Goal: Information Seeking & Learning: Learn about a topic

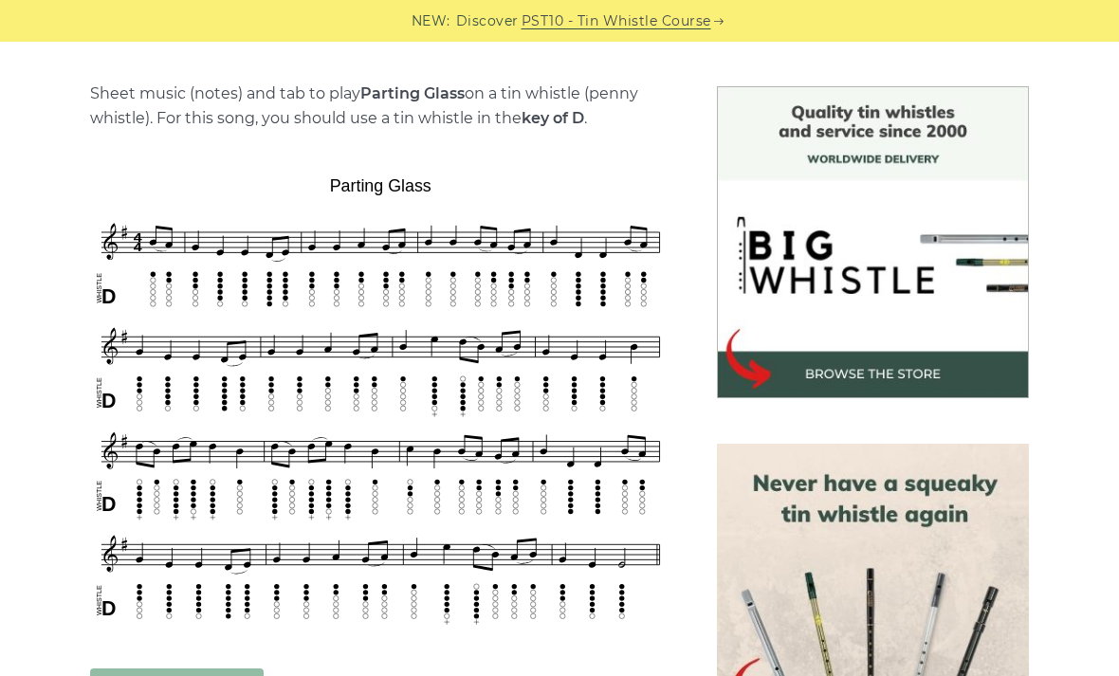
scroll to position [465, 0]
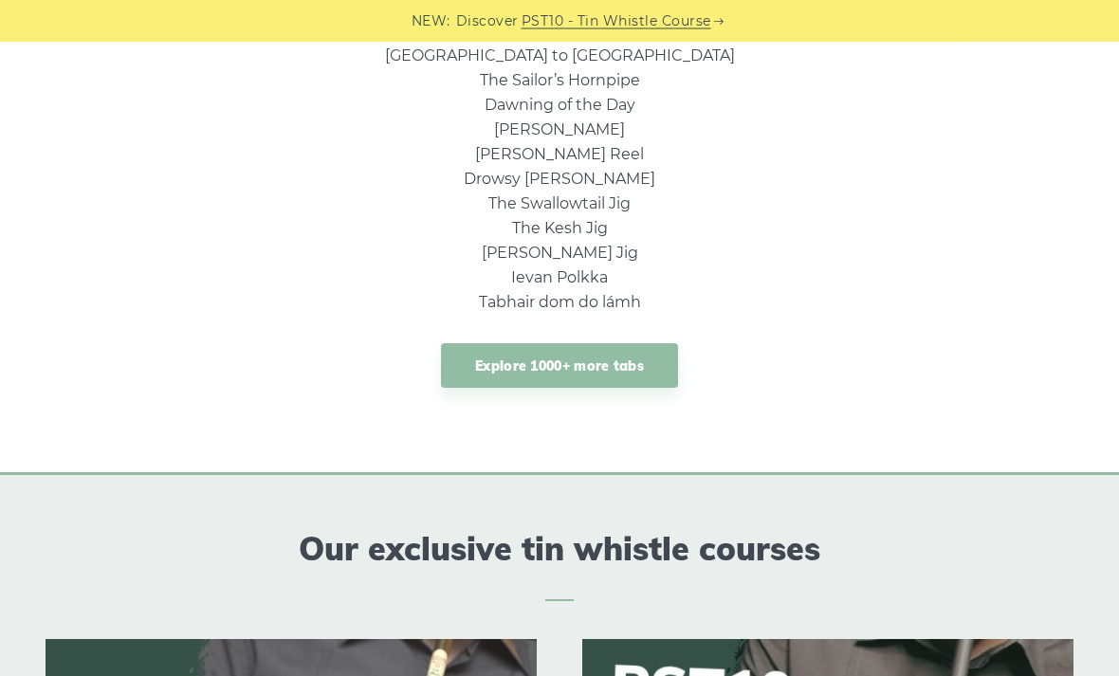
scroll to position [1553, 0]
click at [641, 355] on link "Explore 1000+ more tabs" at bounding box center [559, 365] width 237 height 45
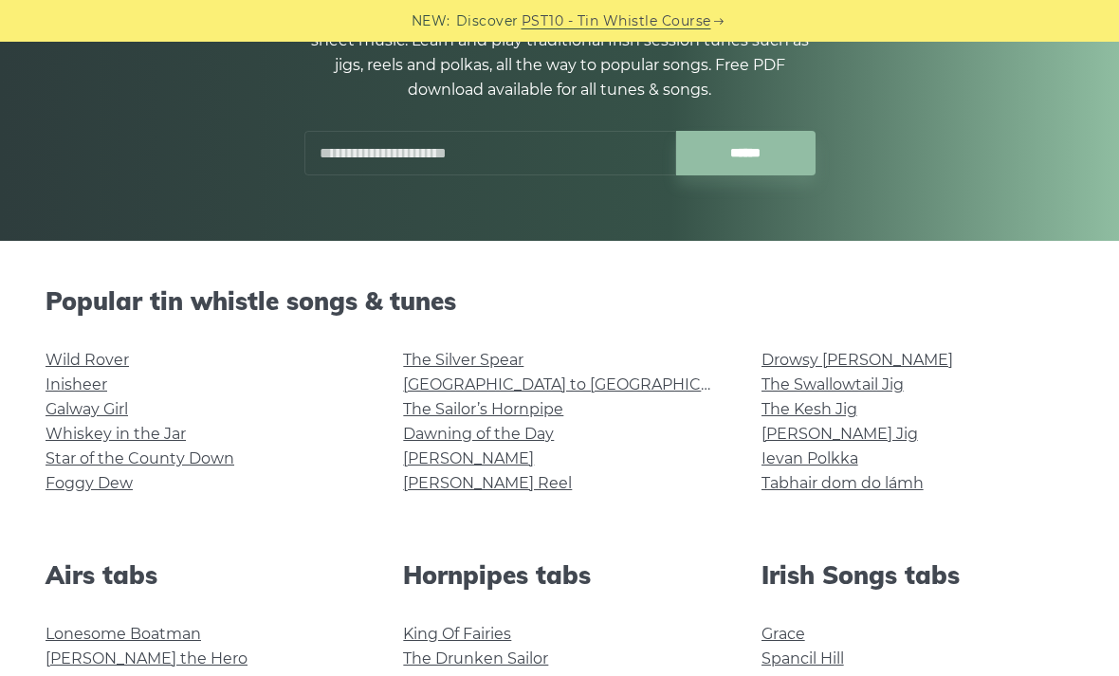
scroll to position [289, 0]
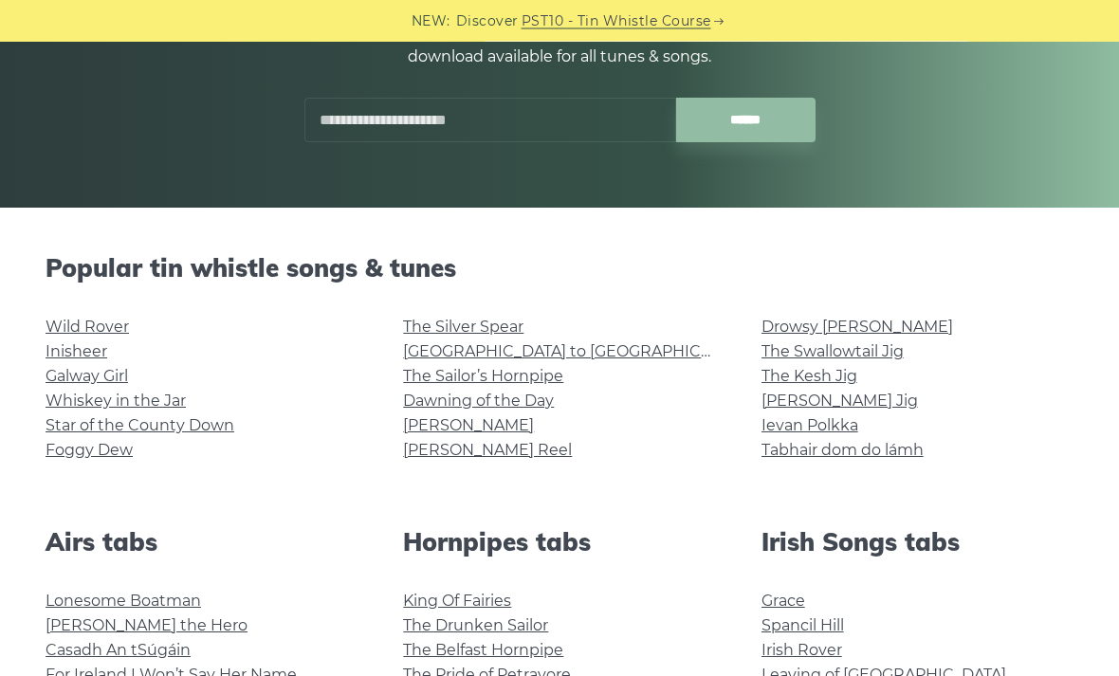
click at [536, 343] on link "Rocky Road to Dublin" at bounding box center [578, 352] width 350 height 18
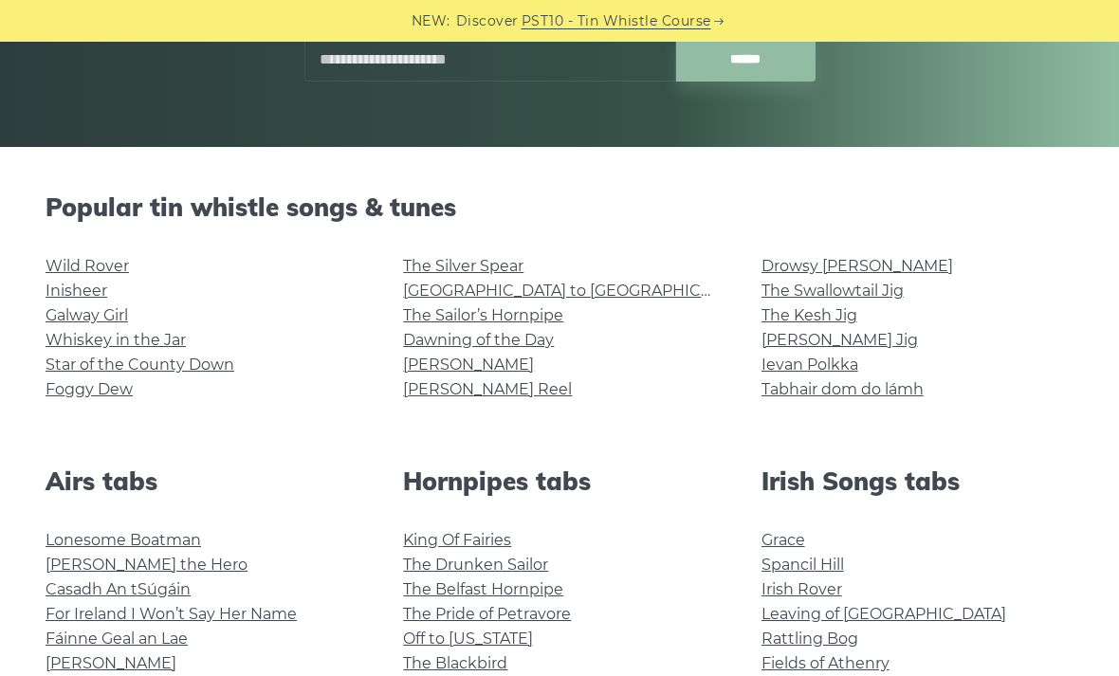
click at [162, 331] on link "Whiskey in the Jar" at bounding box center [116, 340] width 140 height 18
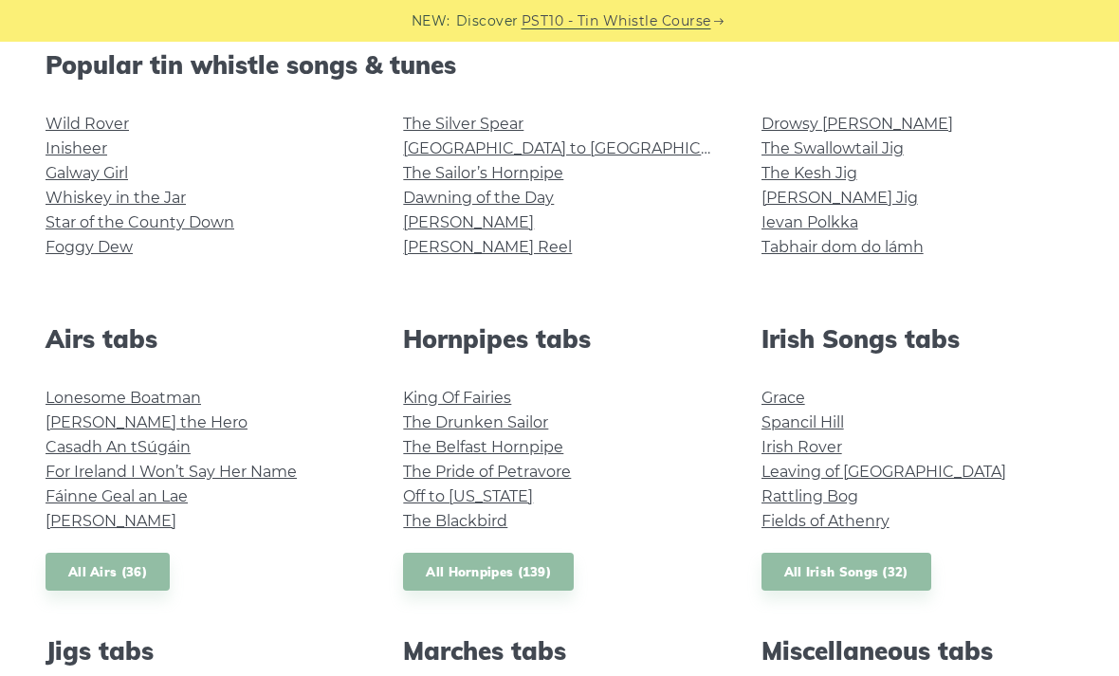
scroll to position [506, 0]
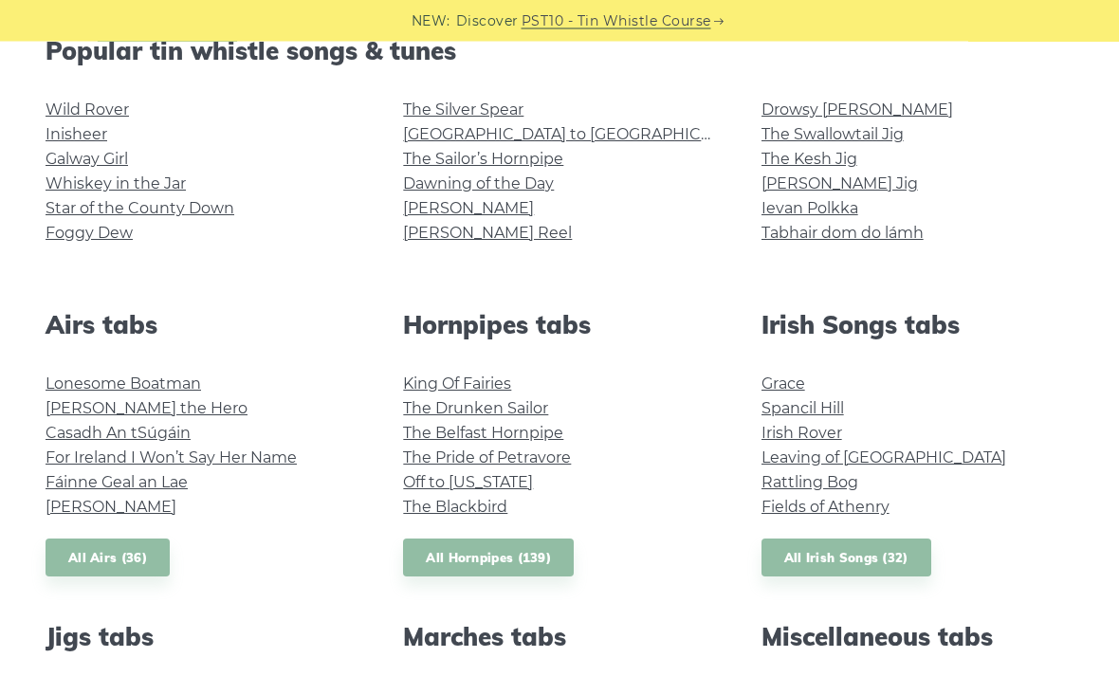
click at [876, 461] on link "Leaving of Liverpool" at bounding box center [883, 458] width 245 height 18
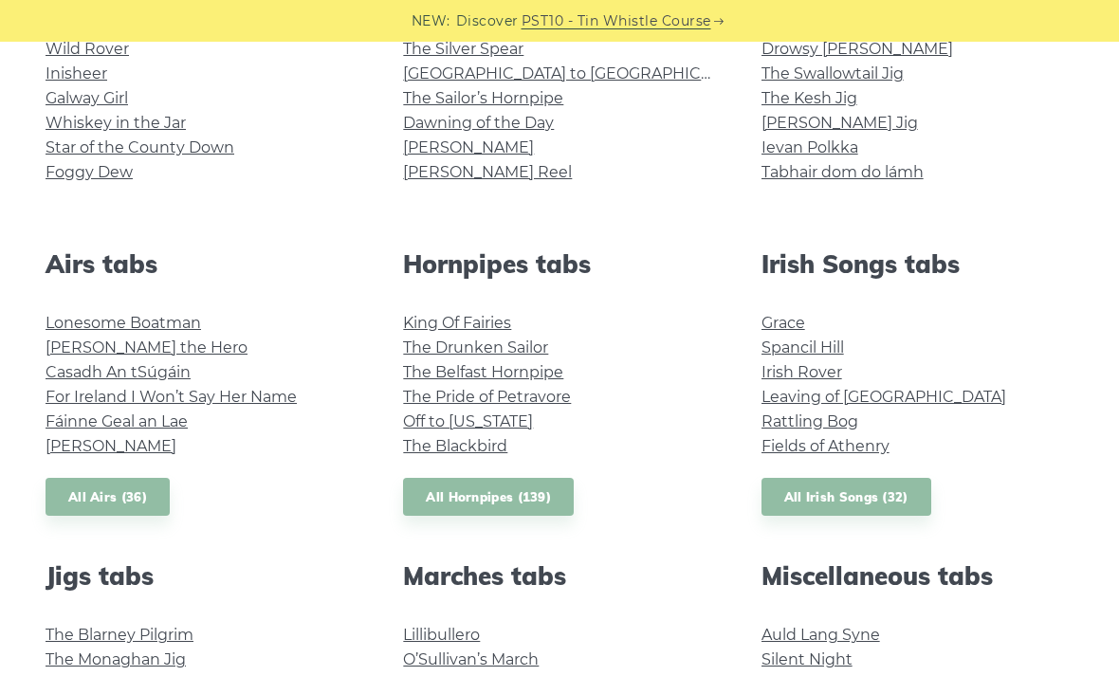
click at [823, 428] on link "Rattling Bog" at bounding box center [809, 421] width 97 height 18
click at [866, 438] on link "Fields of Athenry" at bounding box center [825, 446] width 128 height 18
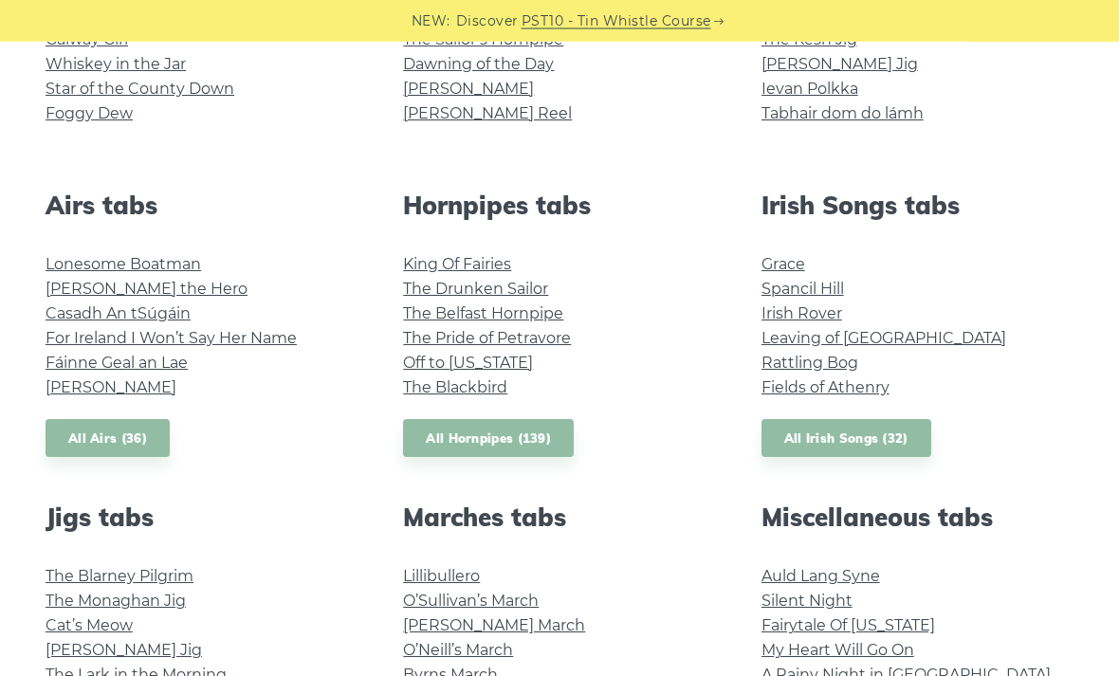
scroll to position [627, 0]
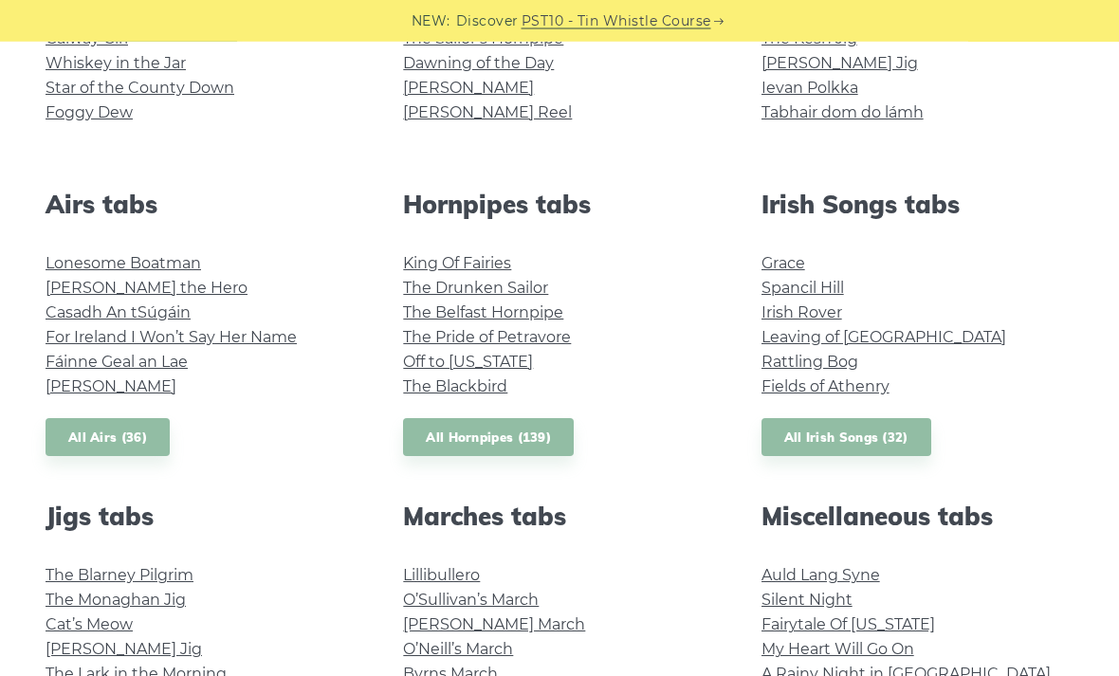
click at [815, 308] on link "Irish Rover" at bounding box center [801, 313] width 81 height 18
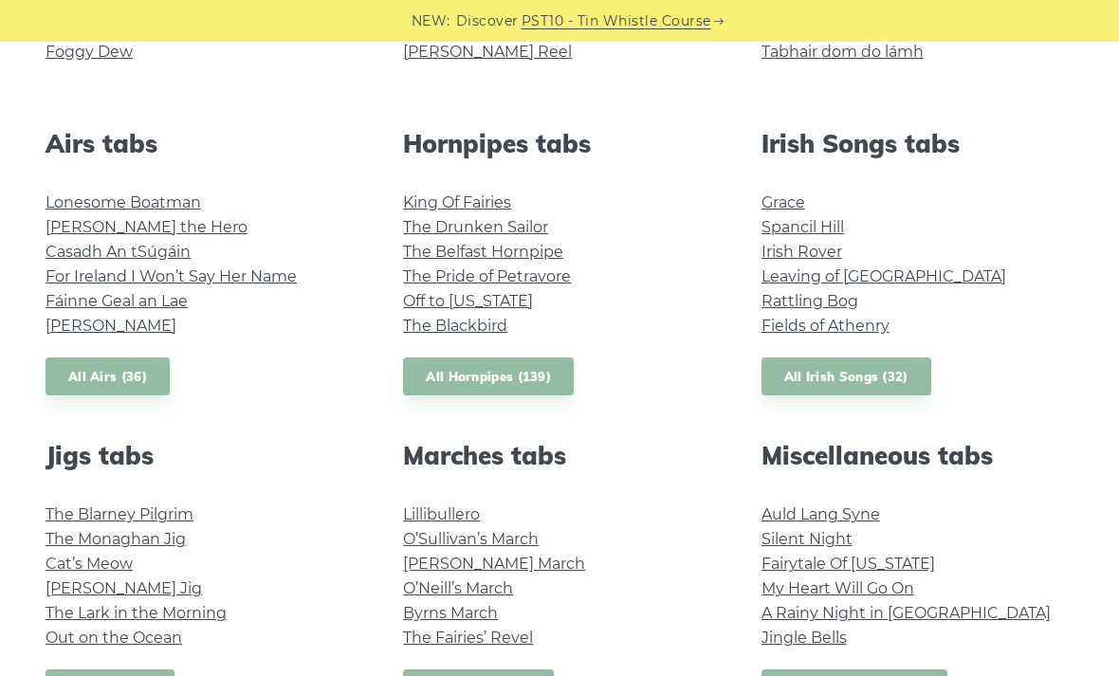
click at [886, 380] on link "All Irish Songs (32)" at bounding box center [846, 376] width 170 height 39
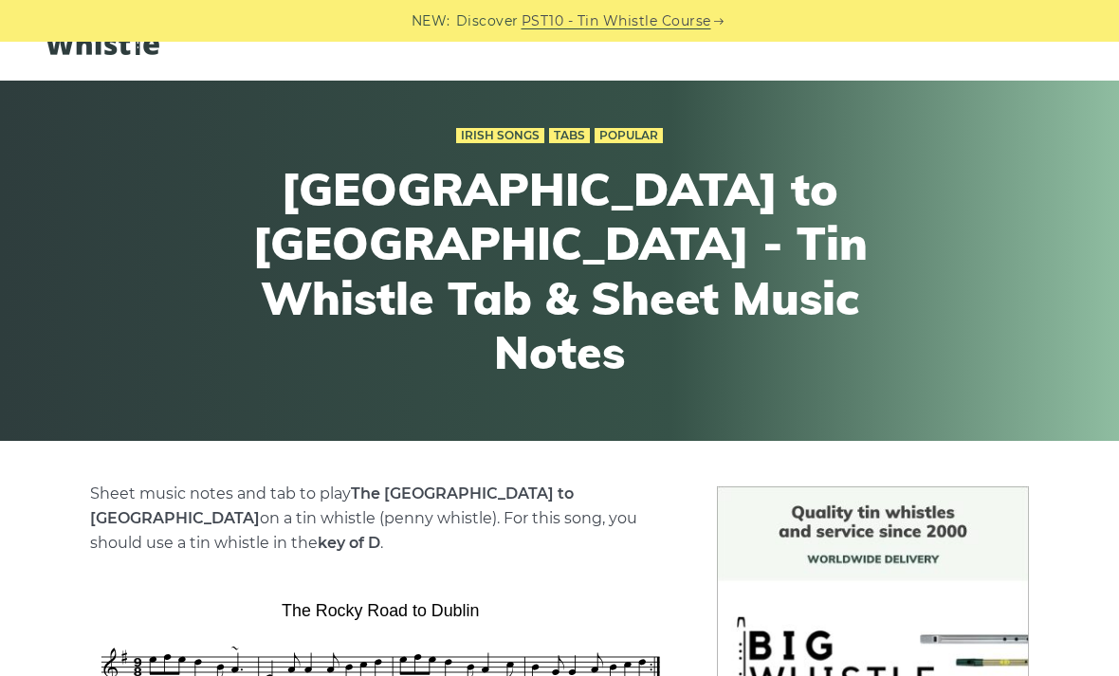
scroll to position [329, 0]
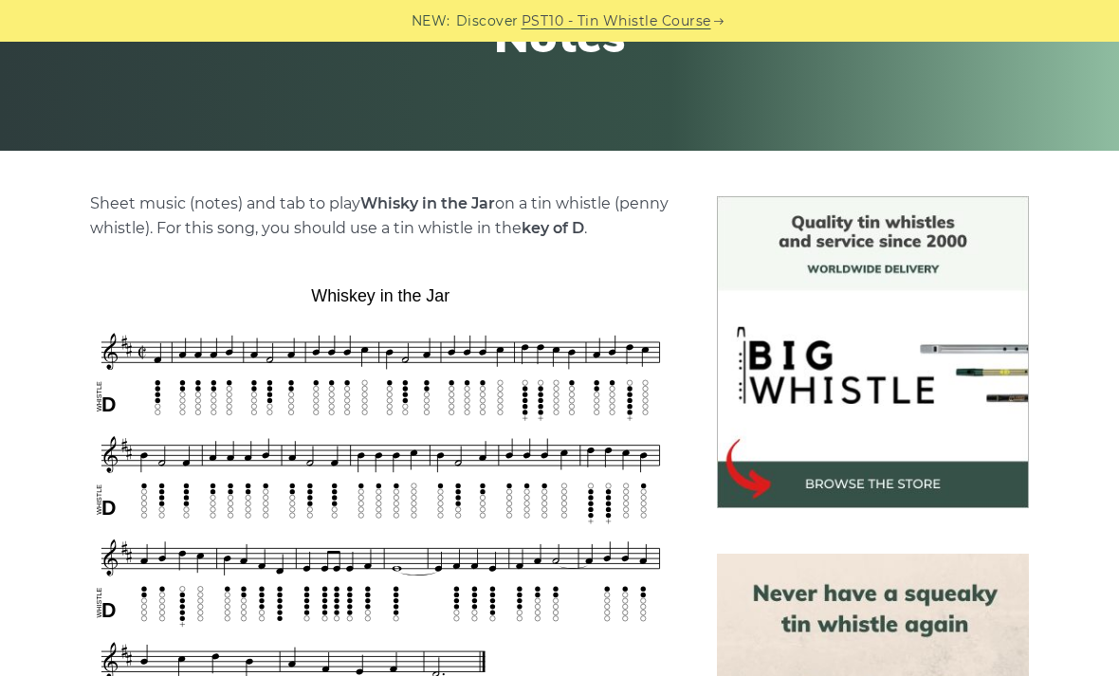
scroll to position [382, 0]
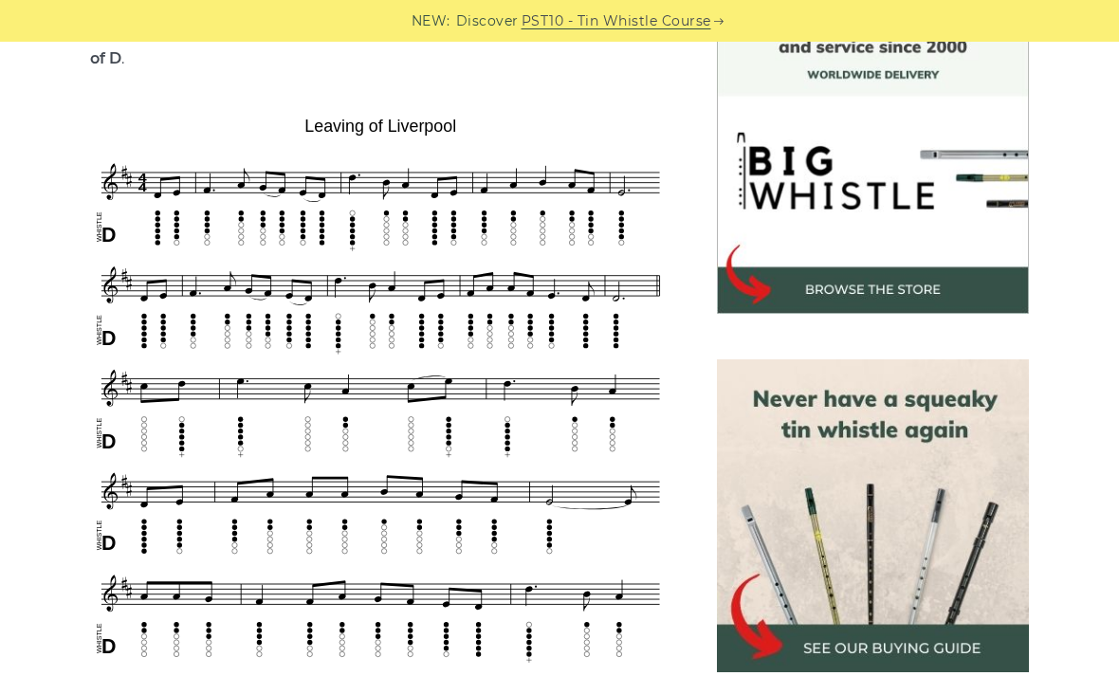
scroll to position [595, 0]
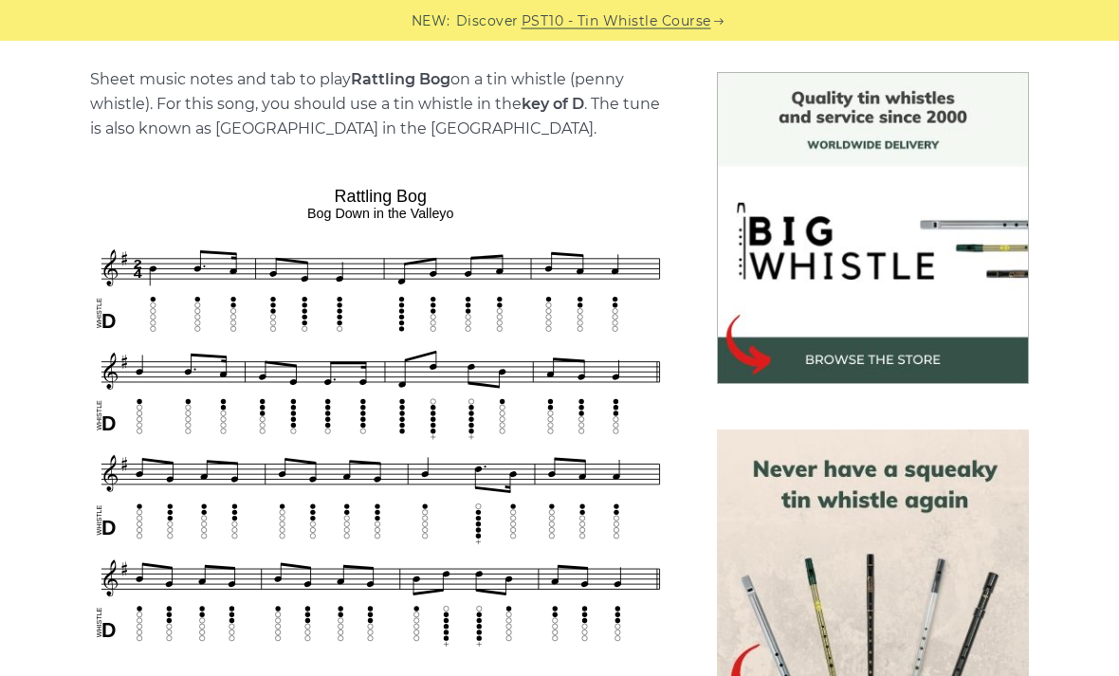
scroll to position [518, 0]
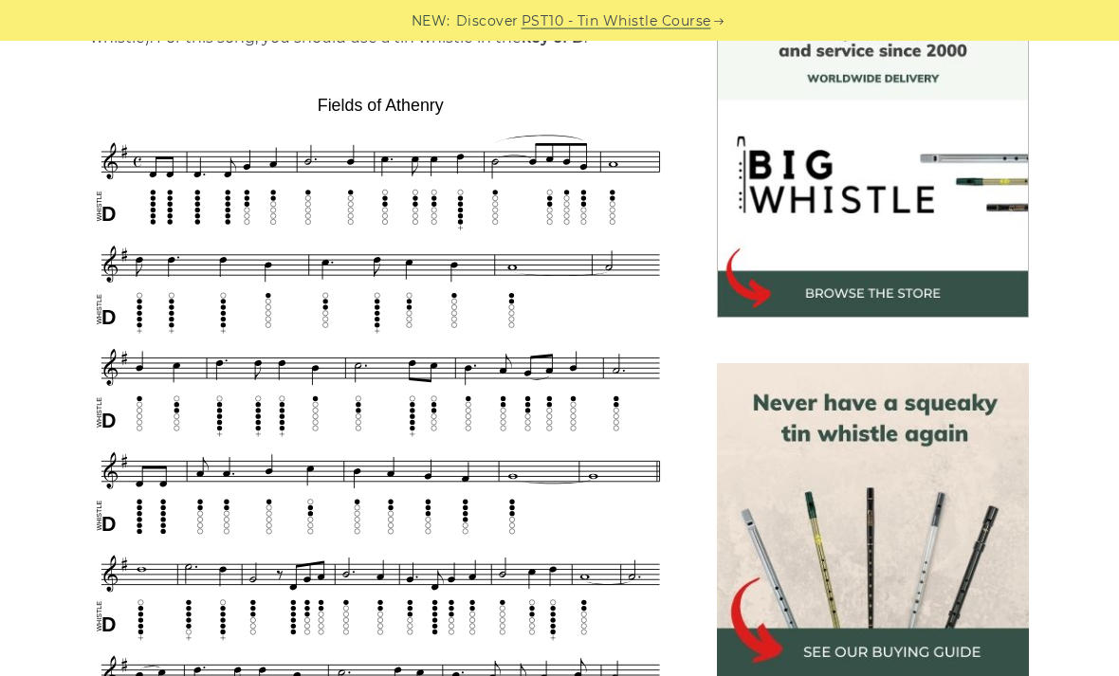
scroll to position [528, 0]
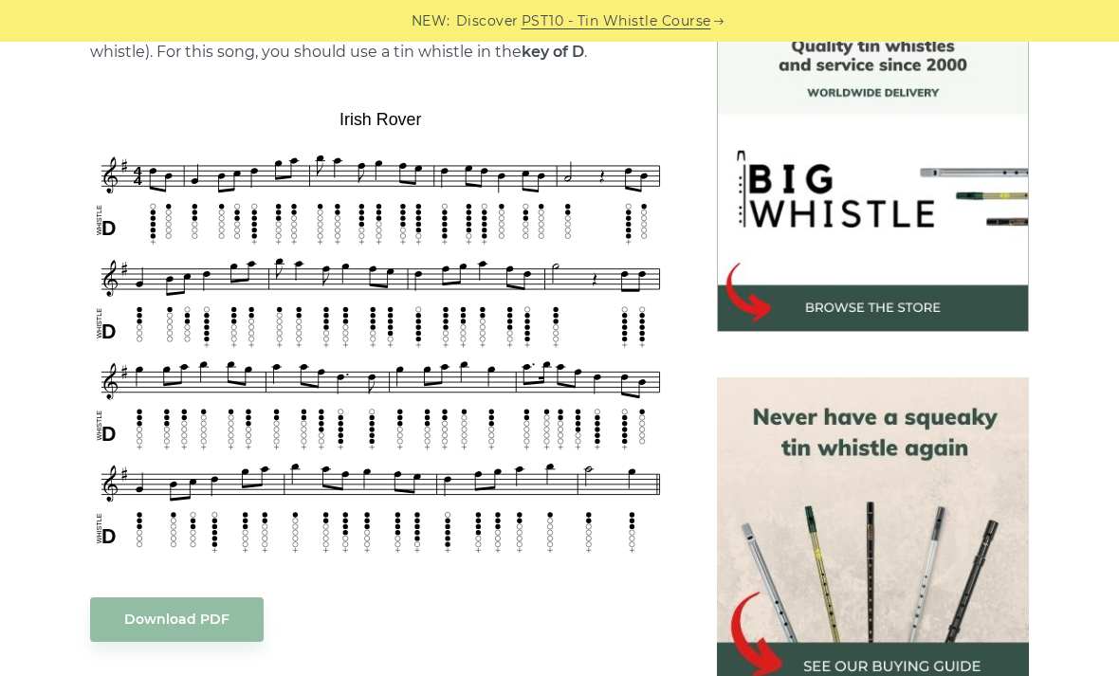
scroll to position [607, 0]
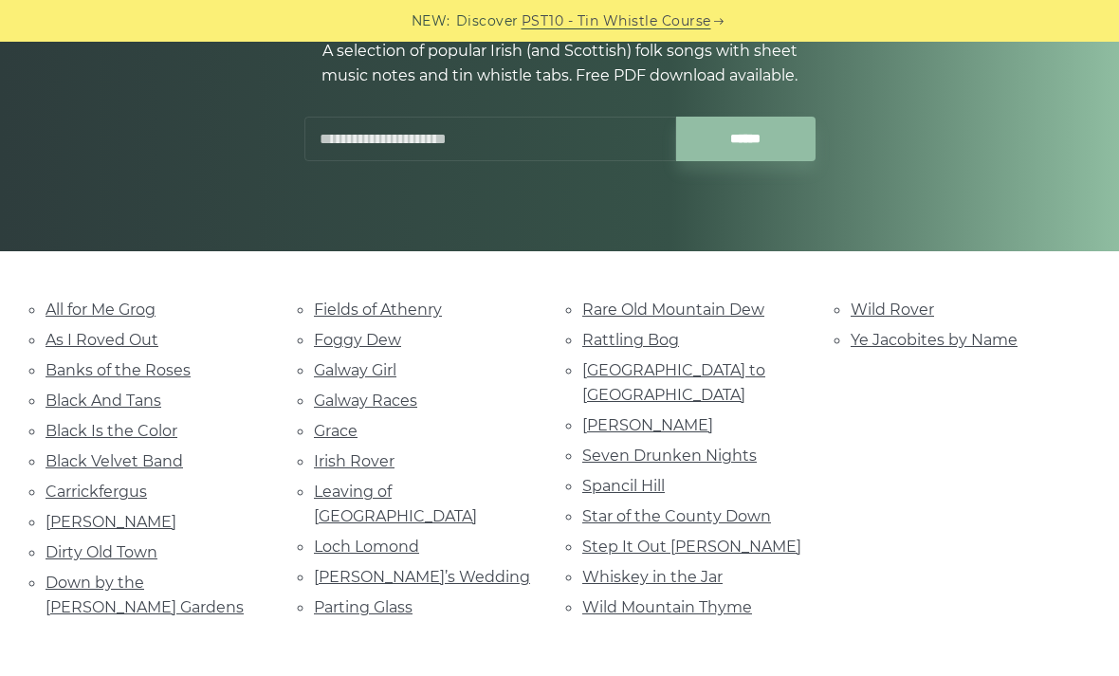
scroll to position [306, 0]
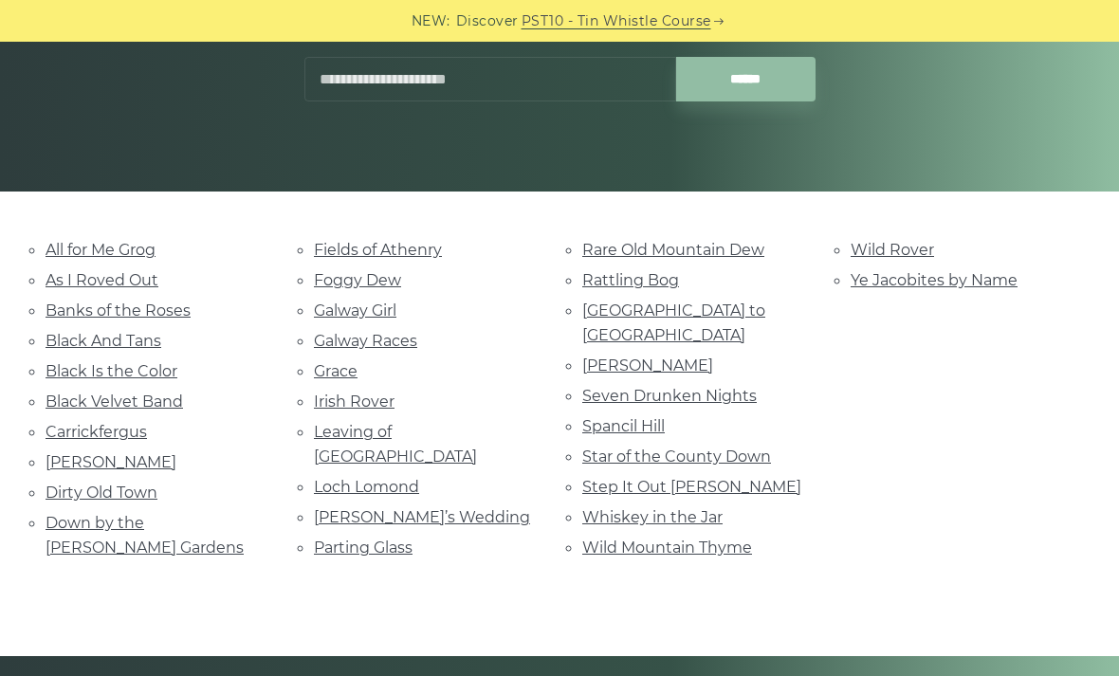
click at [145, 332] on link "Black And Tans" at bounding box center [104, 341] width 116 height 18
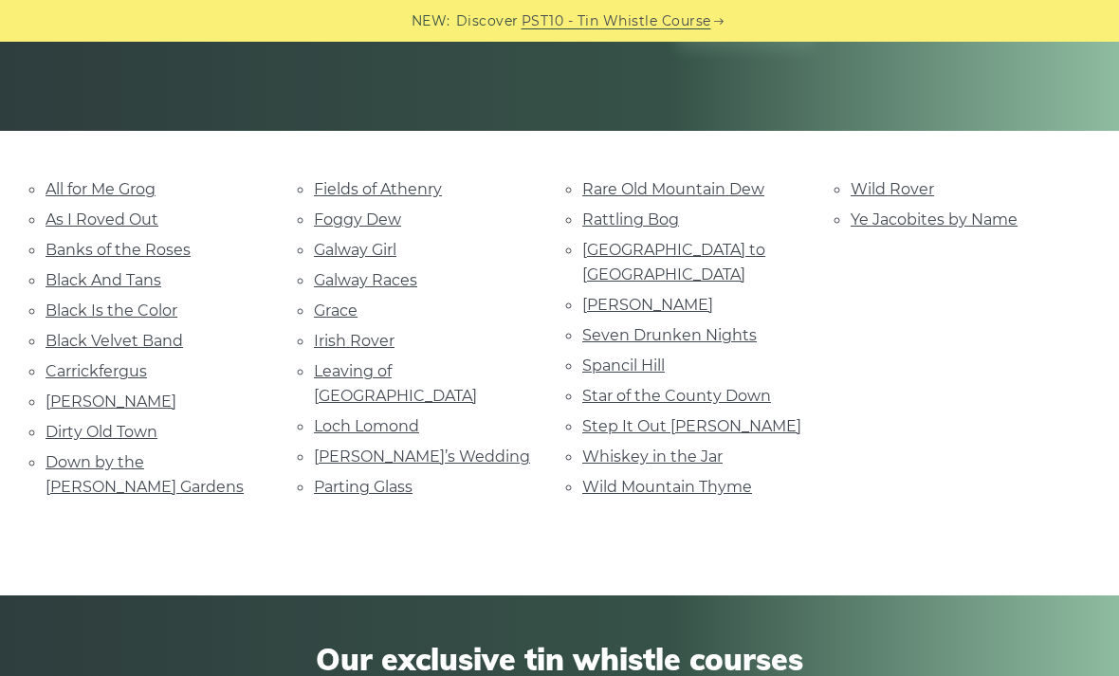
click at [377, 215] on link "Foggy Dew" at bounding box center [357, 219] width 87 height 18
click at [370, 241] on link "Galway Girl" at bounding box center [355, 250] width 82 height 18
click at [724, 326] on link "Seven Drunken Nights" at bounding box center [669, 335] width 174 height 18
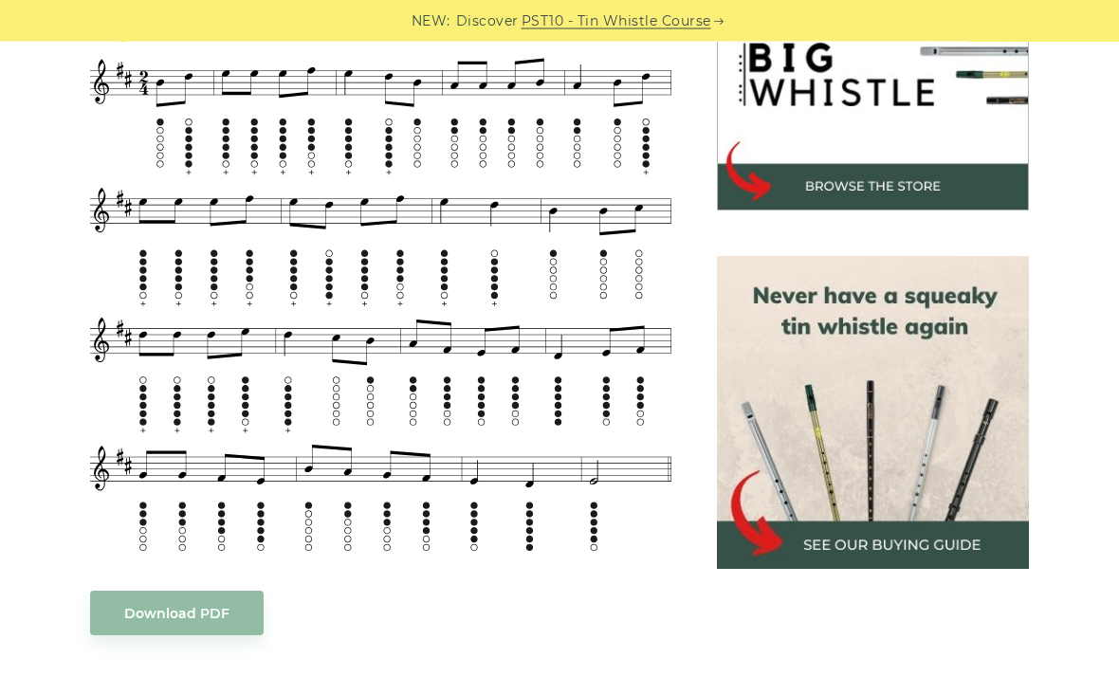
scroll to position [649, 0]
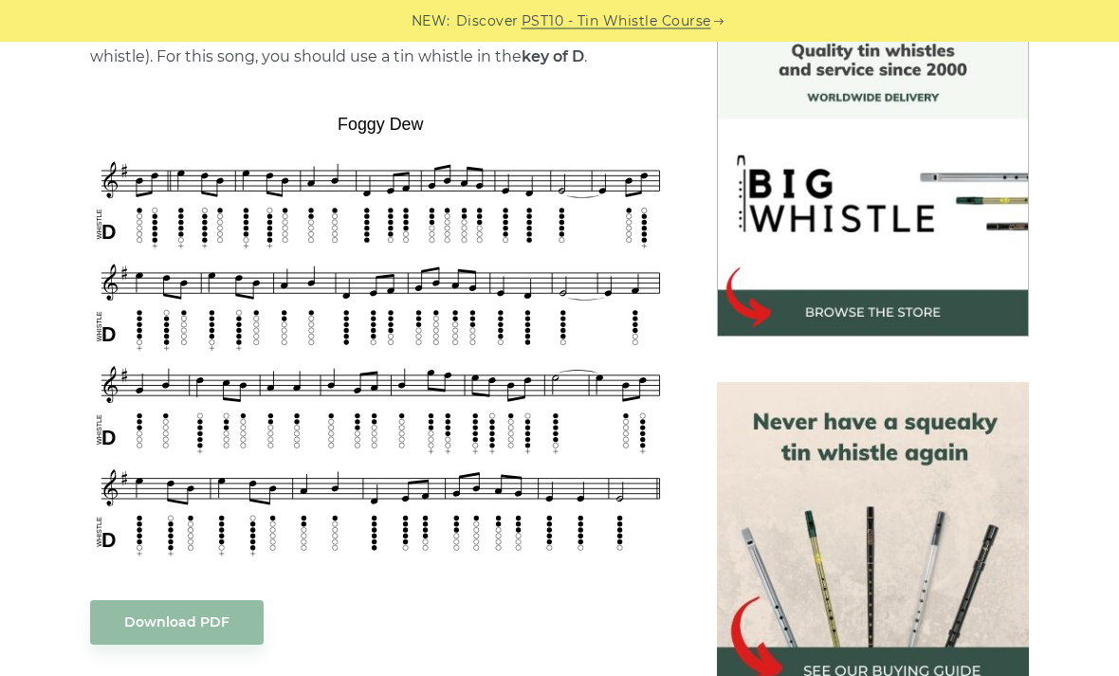
scroll to position [594, 0]
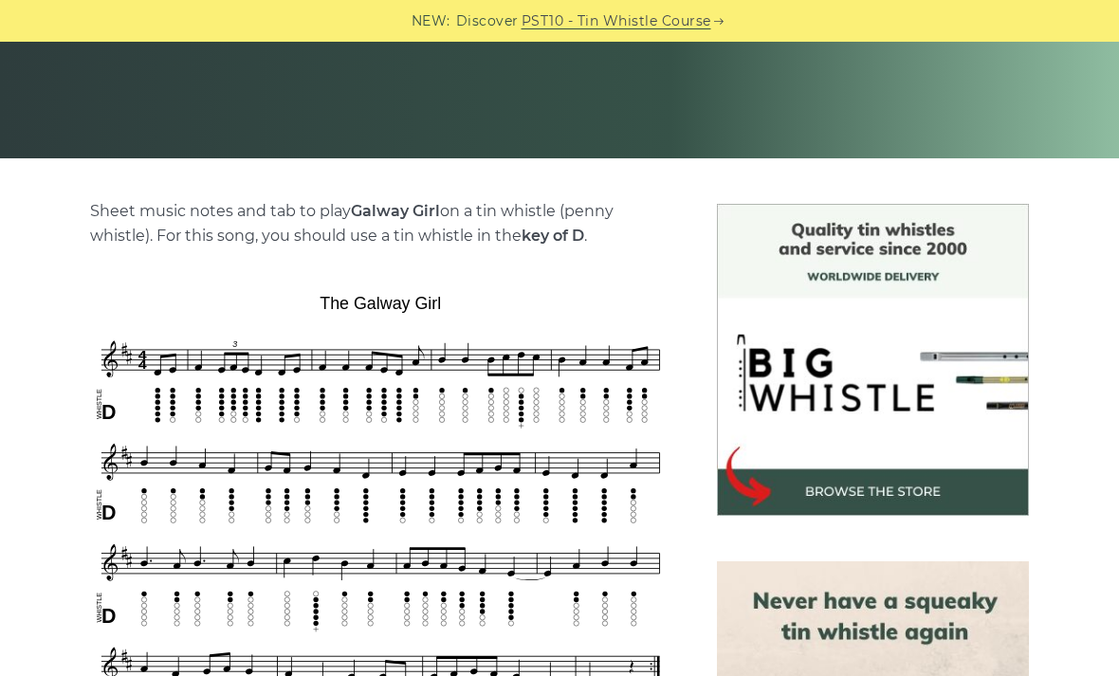
scroll to position [386, 0]
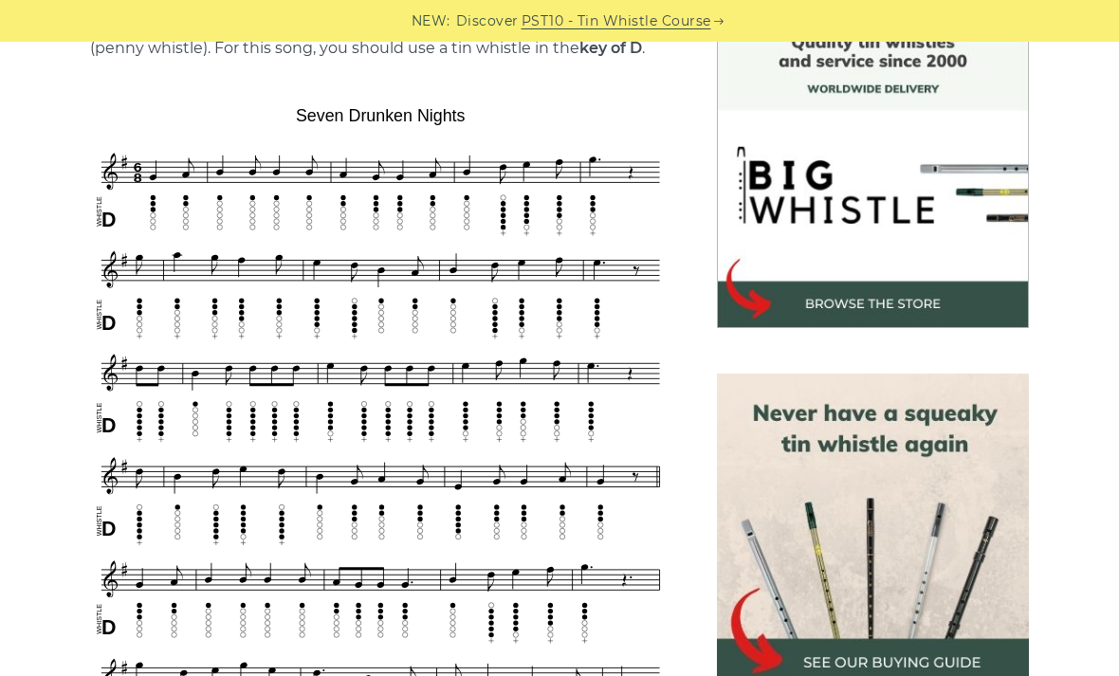
scroll to position [782, 0]
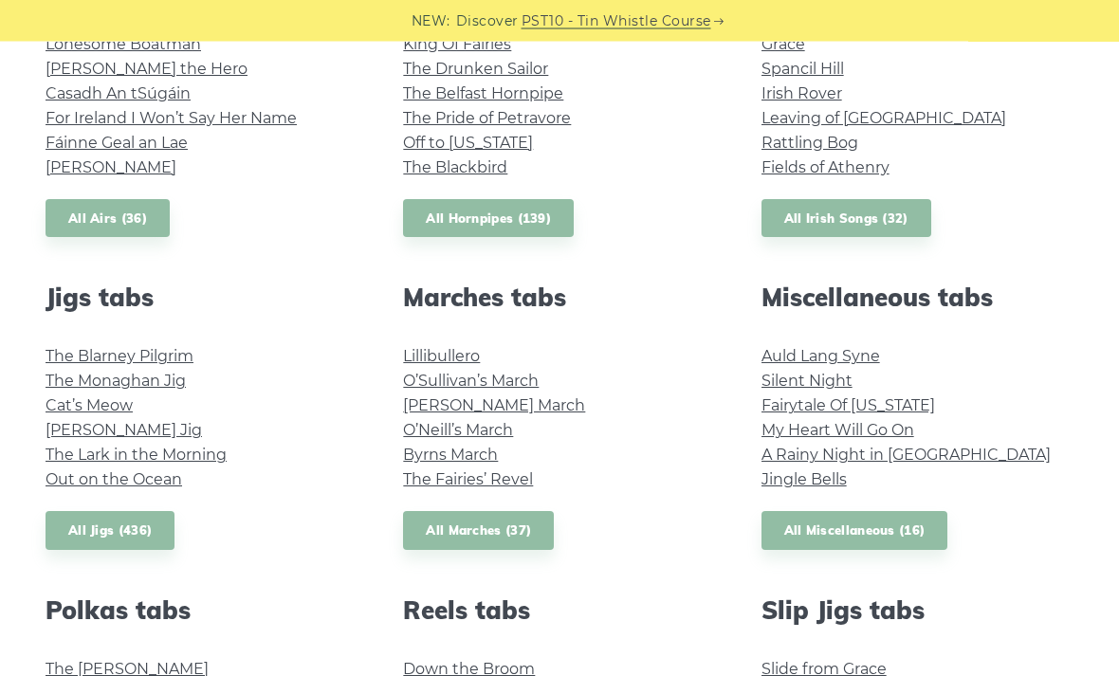
scroll to position [847, 0]
click at [107, 519] on link "All Jigs (436)" at bounding box center [110, 530] width 129 height 39
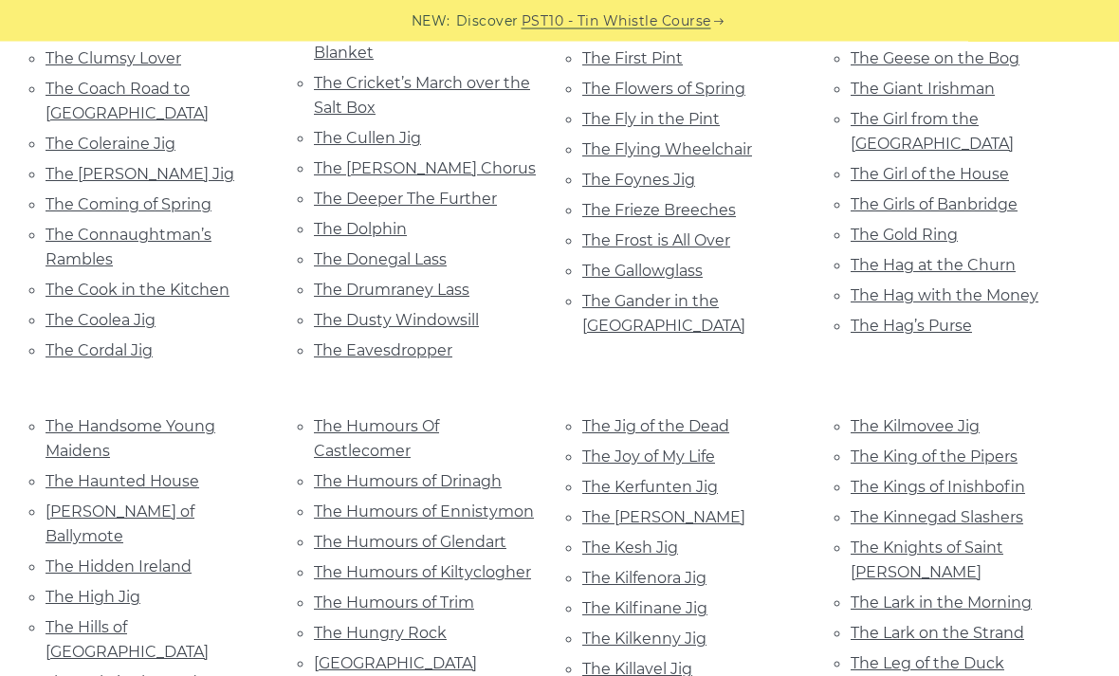
scroll to position [2996, 0]
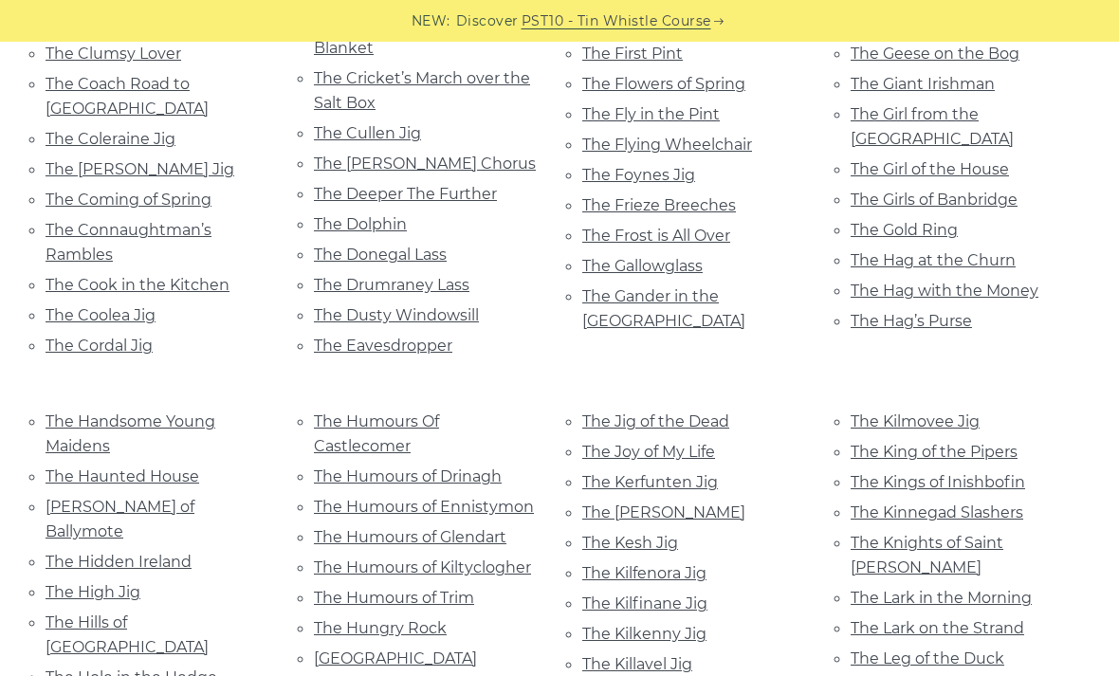
click at [648, 534] on link "The Kesh Jig" at bounding box center [630, 543] width 96 height 18
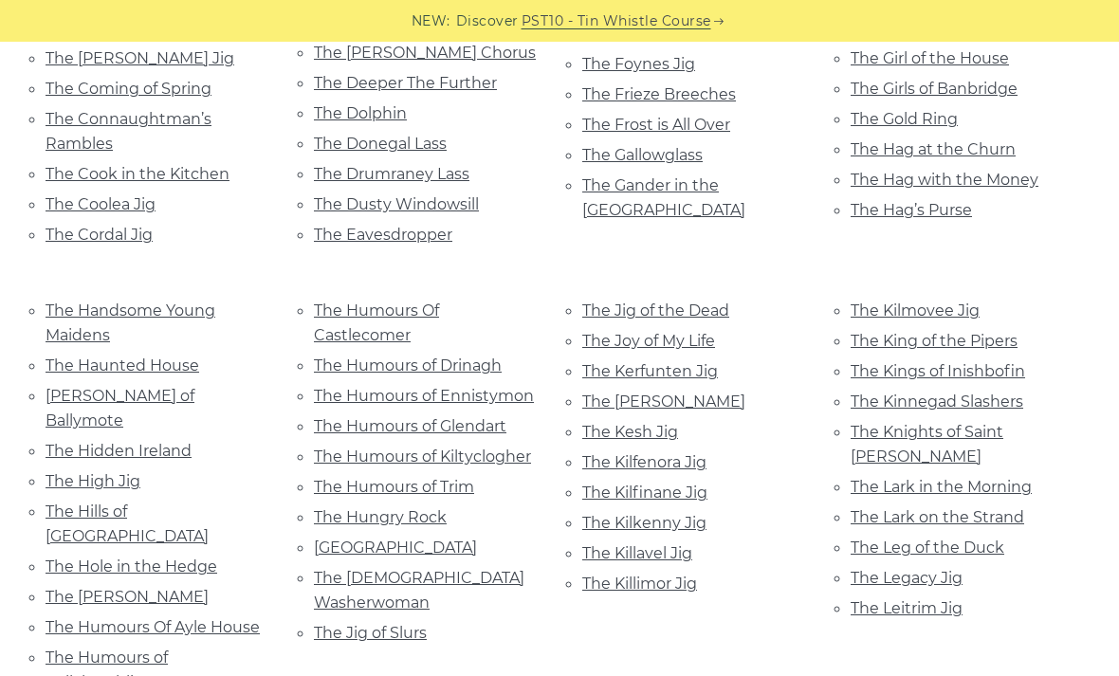
scroll to position [3077, 0]
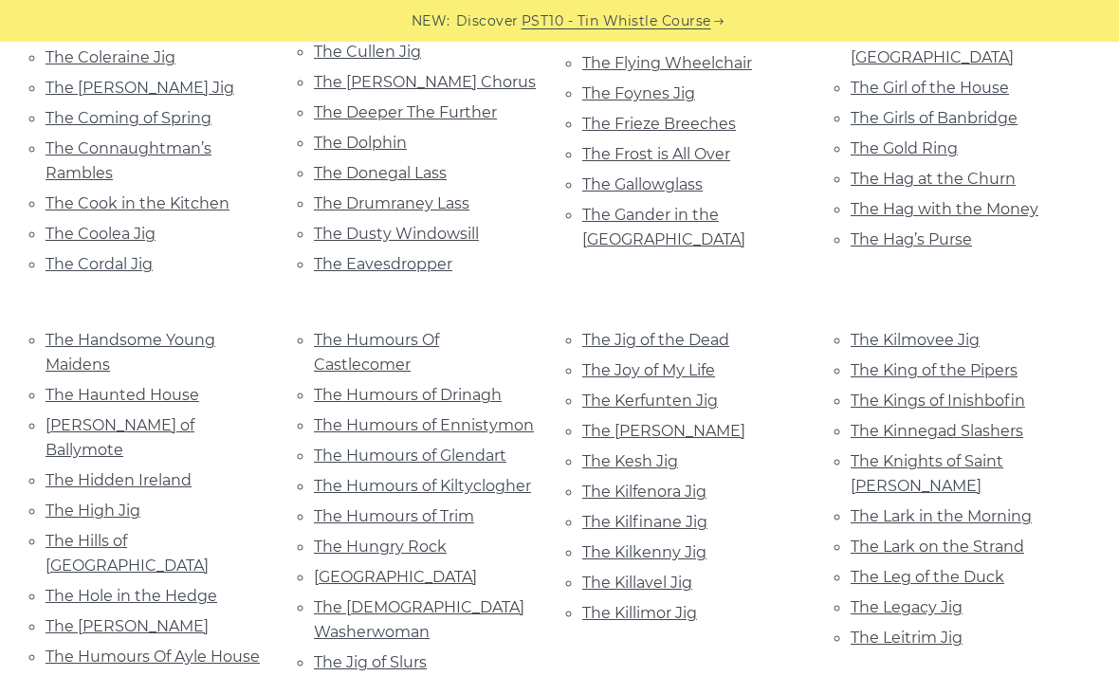
click at [478, 598] on link "The Irish Washerwoman" at bounding box center [419, 619] width 210 height 43
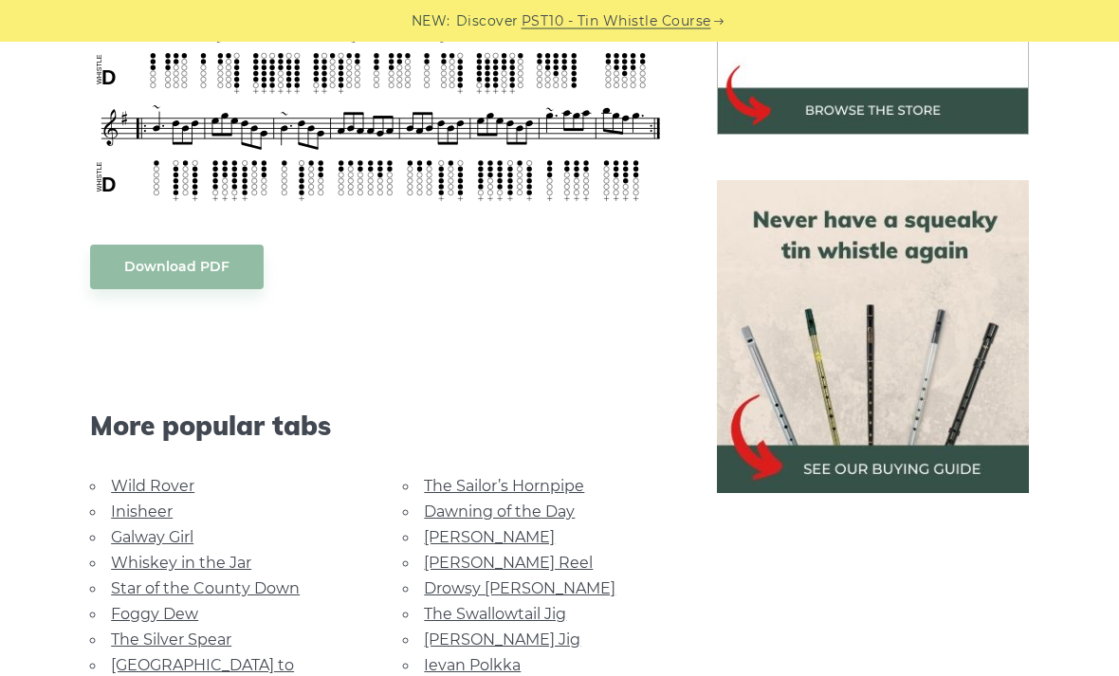
scroll to position [751, 0]
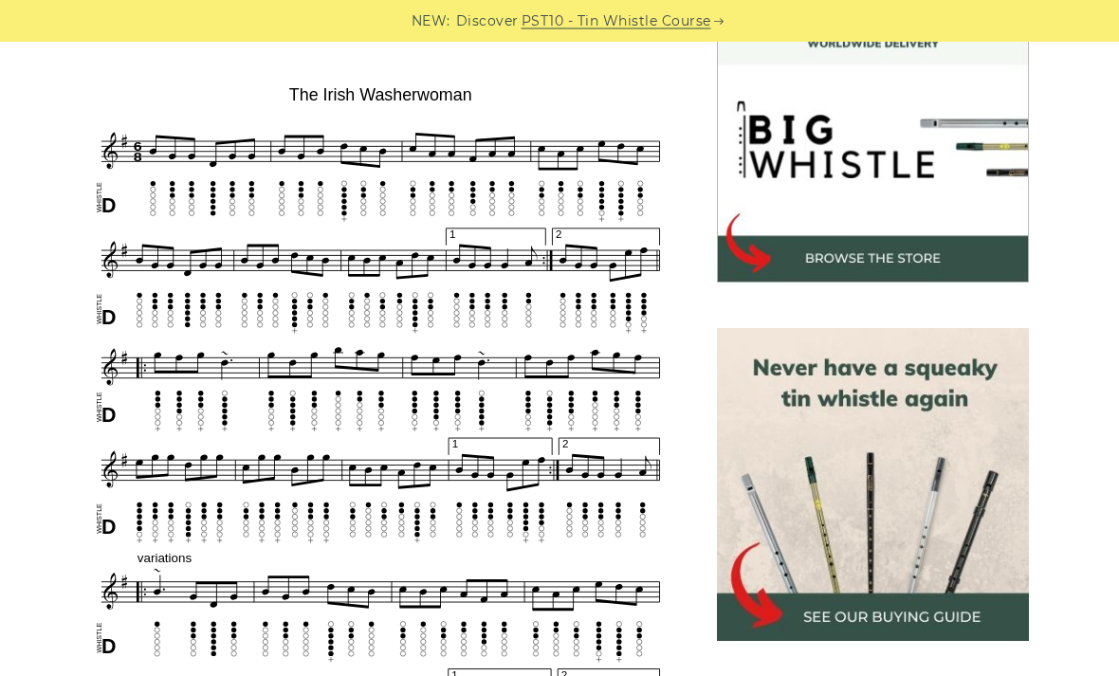
scroll to position [571, 0]
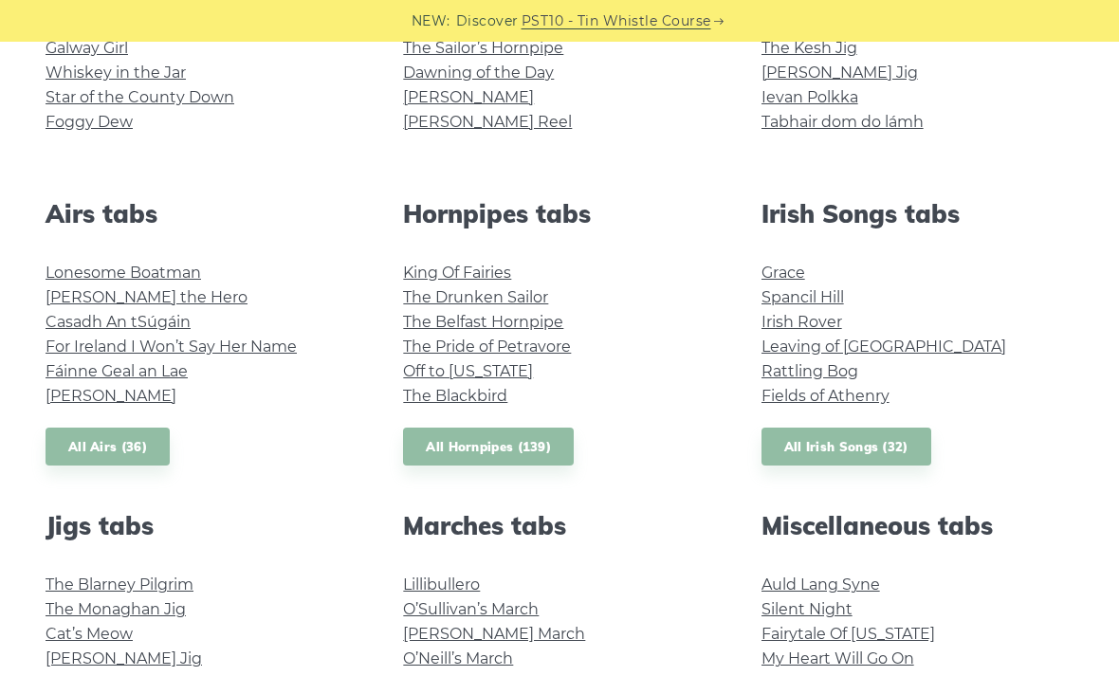
scroll to position [626, 0]
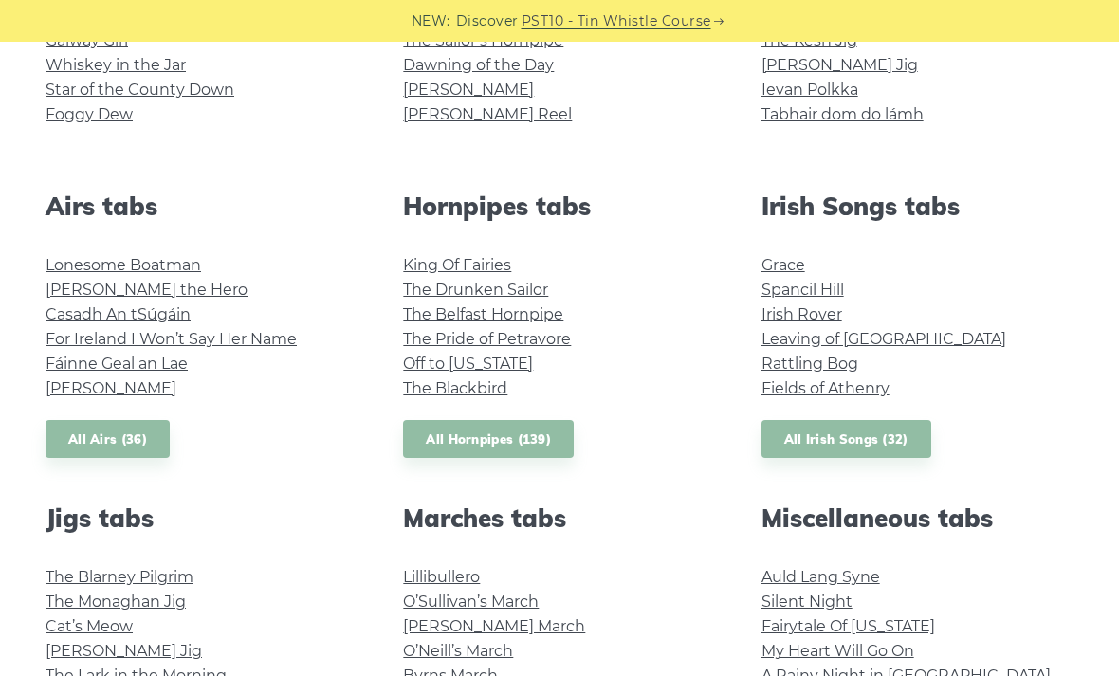
click at [864, 334] on link "Leaving of [GEOGRAPHIC_DATA]" at bounding box center [883, 339] width 245 height 18
click at [780, 361] on link "Rattling Bog" at bounding box center [809, 364] width 97 height 18
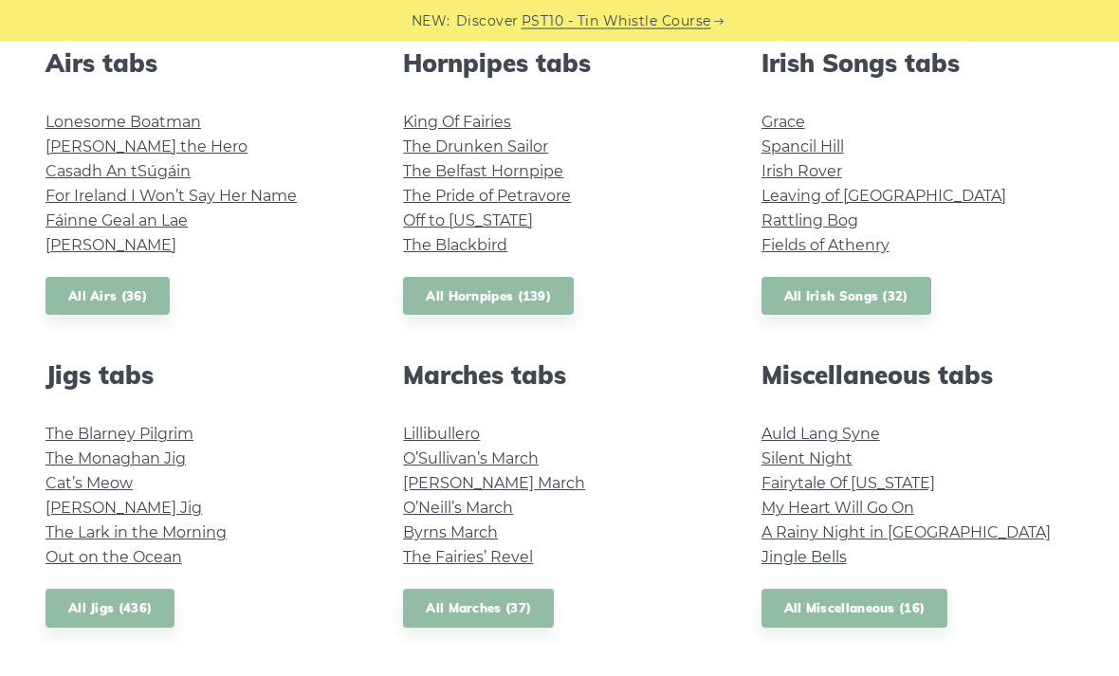
scroll to position [814, 0]
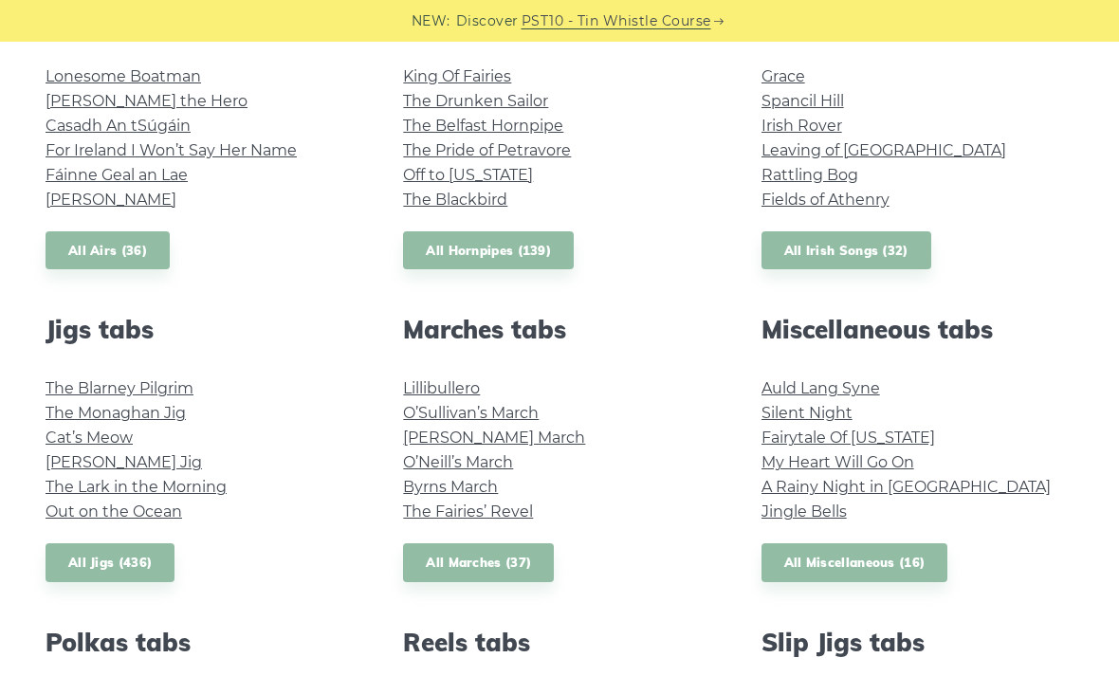
click at [159, 511] on link "Out on the Ocean" at bounding box center [114, 511] width 137 height 18
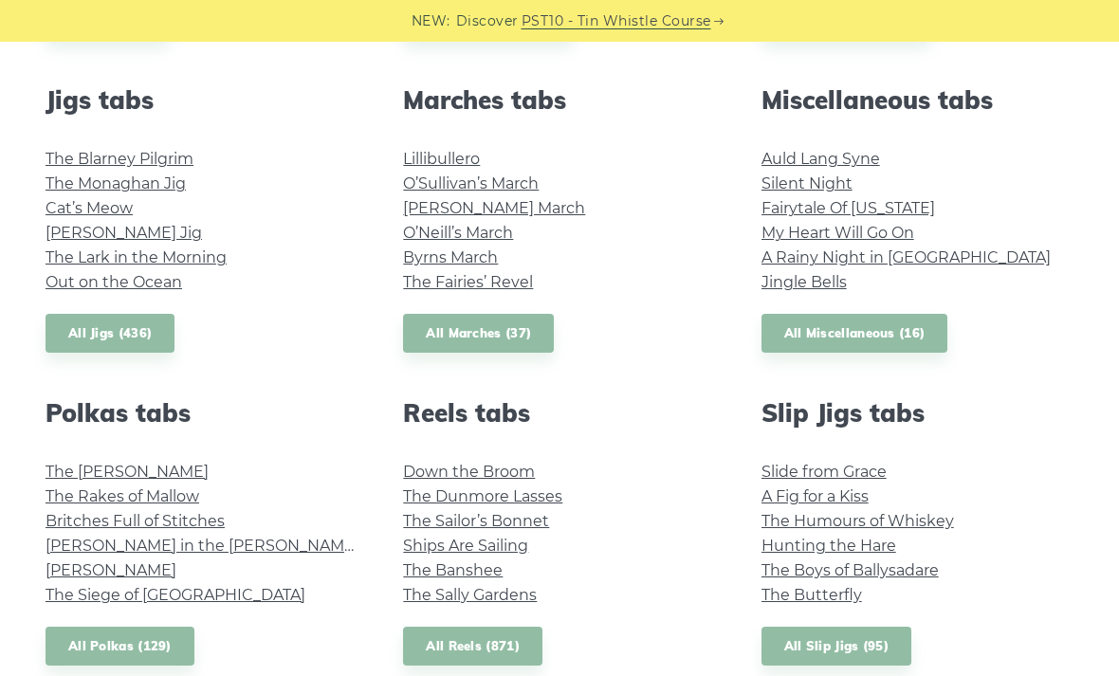
scroll to position [1095, 0]
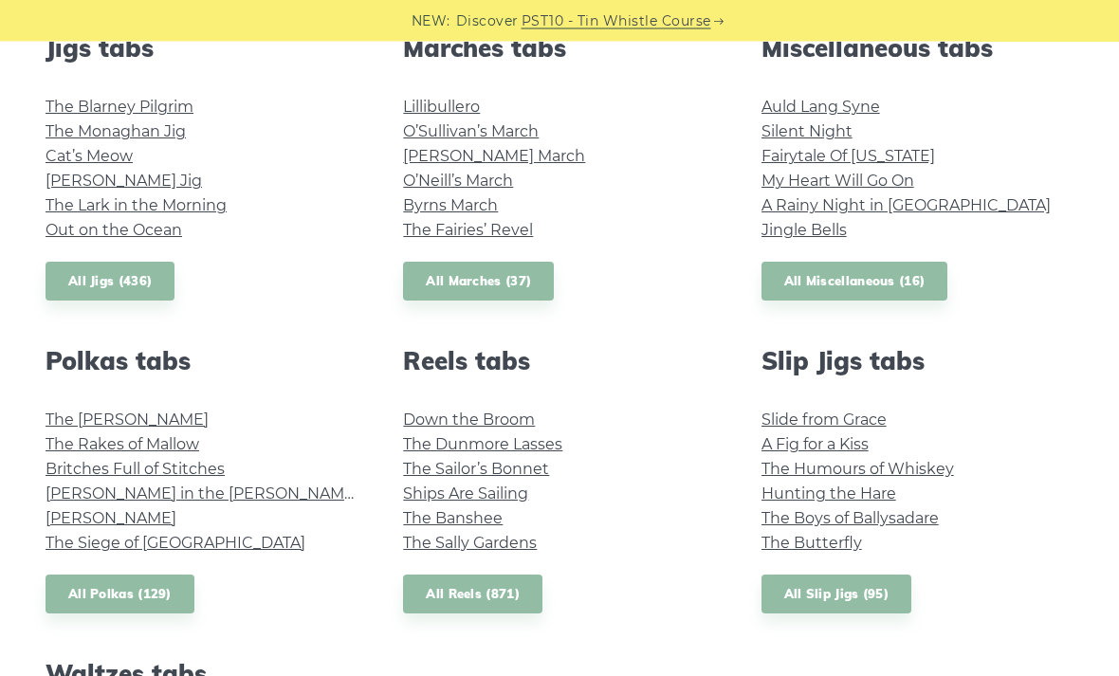
click at [848, 415] on link "Slide from Grace" at bounding box center [823, 420] width 125 height 18
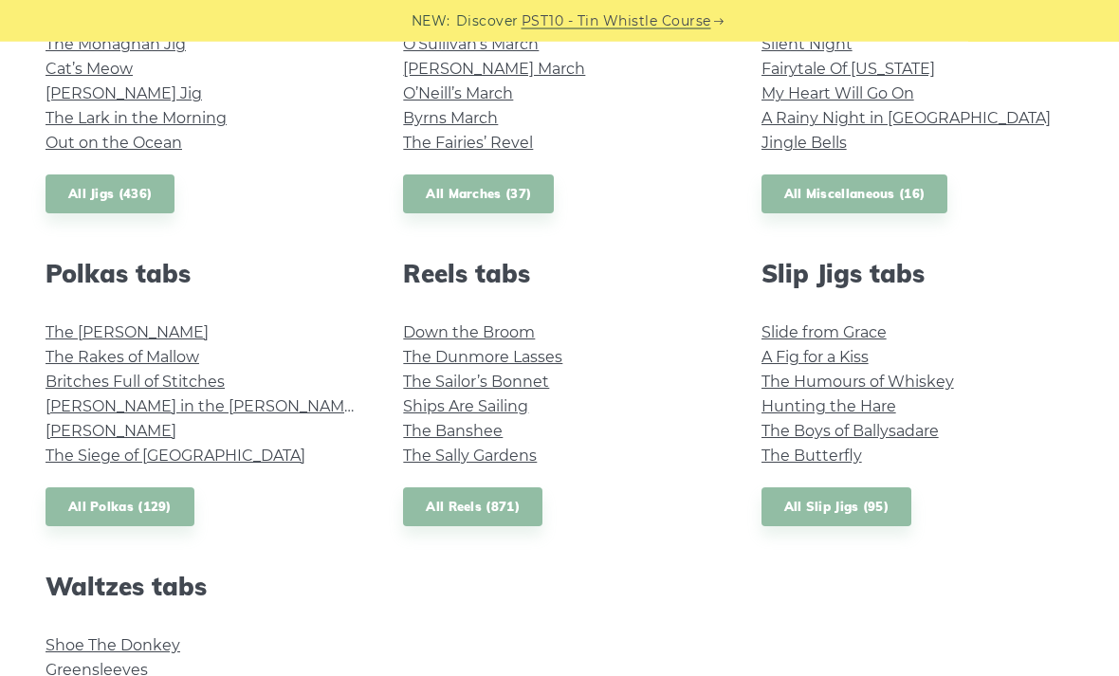
scroll to position [1187, 0]
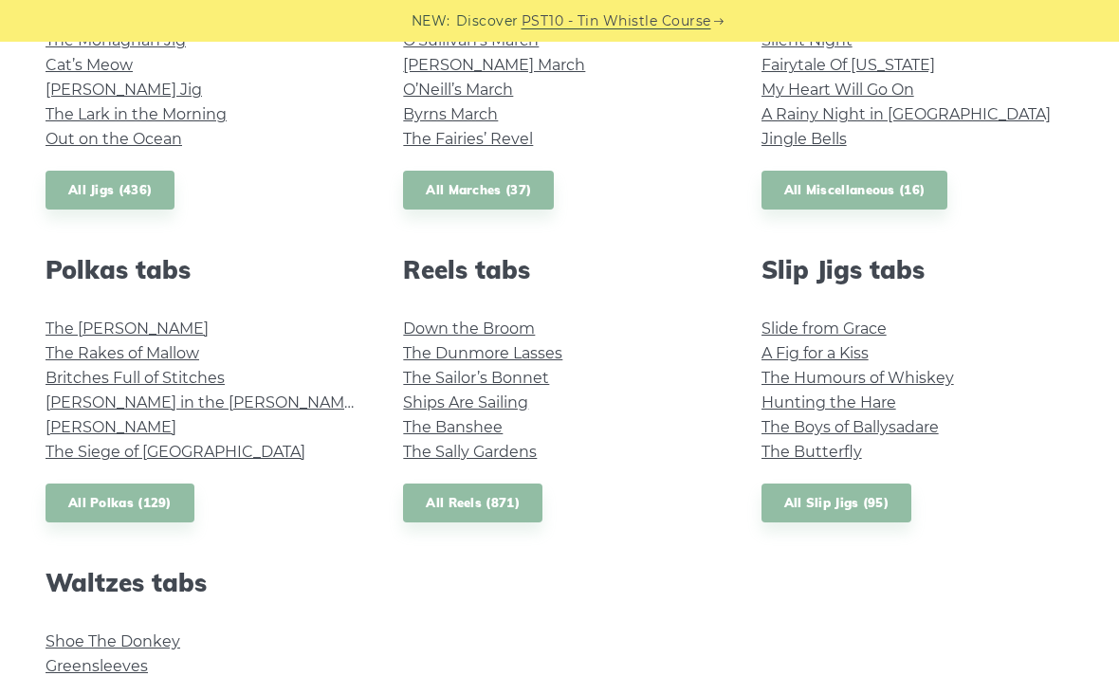
click at [810, 504] on link "All Slip Jigs (95)" at bounding box center [836, 502] width 150 height 39
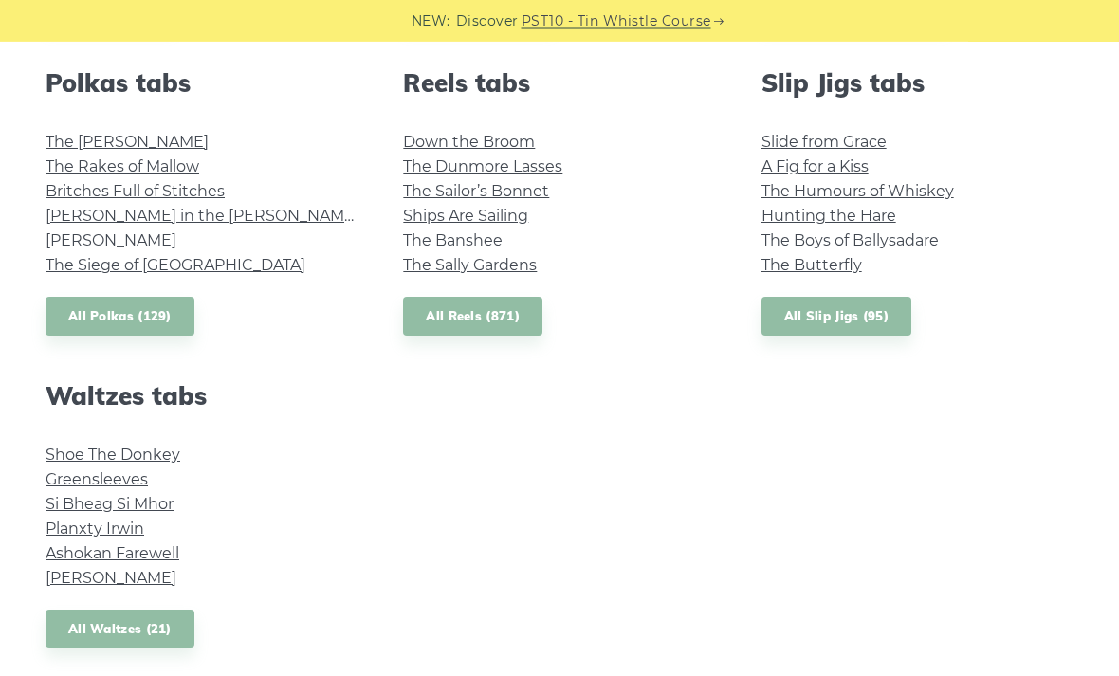
scroll to position [1374, 0]
click at [90, 628] on link "All Waltzes (21)" at bounding box center [120, 629] width 149 height 39
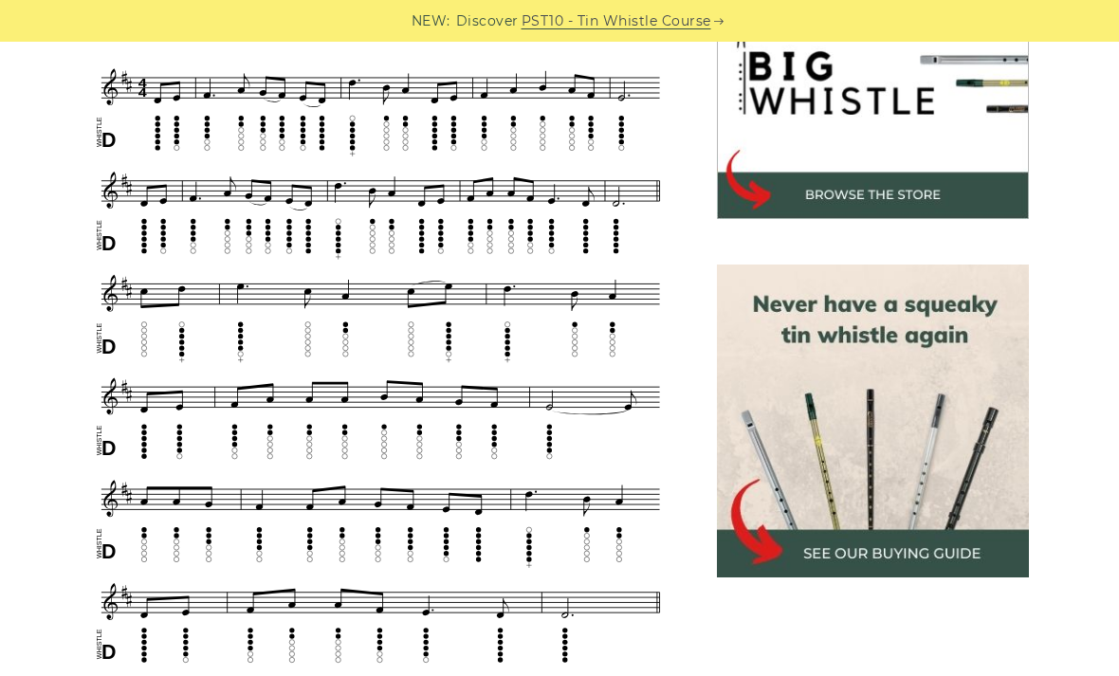
scroll to position [629, 0]
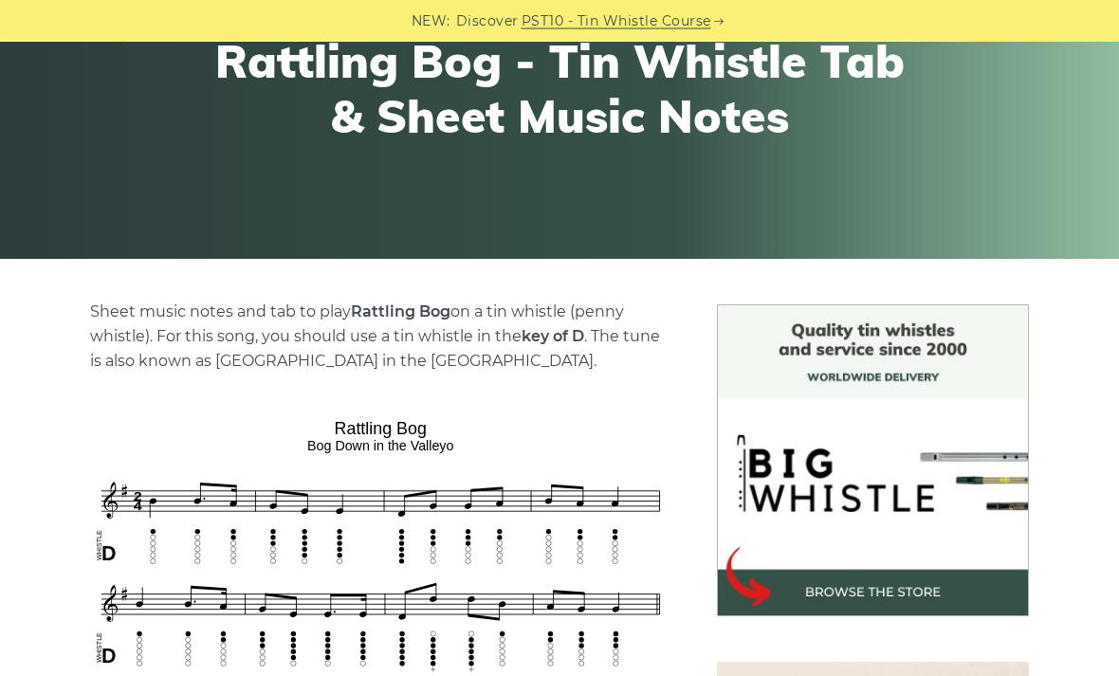
scroll to position [236, 0]
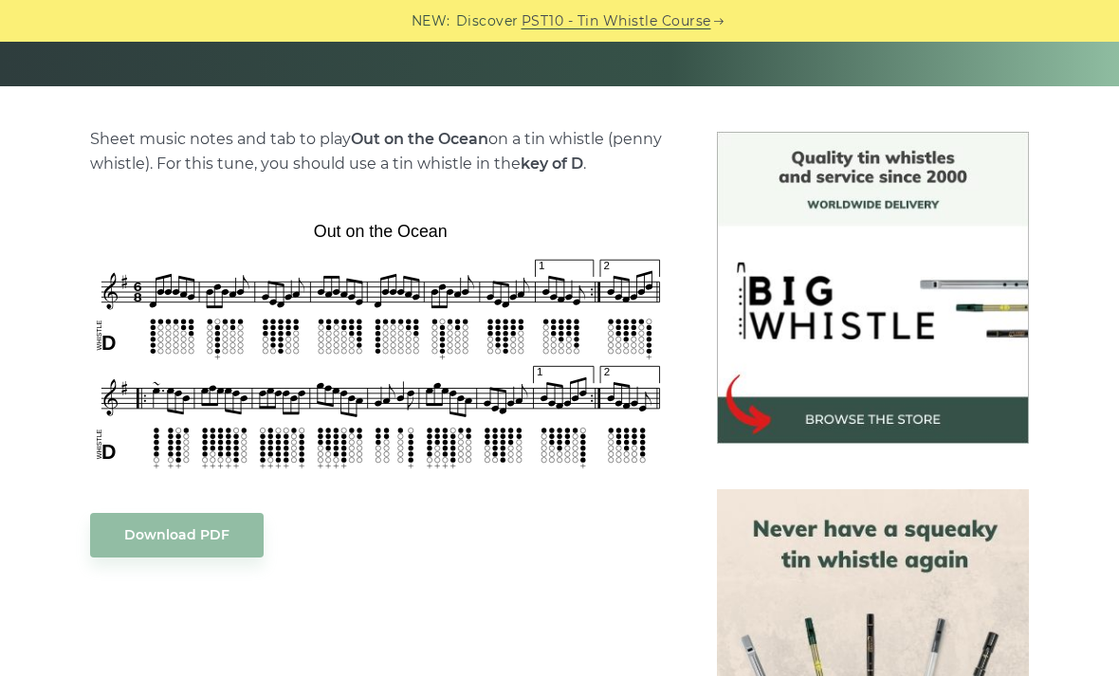
scroll to position [423, 0]
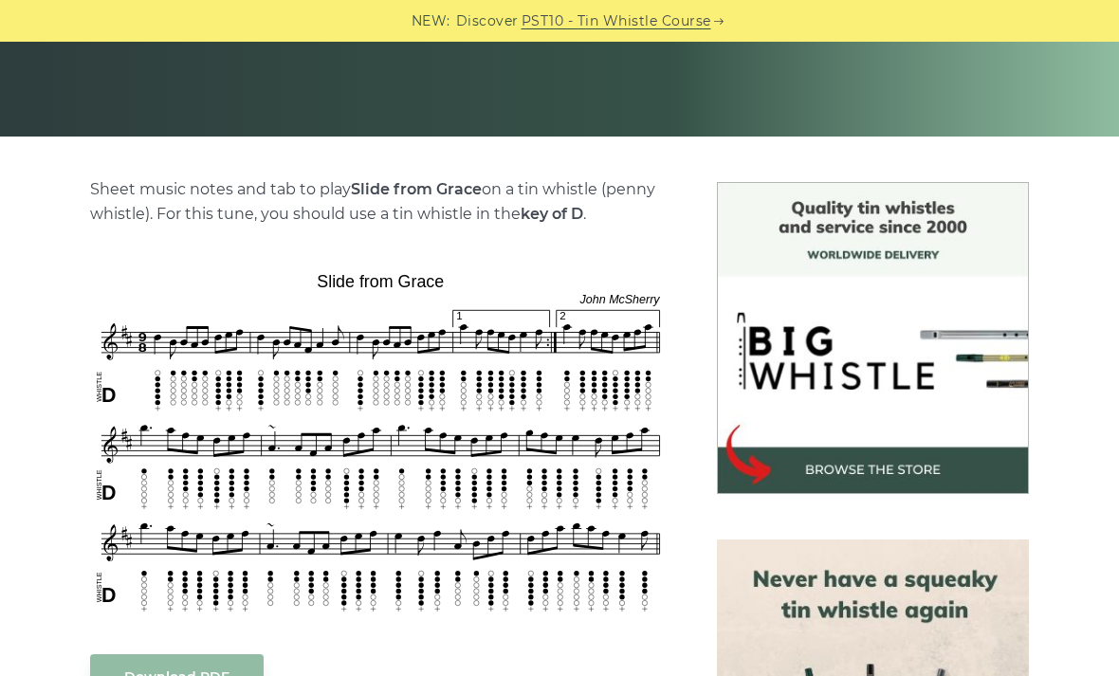
scroll to position [354, 0]
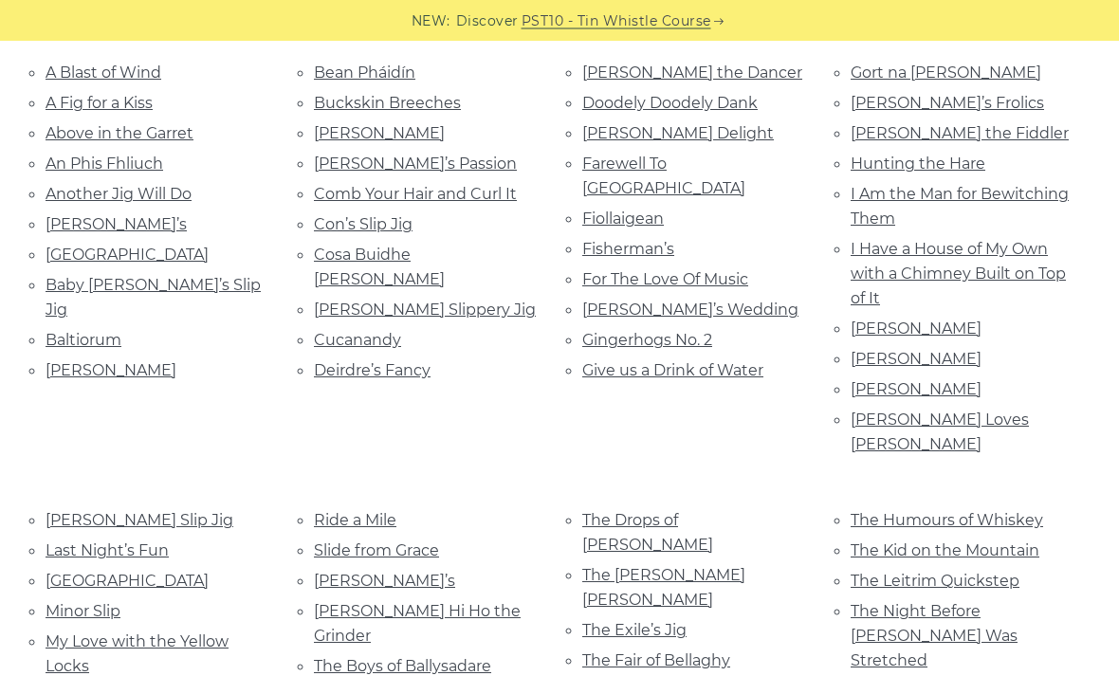
scroll to position [722, 0]
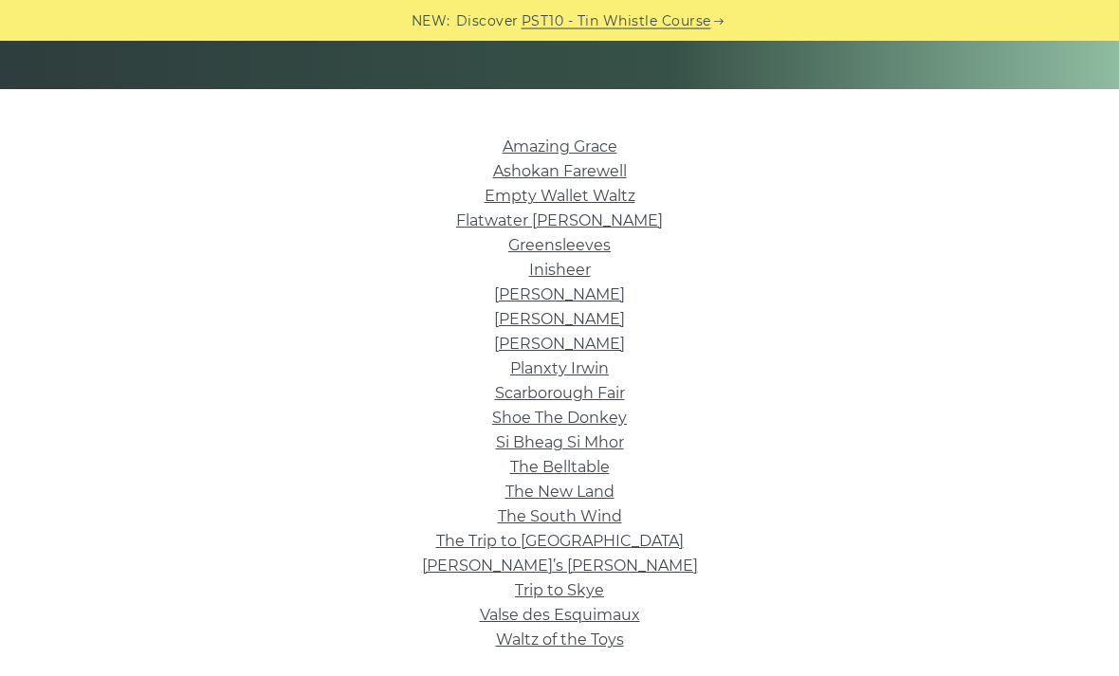
scroll to position [410, 0]
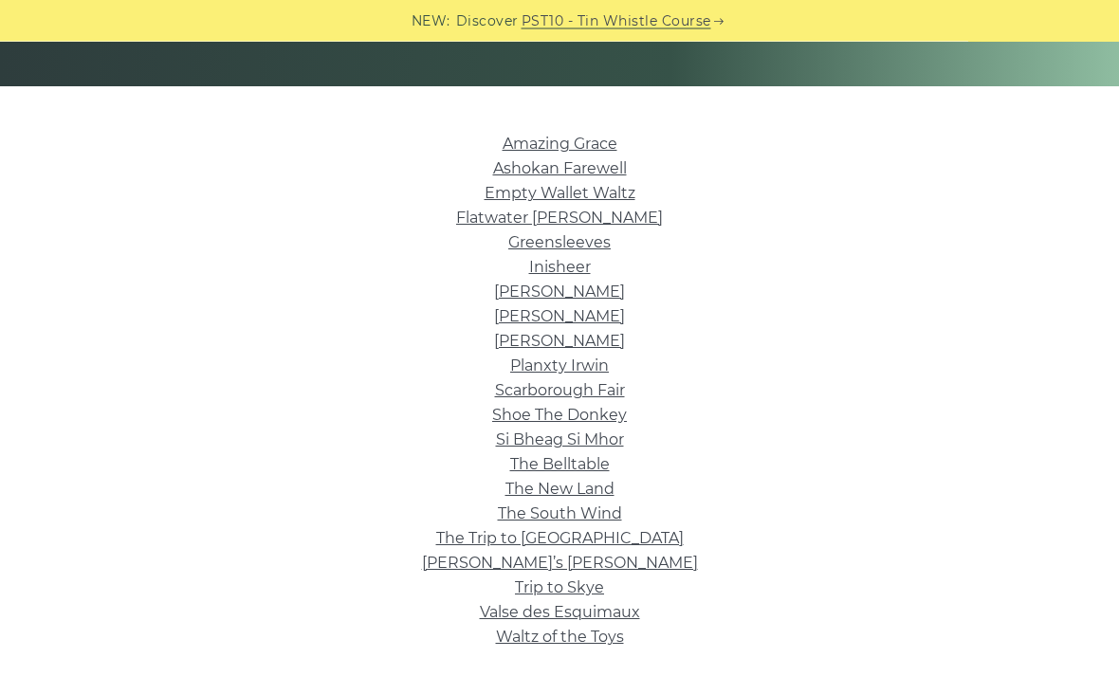
click at [501, 395] on link "Scarborough Fair" at bounding box center [560, 391] width 130 height 18
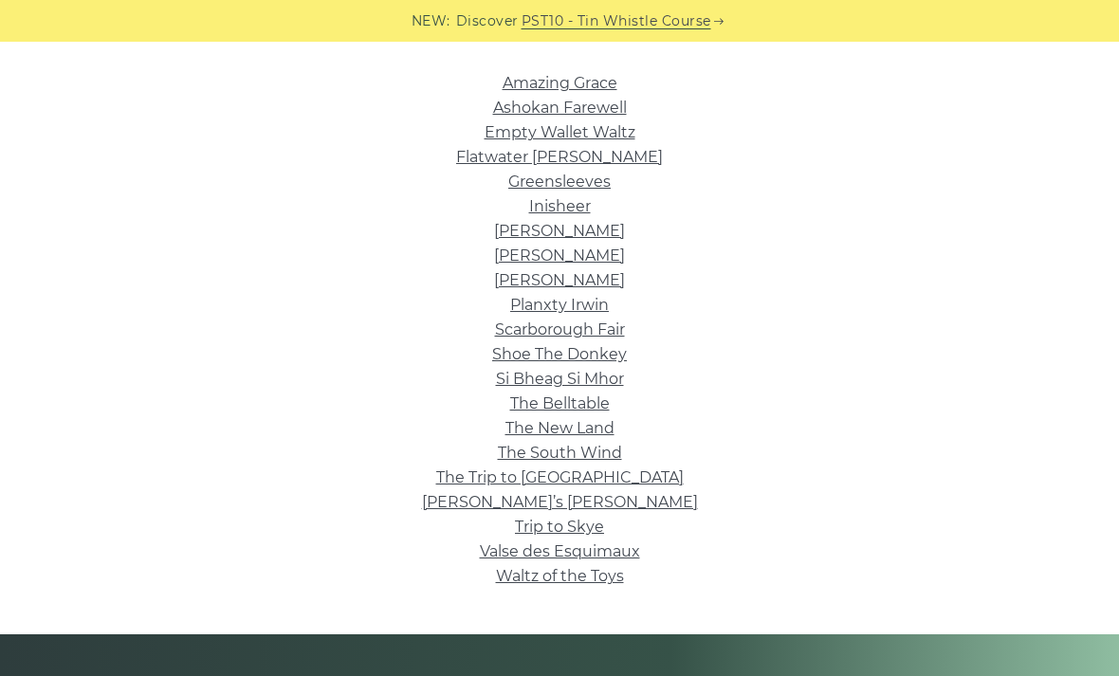
click at [590, 186] on link "Greensleeves" at bounding box center [559, 182] width 102 height 18
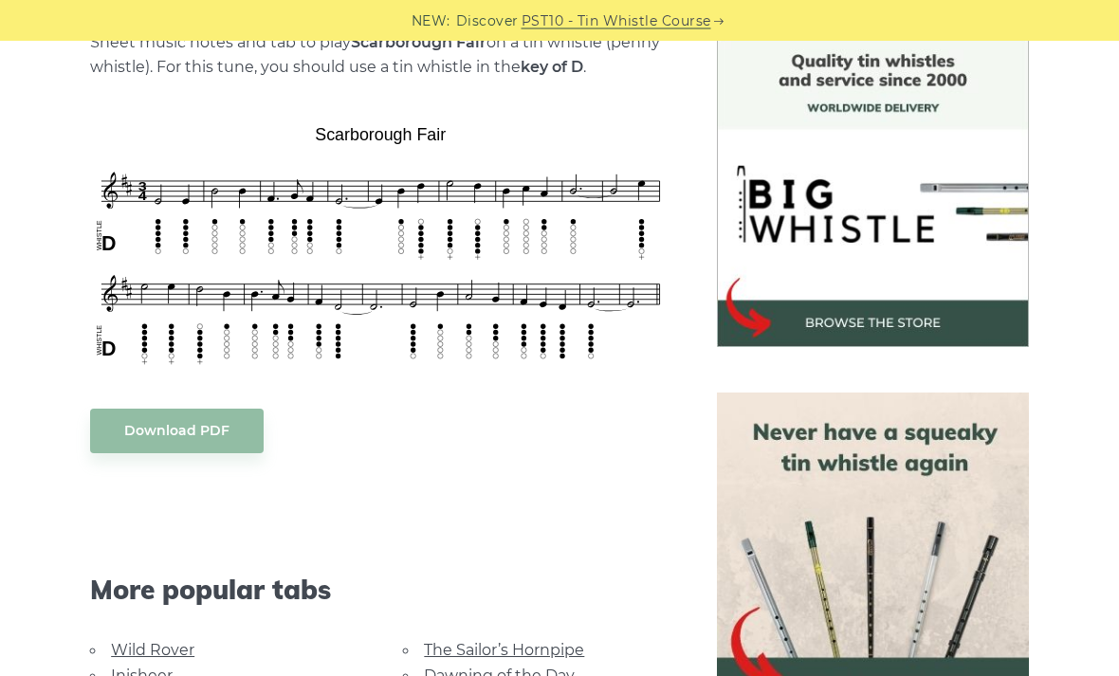
scroll to position [850, 0]
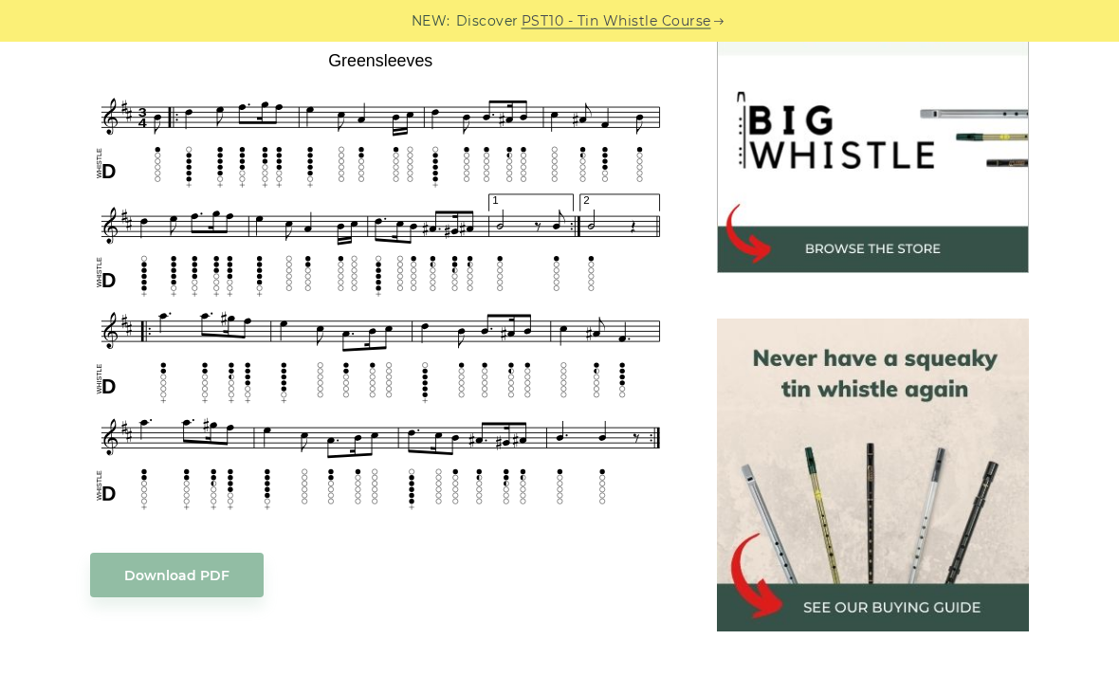
scroll to position [580, 0]
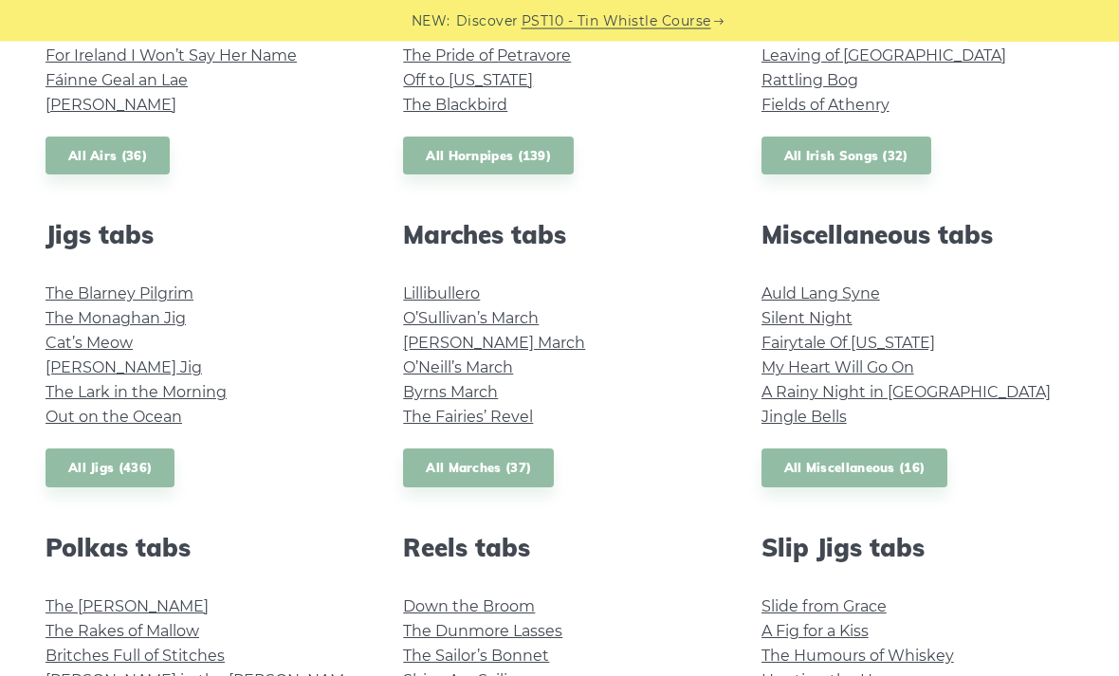
scroll to position [991, 0]
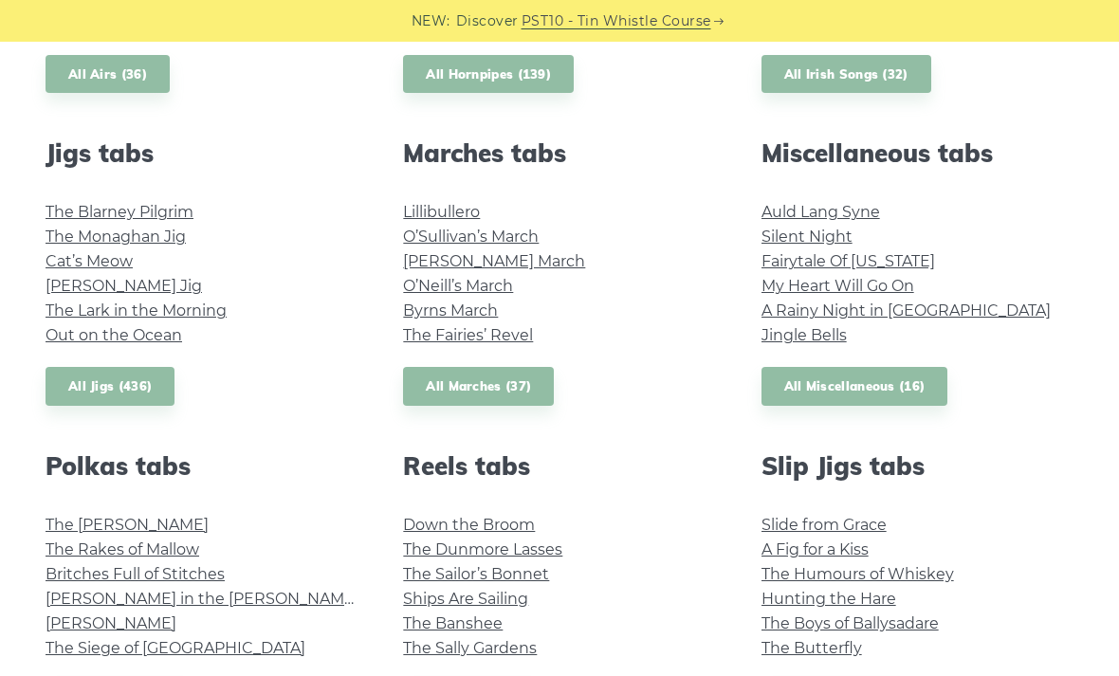
click at [795, 381] on link "All Miscellaneous (16)" at bounding box center [854, 386] width 187 height 39
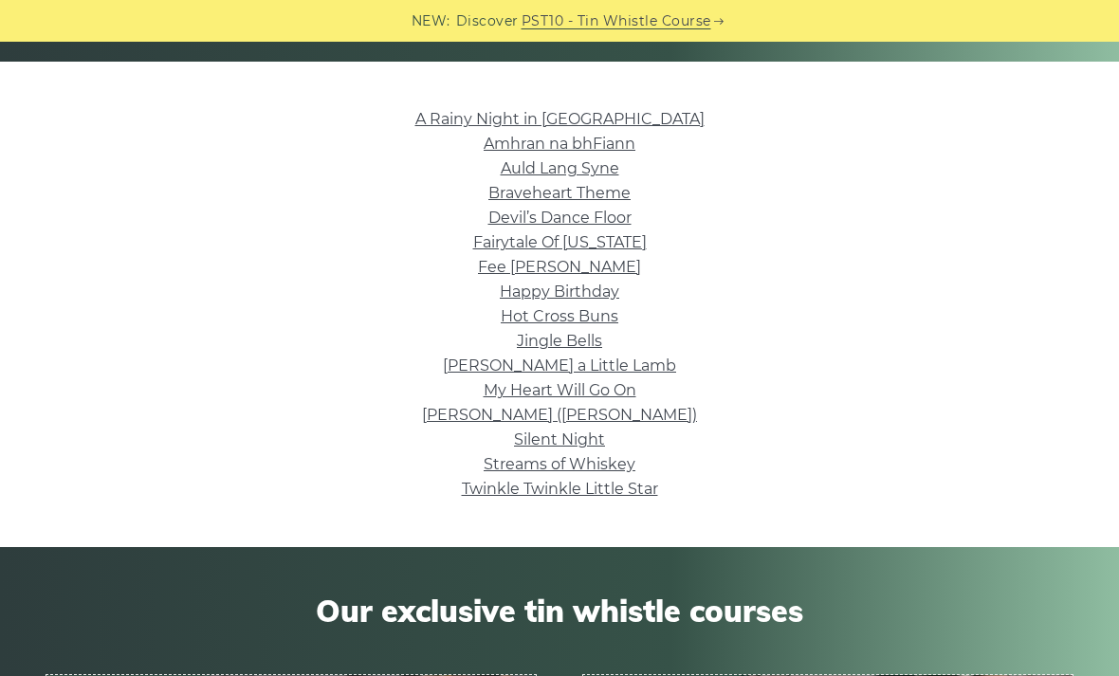
scroll to position [425, 0]
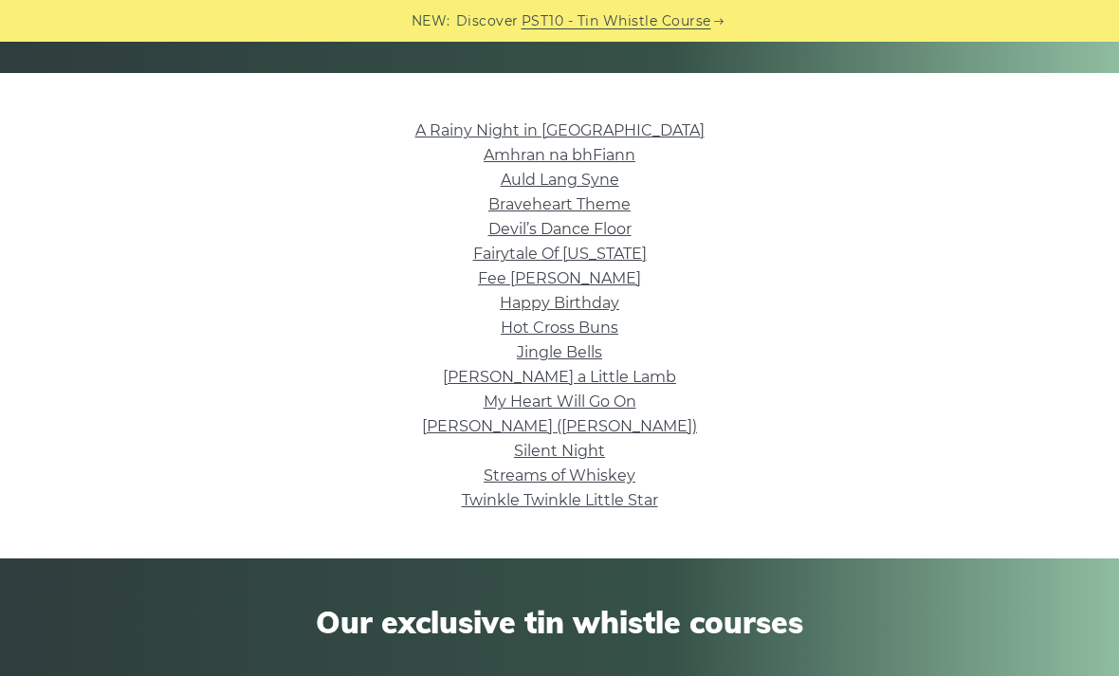
click at [592, 181] on link "Auld Lang Syne" at bounding box center [560, 180] width 119 height 18
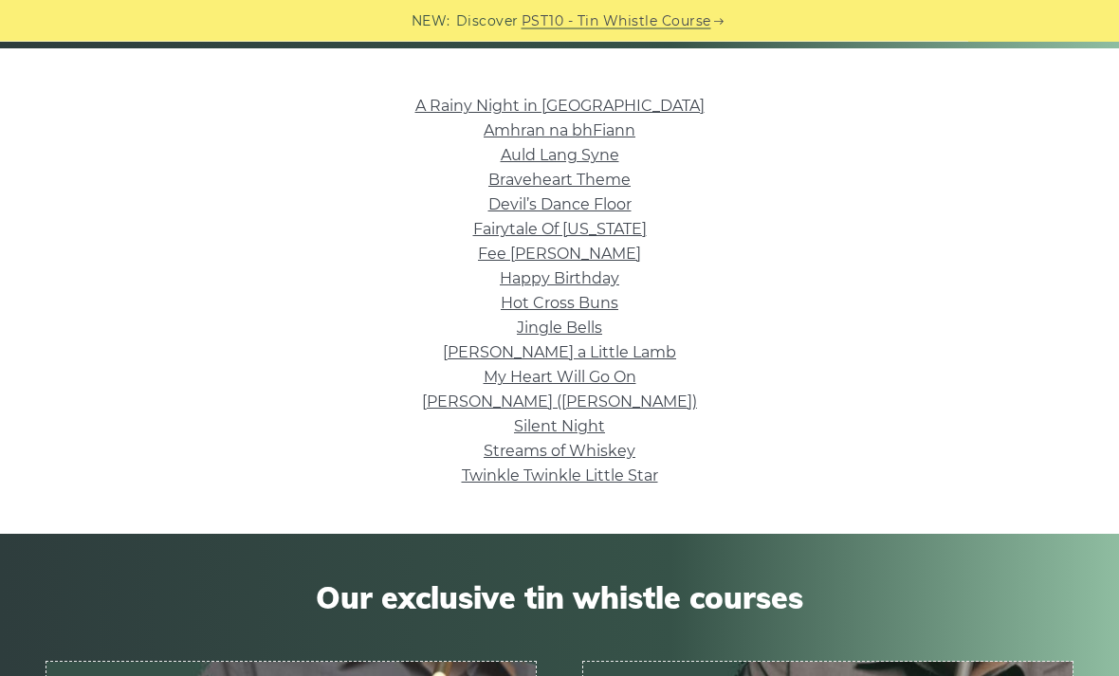
scroll to position [442, 0]
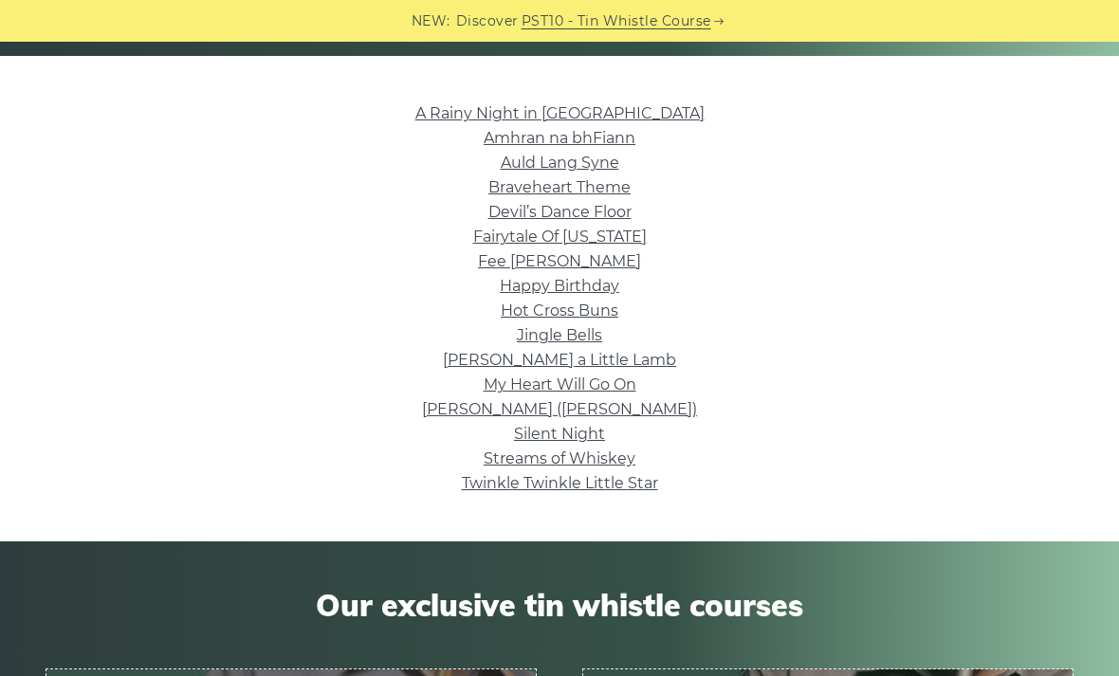
click at [589, 380] on link "My Heart Will Go On" at bounding box center [559, 384] width 153 height 18
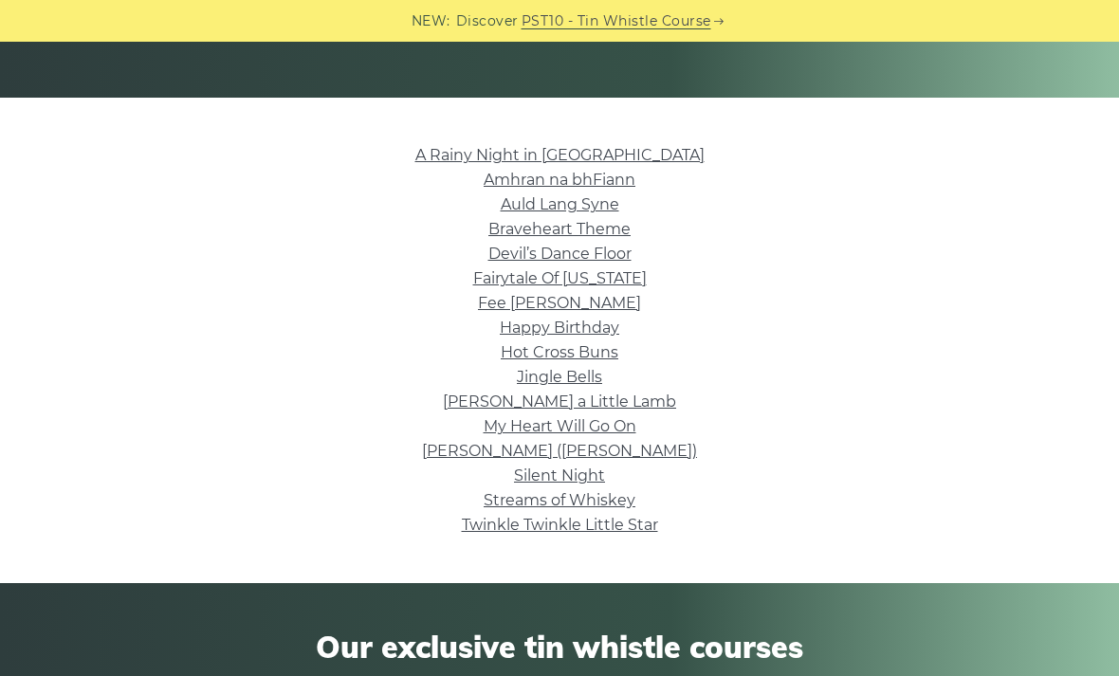
scroll to position [399, 0]
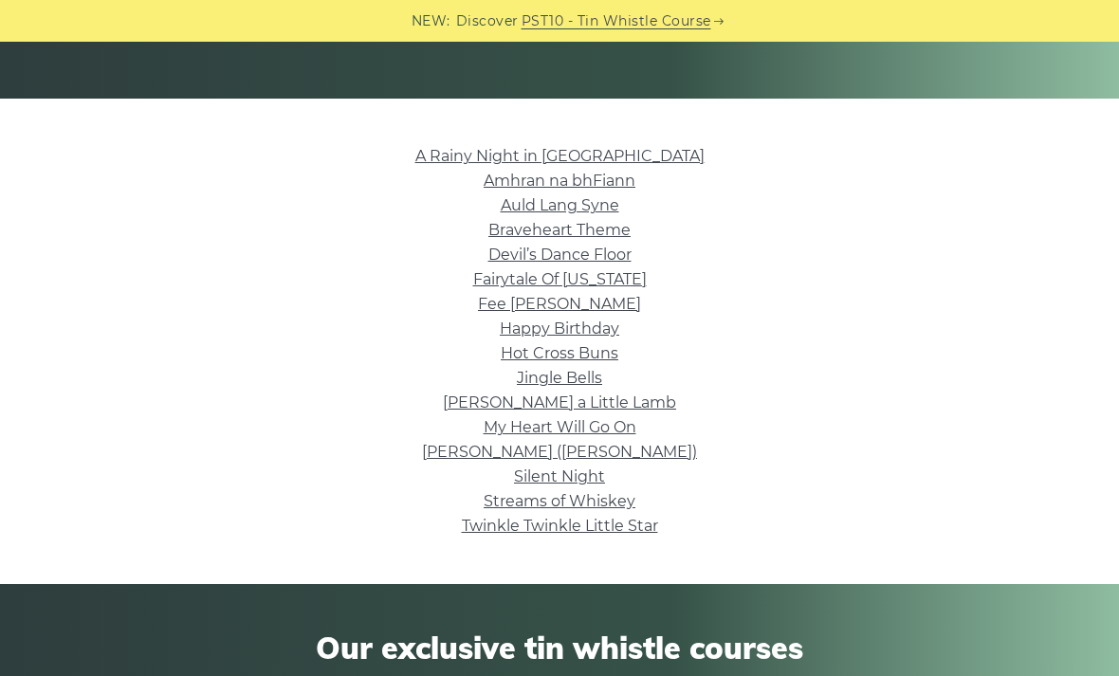
click at [648, 447] on link "Nancy Mulligan (Ed Sheeran)" at bounding box center [559, 452] width 275 height 18
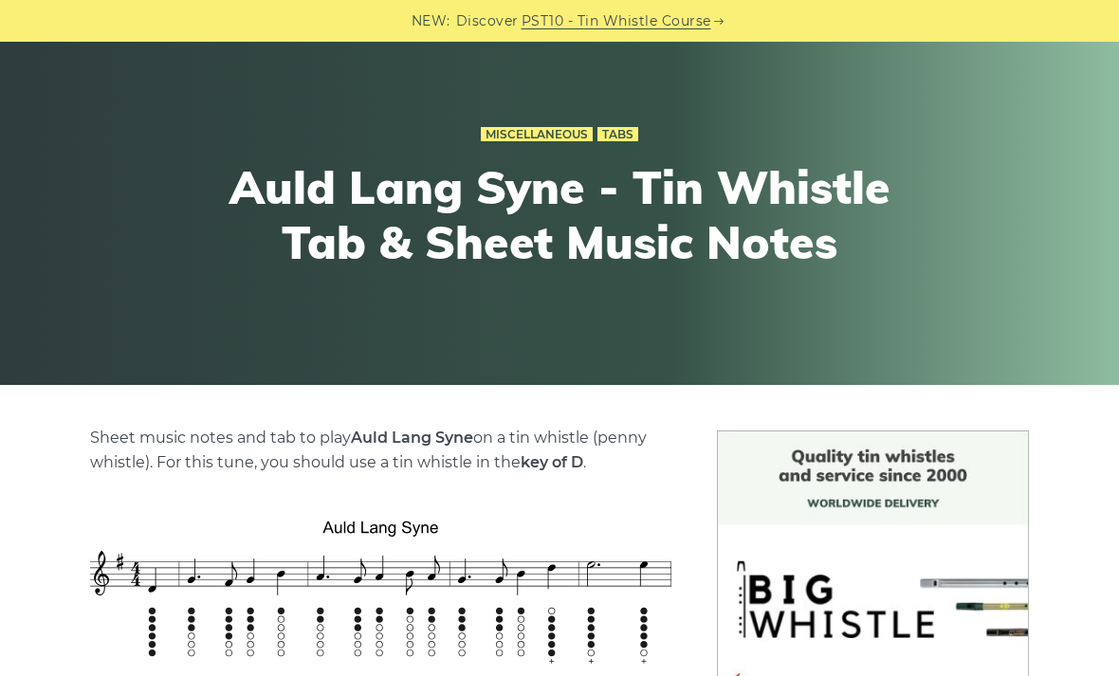
scroll to position [363, 0]
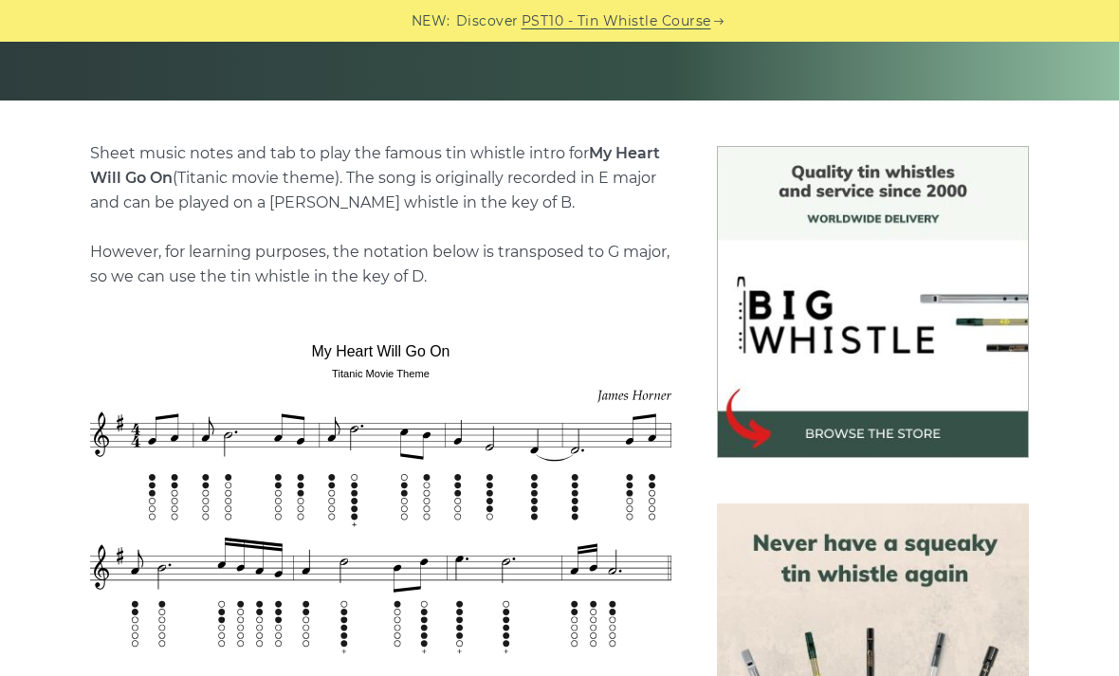
scroll to position [498, 0]
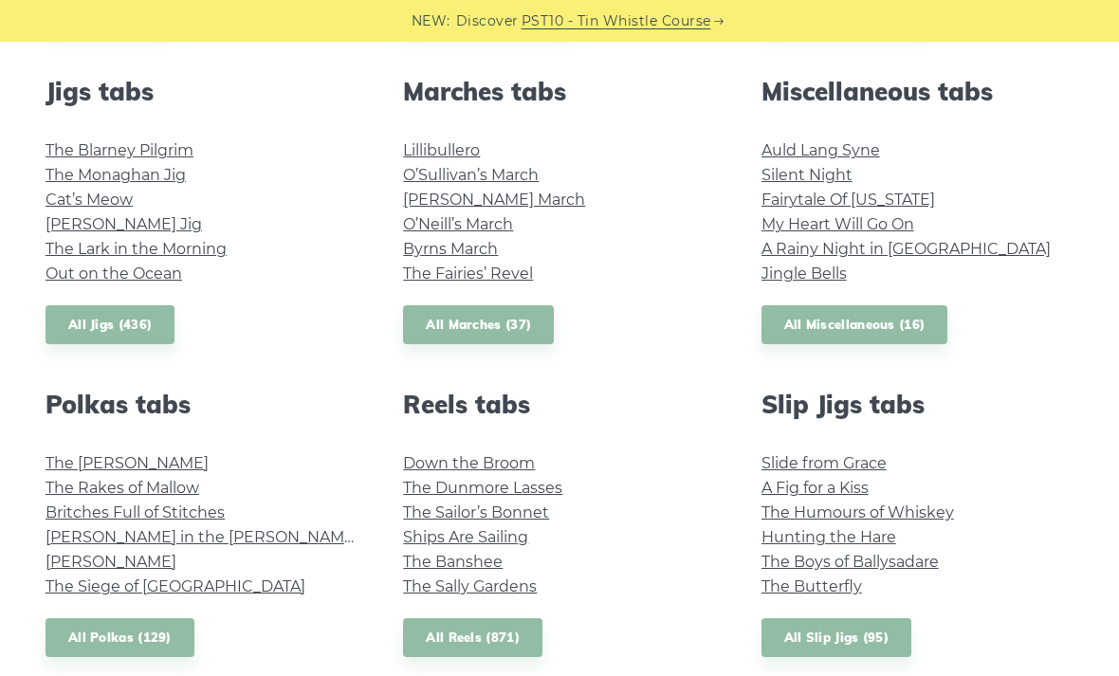
click at [798, 327] on link "All Miscellaneous (16)" at bounding box center [854, 324] width 187 height 39
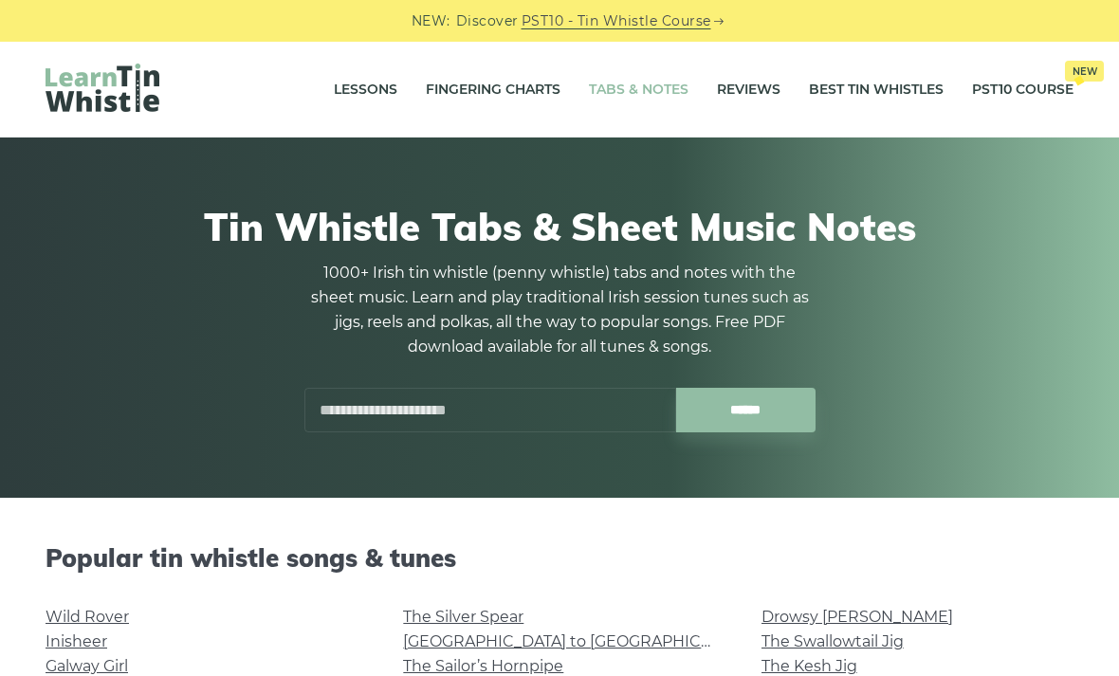
scroll to position [1052, 0]
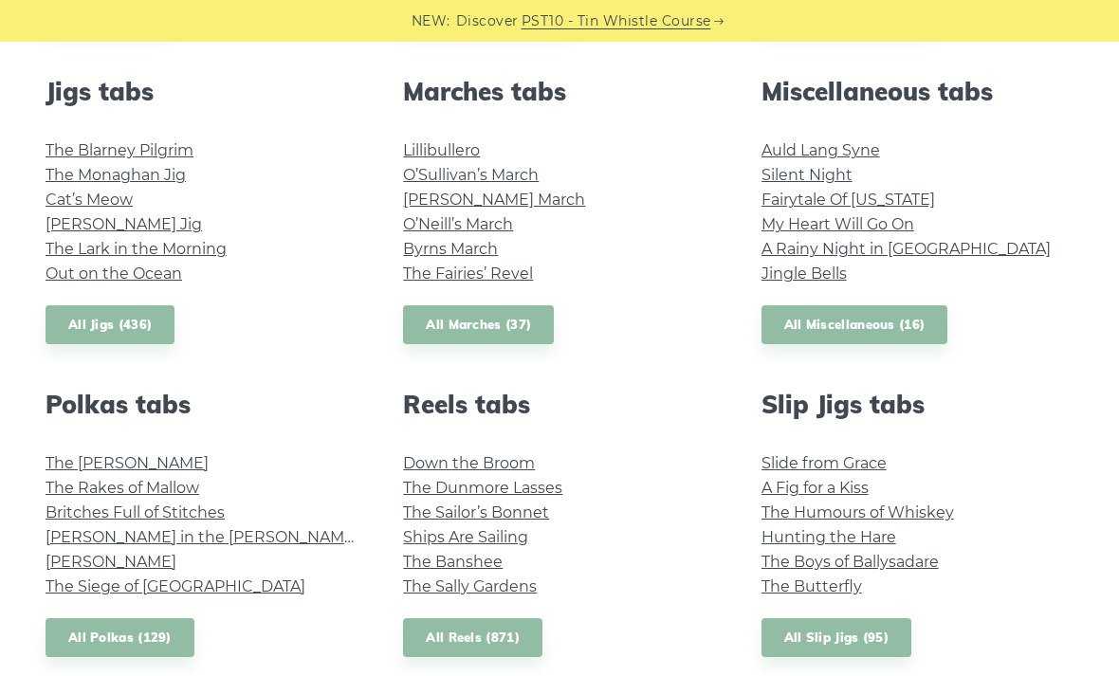
click at [132, 618] on link "All Polkas (129)" at bounding box center [120, 637] width 149 height 39
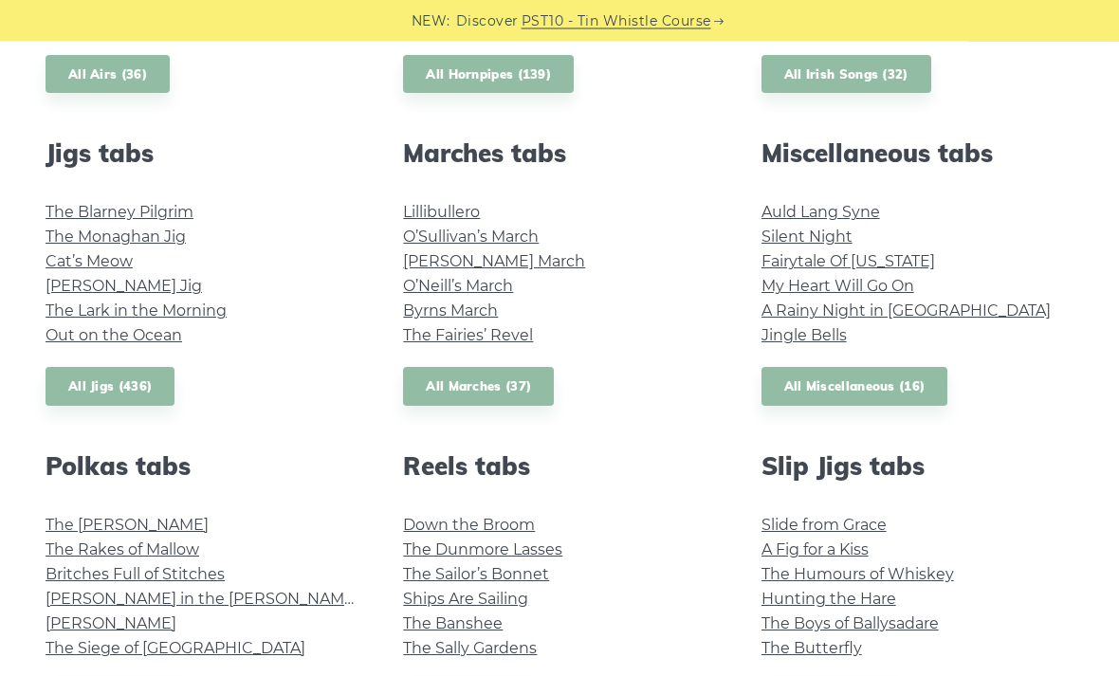
scroll to position [974, 0]
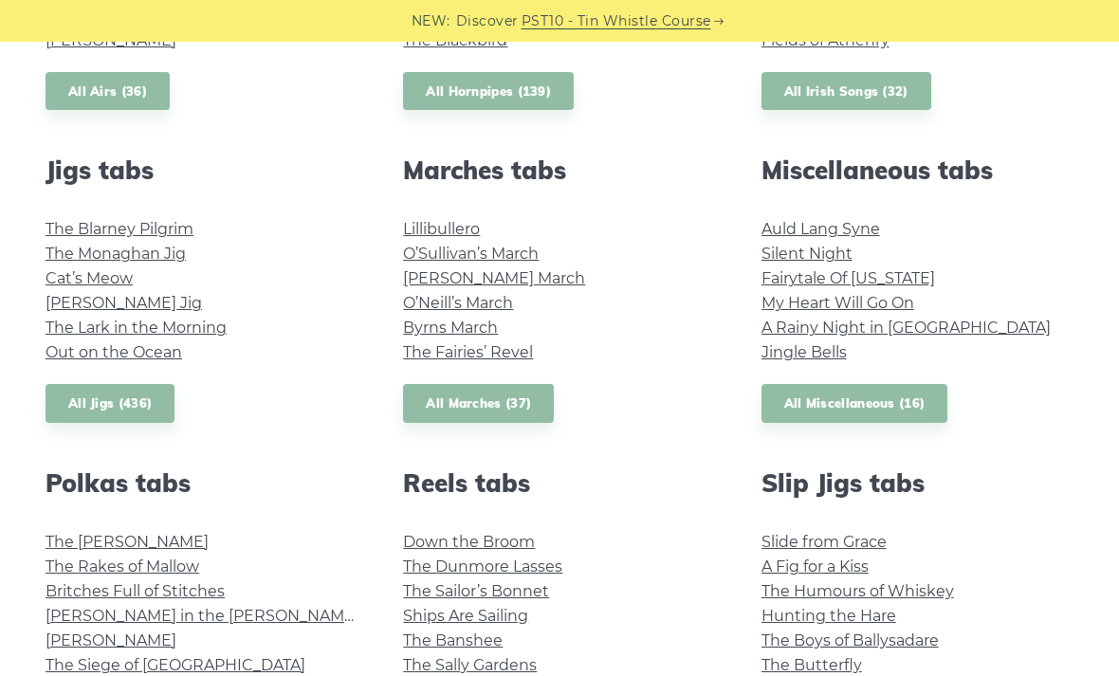
click at [146, 402] on link "All Jigs (436)" at bounding box center [110, 403] width 129 height 39
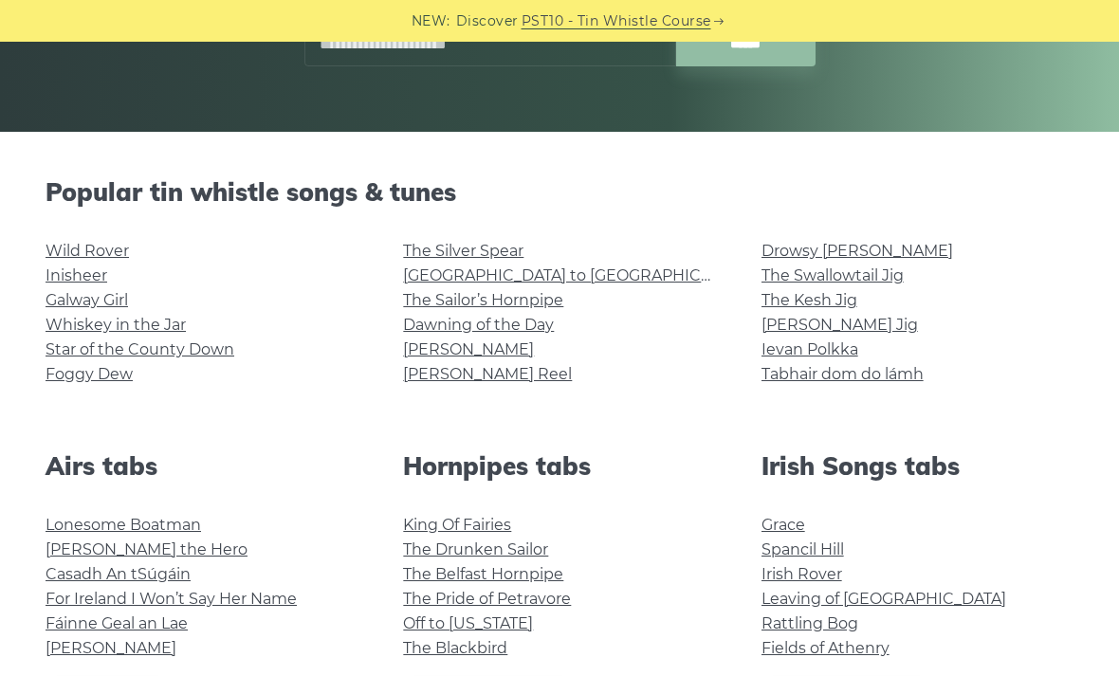
scroll to position [469, 0]
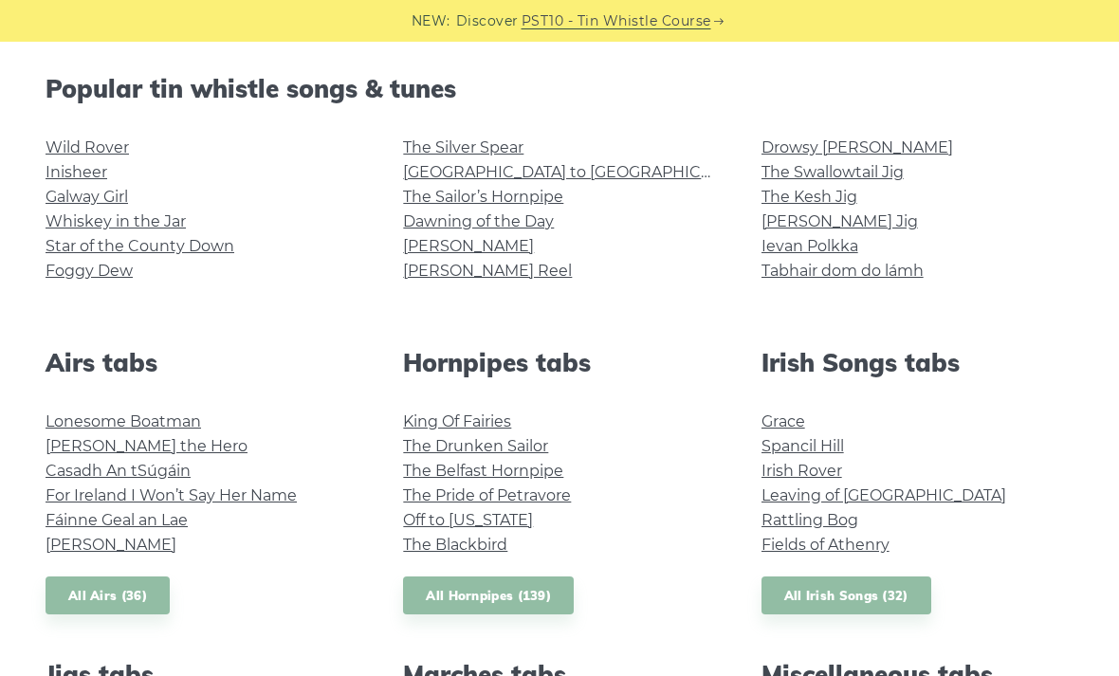
click at [163, 598] on link "All Airs (36)" at bounding box center [108, 595] width 124 height 39
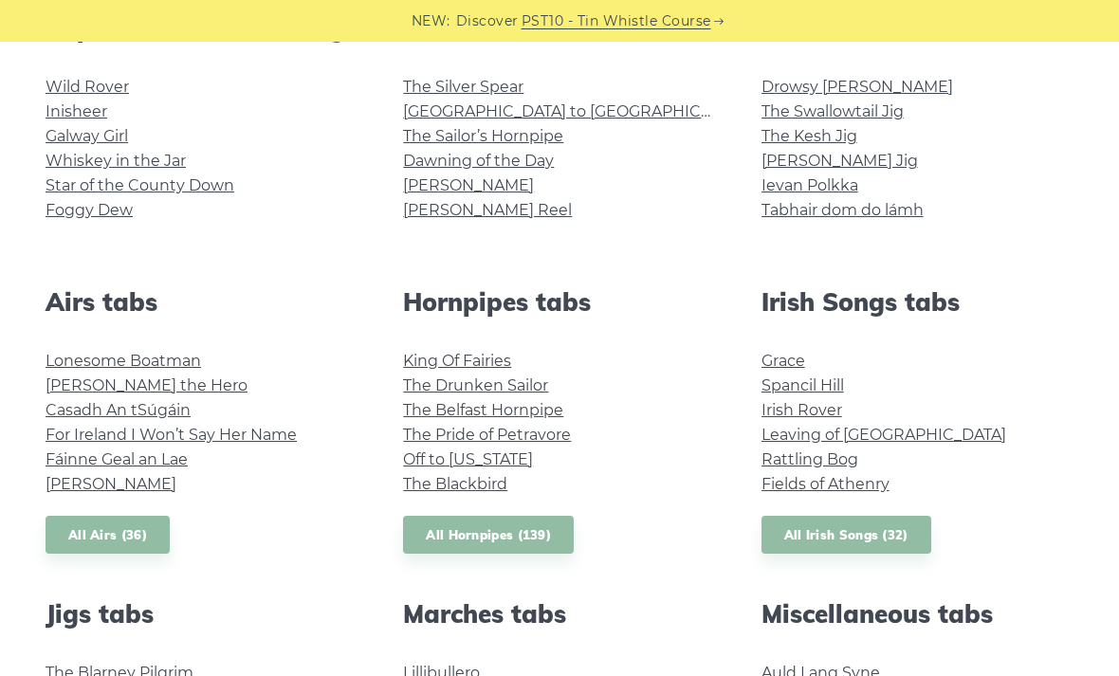
click at [546, 518] on link "All Hornpipes (139)" at bounding box center [488, 535] width 171 height 39
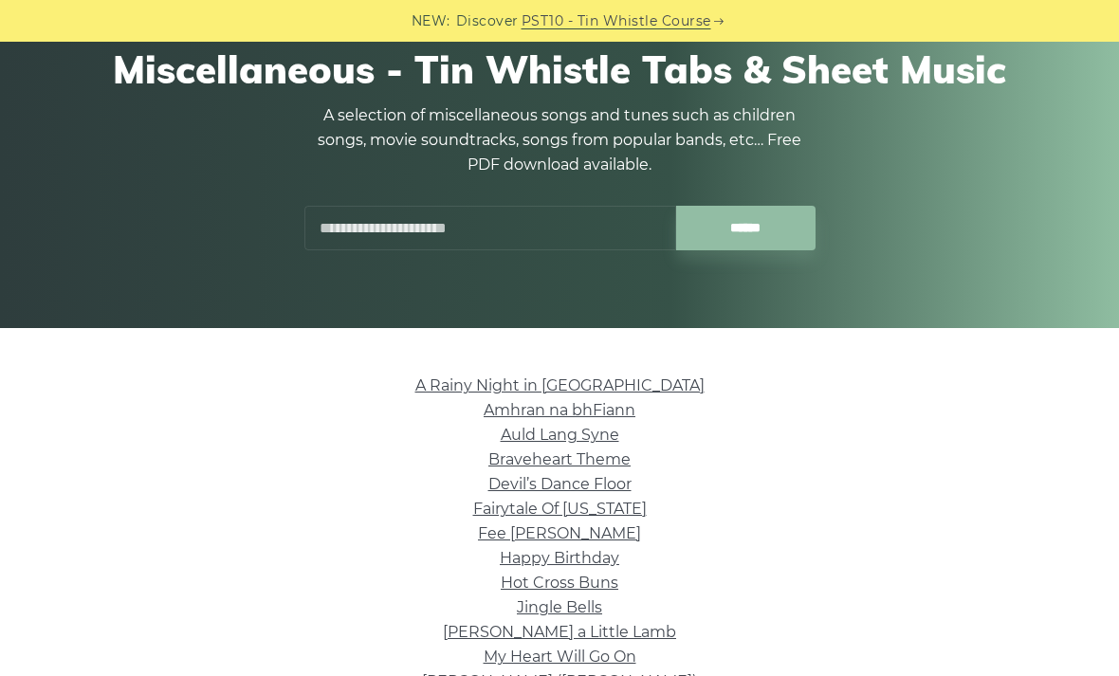
scroll to position [326, 0]
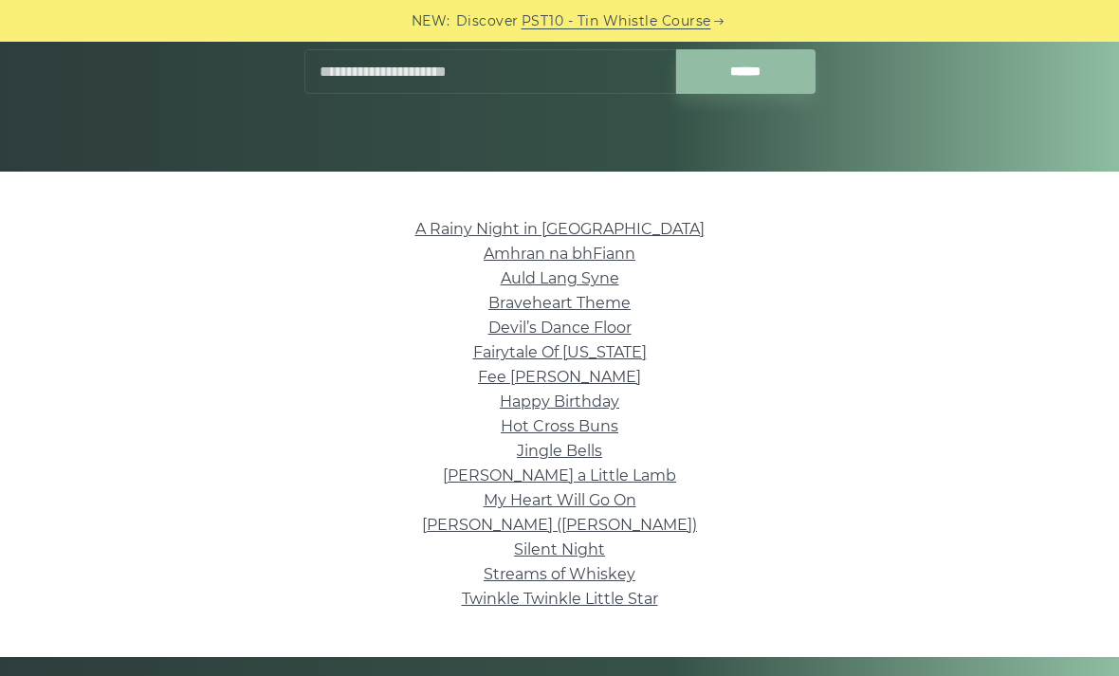
click at [629, 467] on link "[PERSON_NAME] a Little Lamb" at bounding box center [559, 475] width 233 height 18
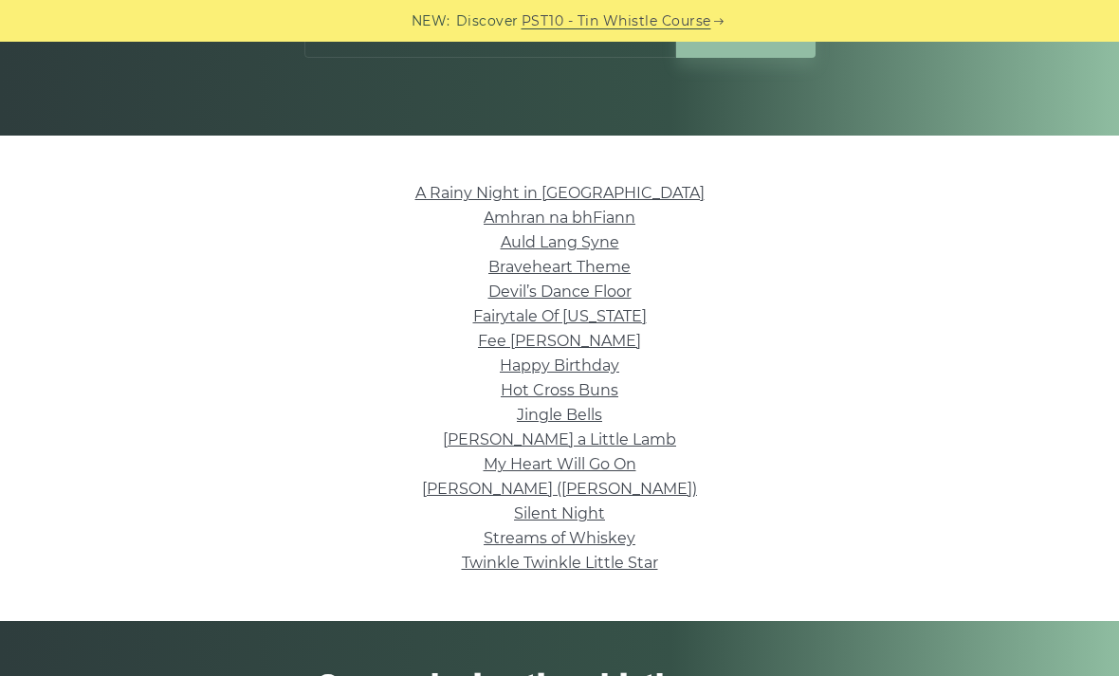
scroll to position [357, 0]
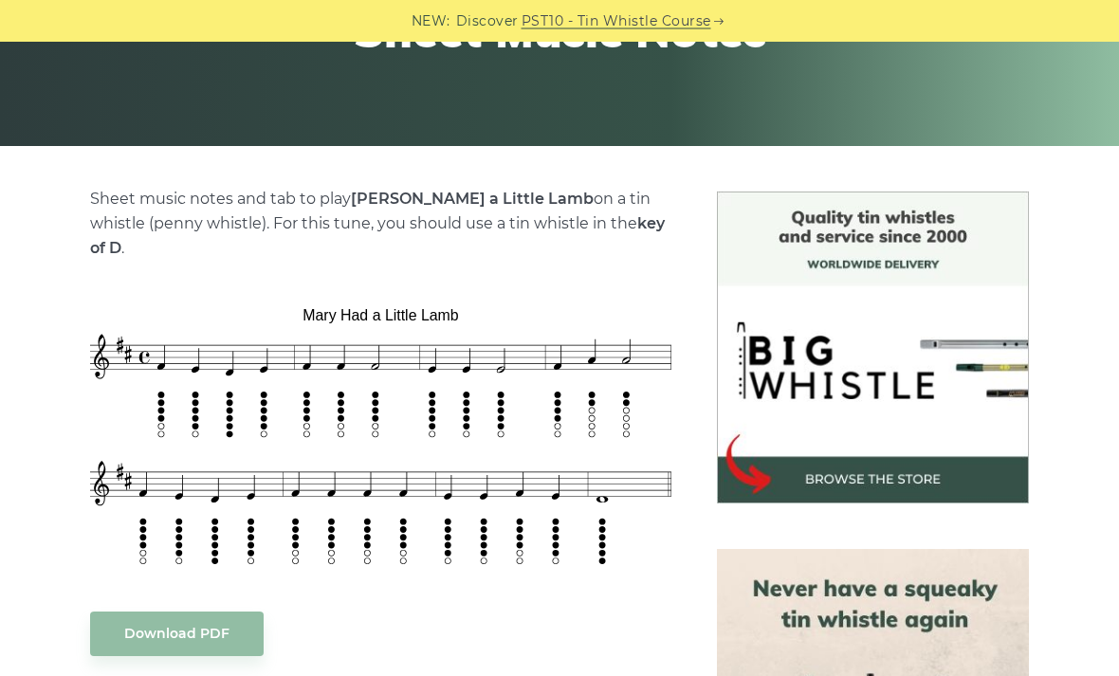
scroll to position [357, 0]
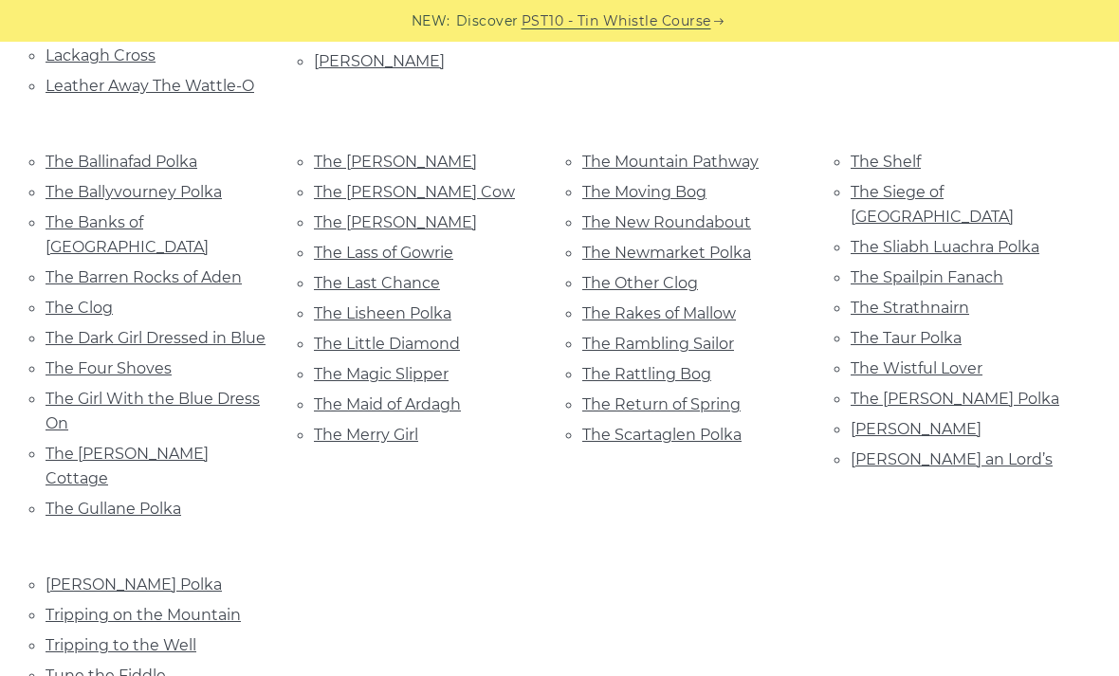
scroll to position [1239, 0]
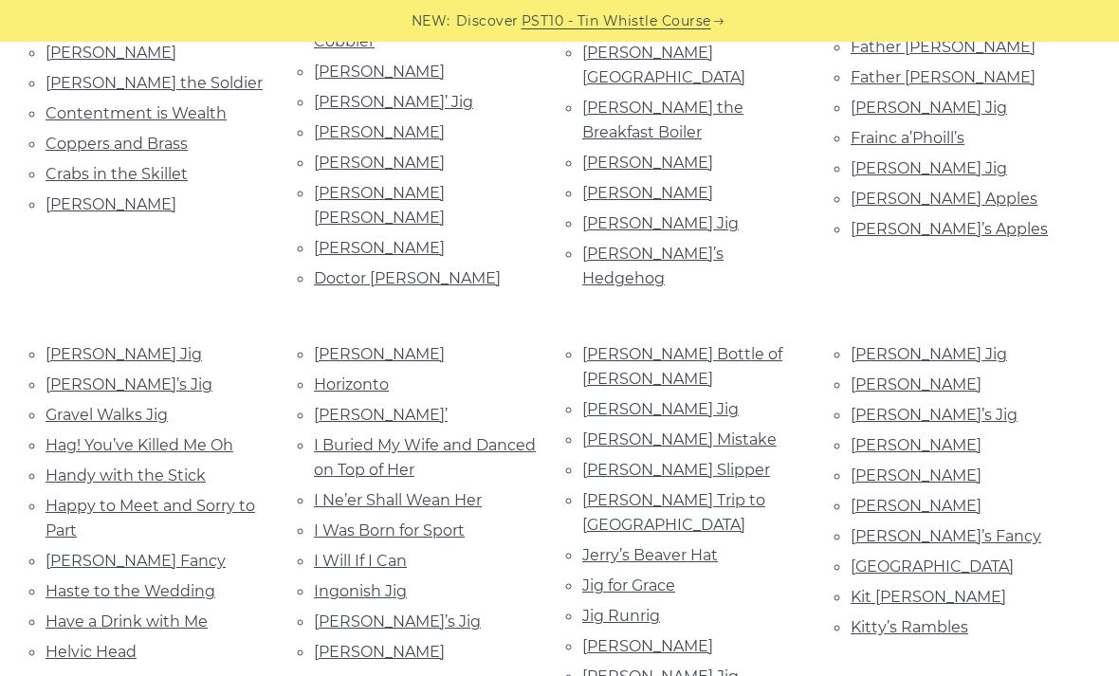
scroll to position [1087, 0]
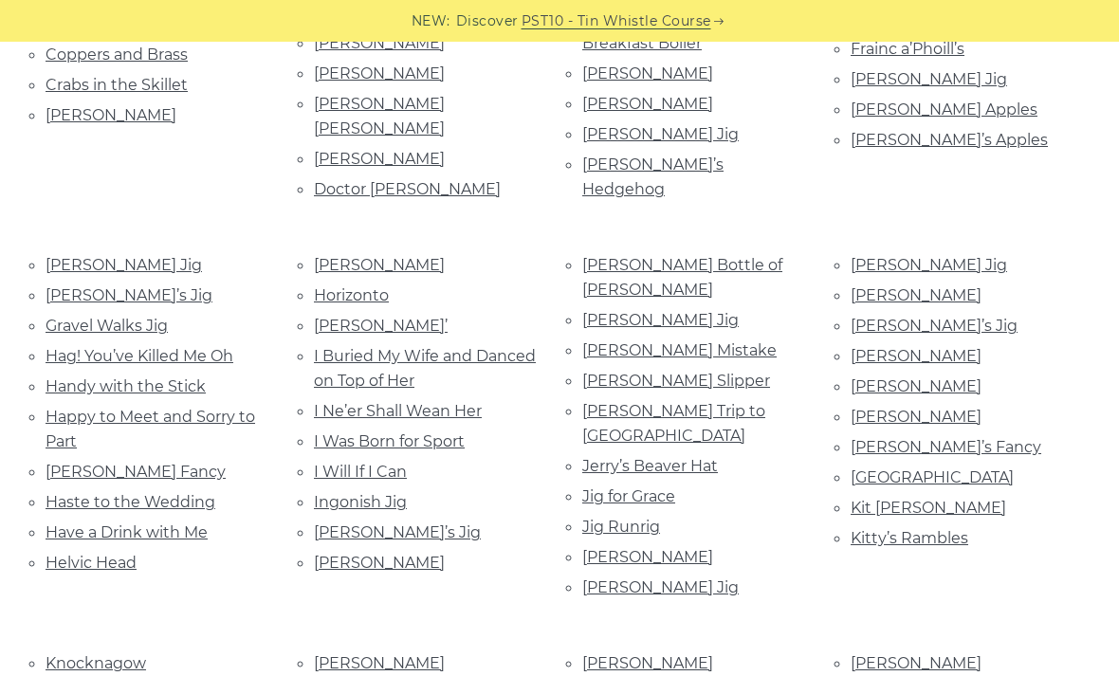
click at [421, 523] on link "[PERSON_NAME]’s Jig" at bounding box center [397, 532] width 167 height 18
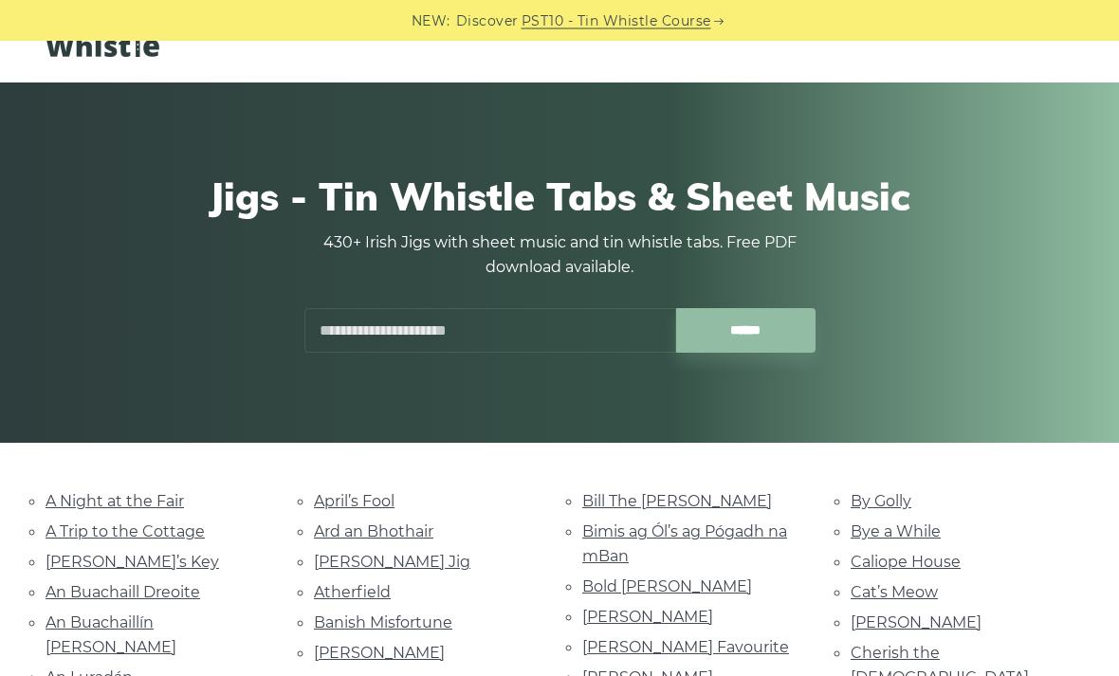
scroll to position [0, 0]
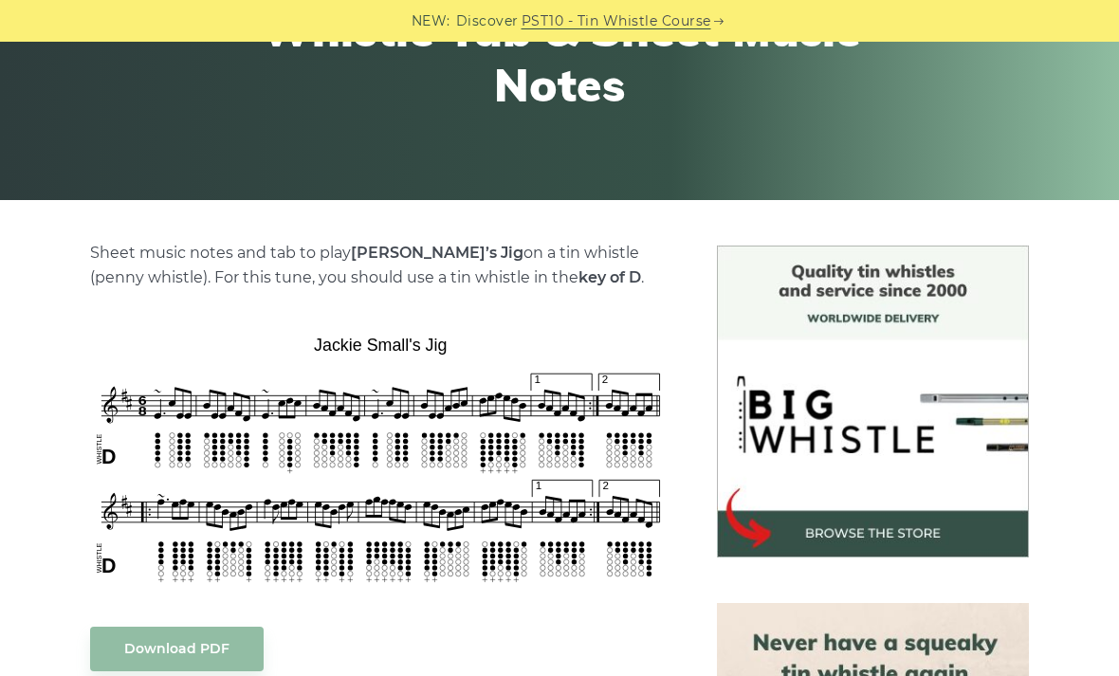
scroll to position [387, 0]
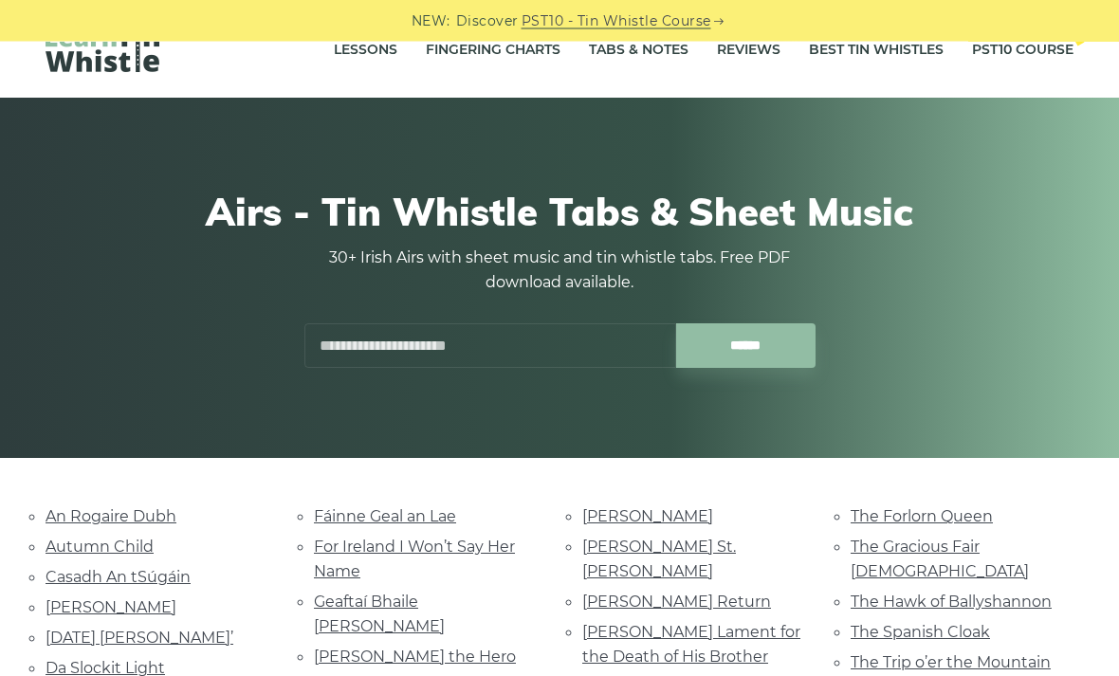
scroll to position [19, 0]
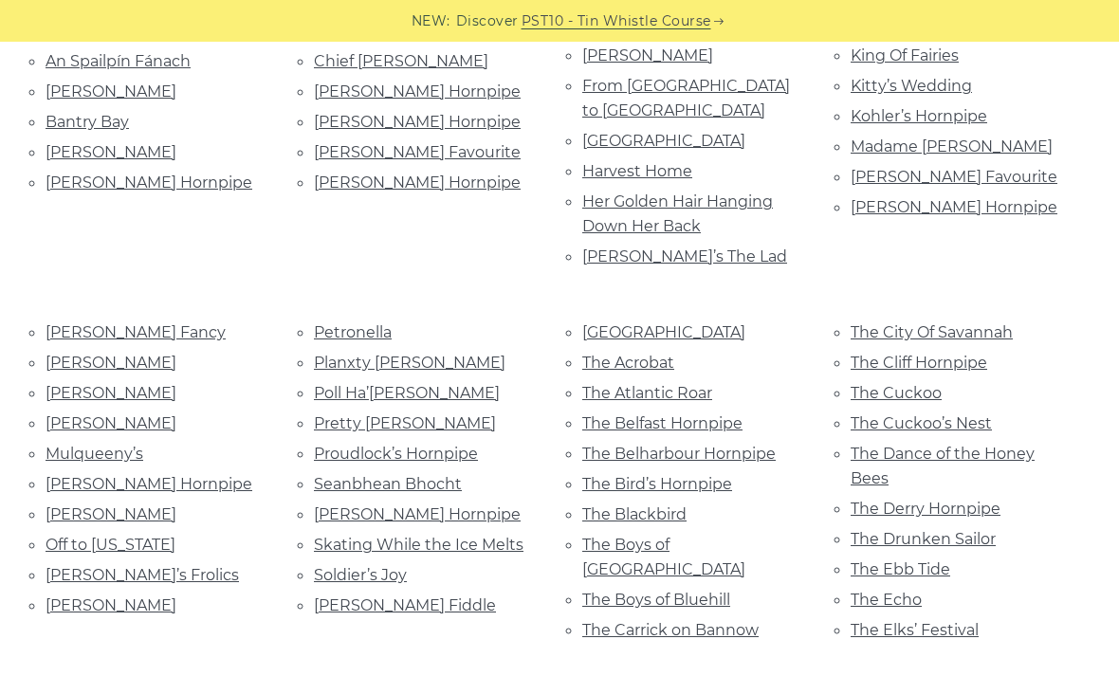
scroll to position [454, 0]
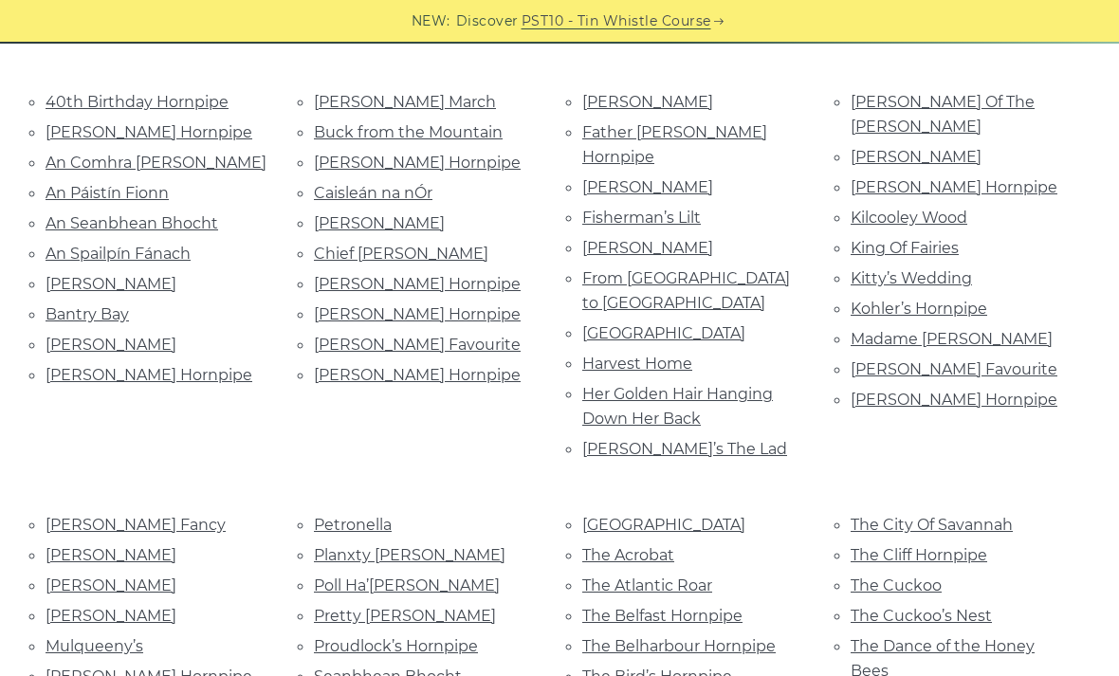
click at [684, 209] on link "Fisherman’s Lilt" at bounding box center [641, 218] width 119 height 18
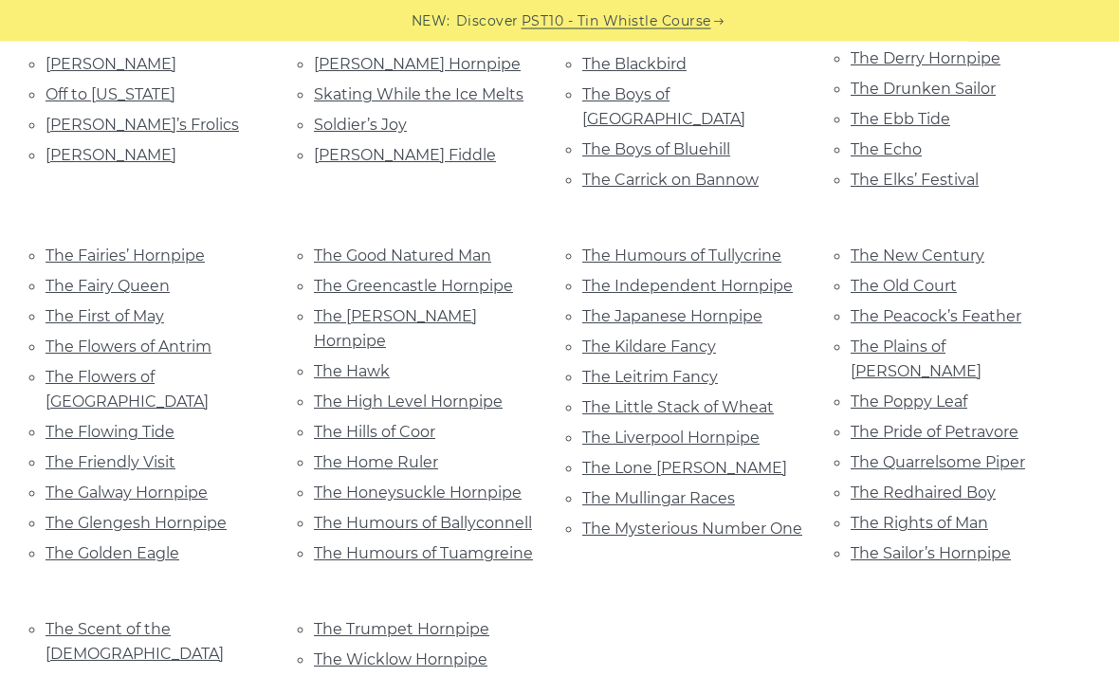
scroll to position [1097, 0]
click at [206, 368] on link "The Flowers of [GEOGRAPHIC_DATA]" at bounding box center [127, 389] width 163 height 43
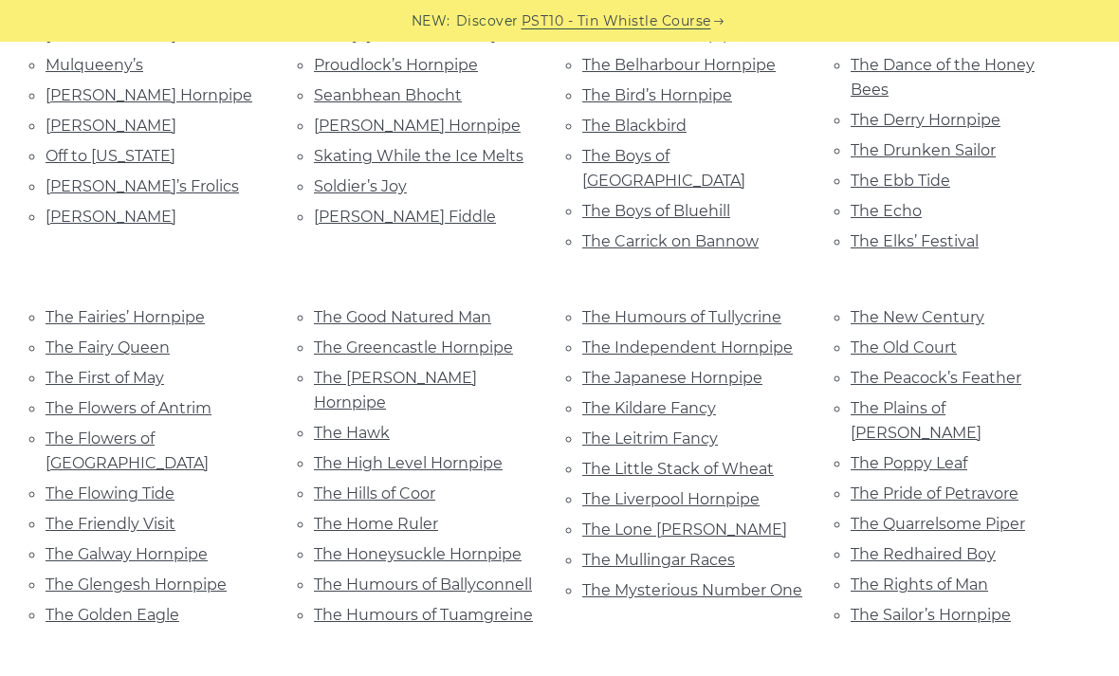
scroll to position [1052, 0]
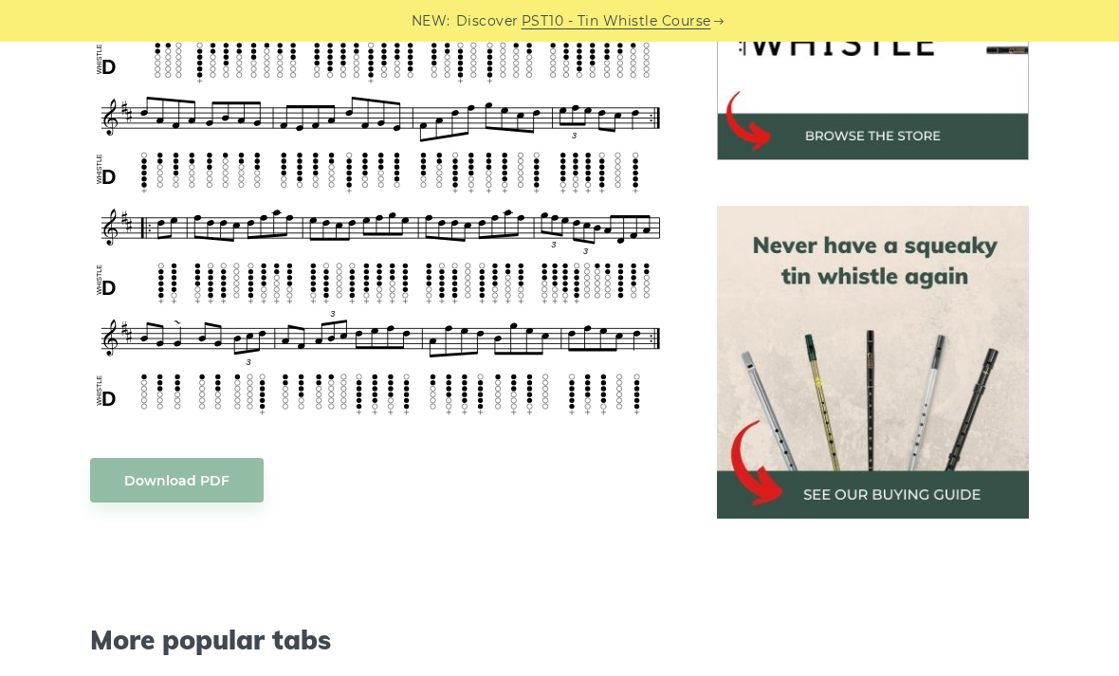
scroll to position [693, 0]
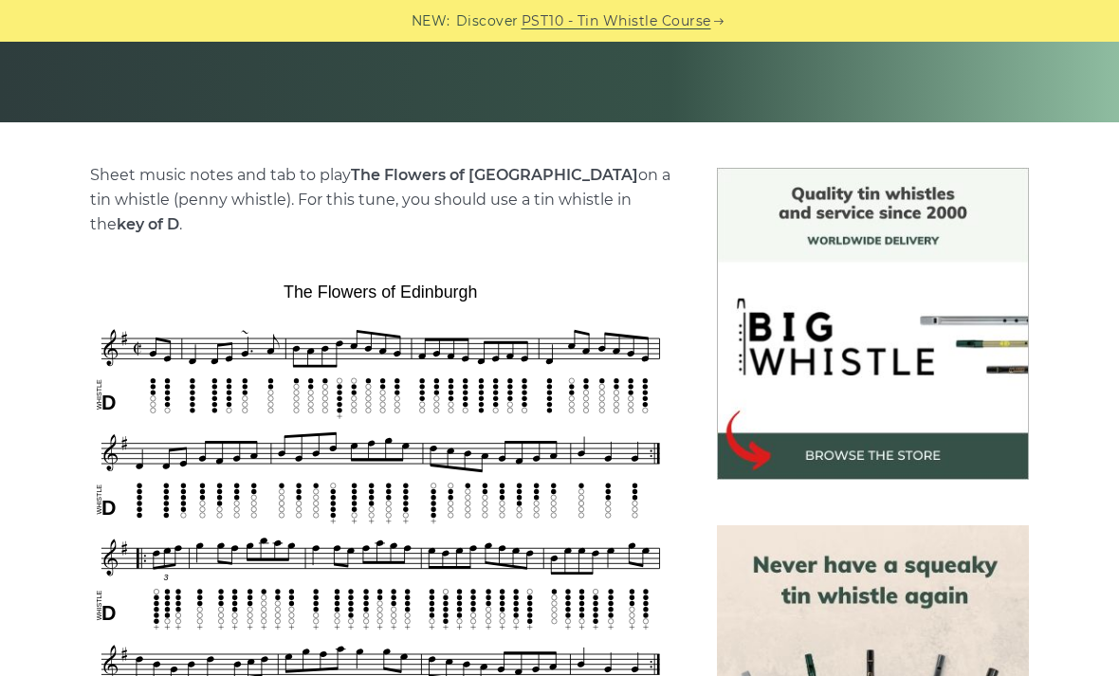
scroll to position [398, 0]
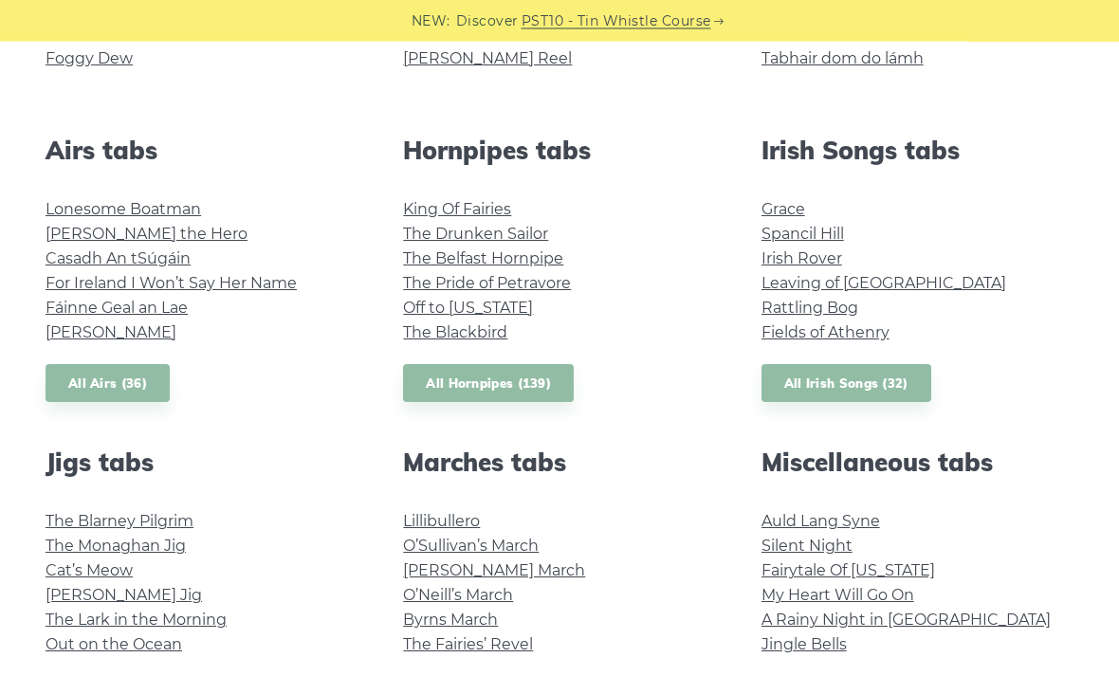
scroll to position [682, 0]
click at [809, 389] on link "All Irish Songs (32)" at bounding box center [846, 383] width 170 height 39
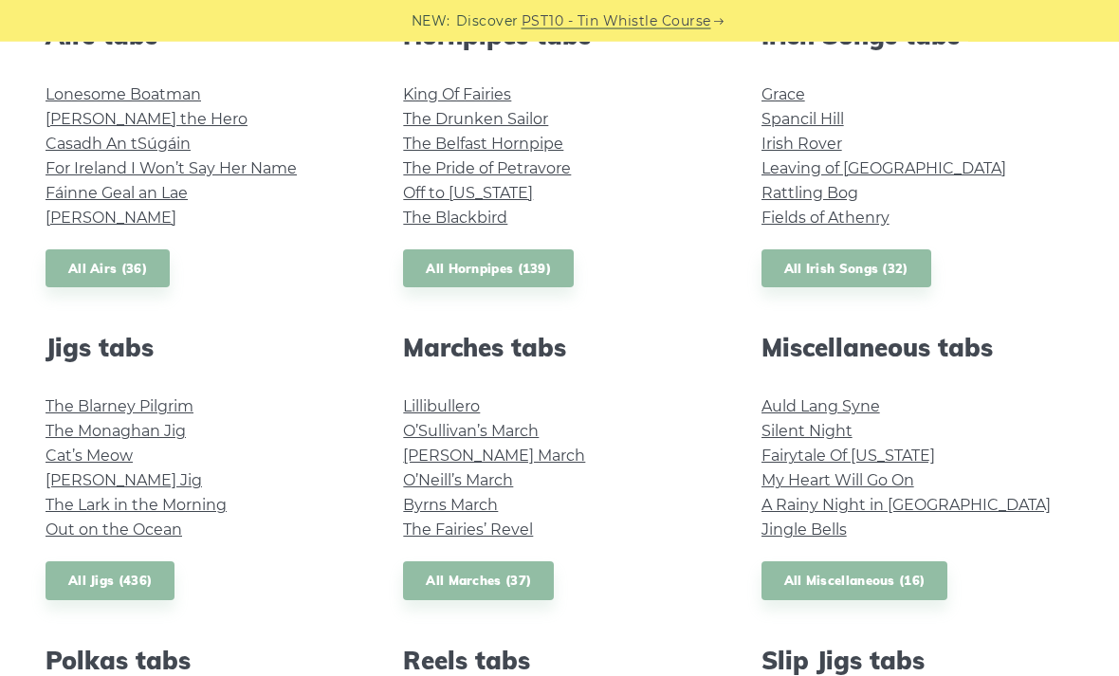
scroll to position [799, 0]
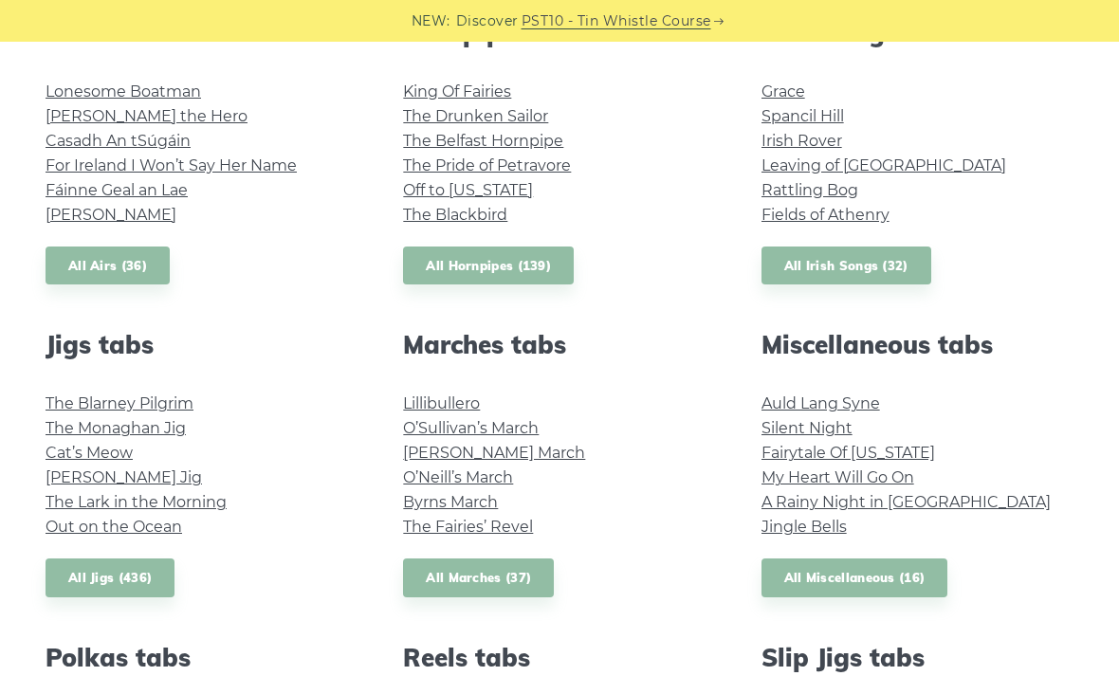
click at [128, 581] on link "All Jigs (436)" at bounding box center [110, 577] width 129 height 39
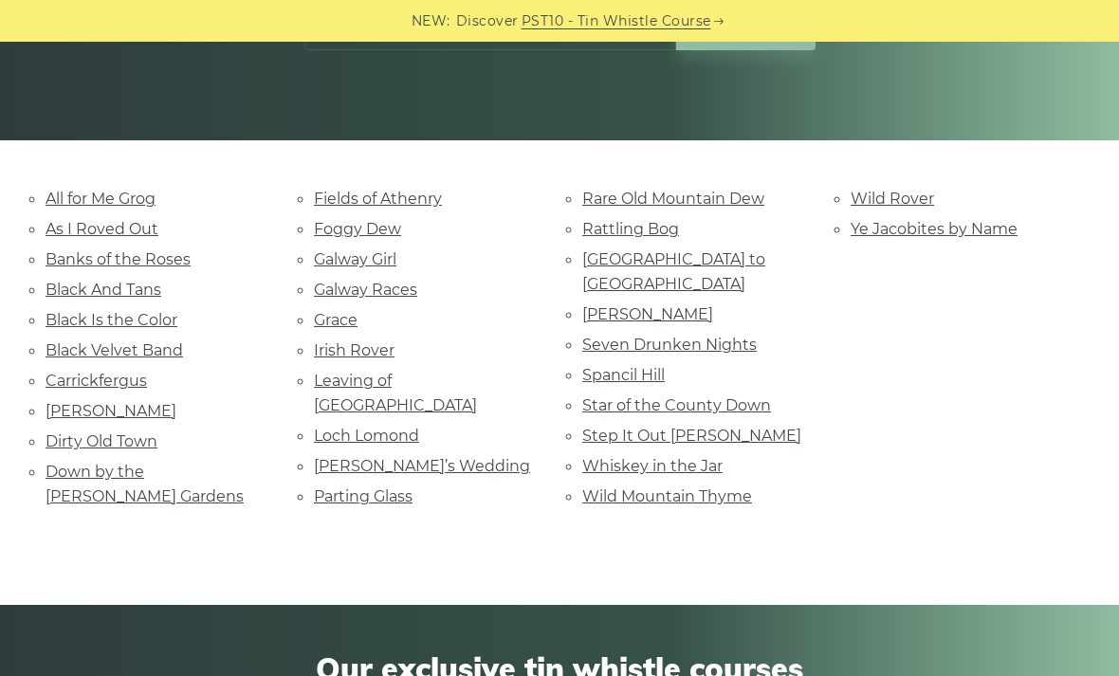
scroll to position [356, 0]
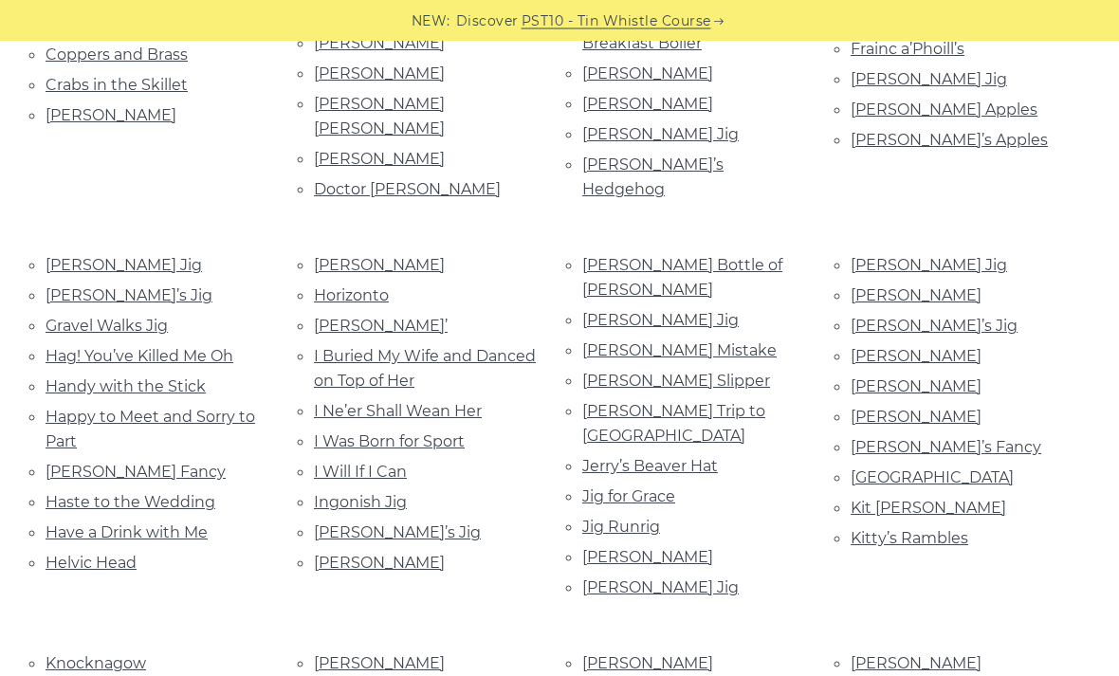
scroll to position [1102, 0]
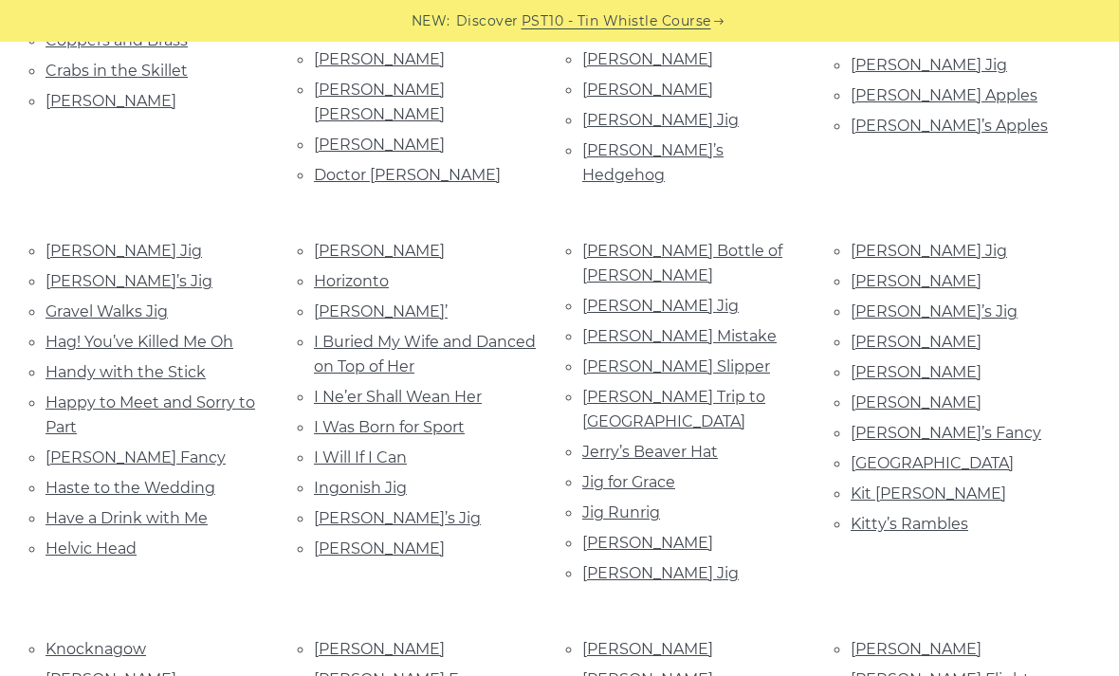
click at [395, 333] on link "I Buried My Wife and Danced on Top of Her" at bounding box center [425, 354] width 222 height 43
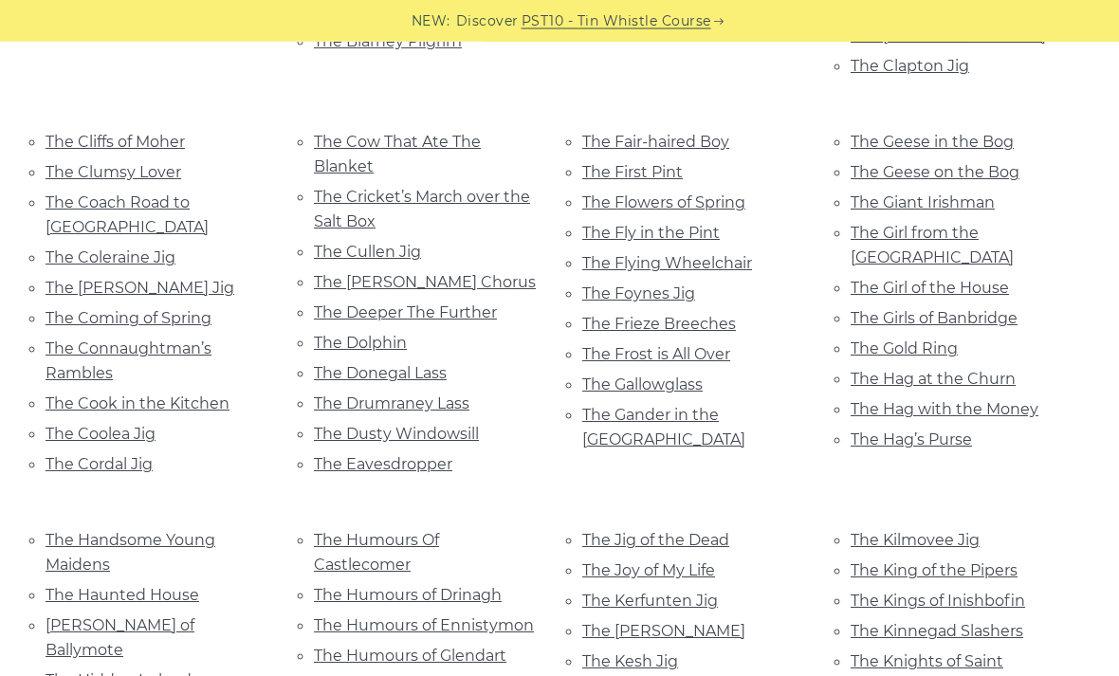
scroll to position [2877, 0]
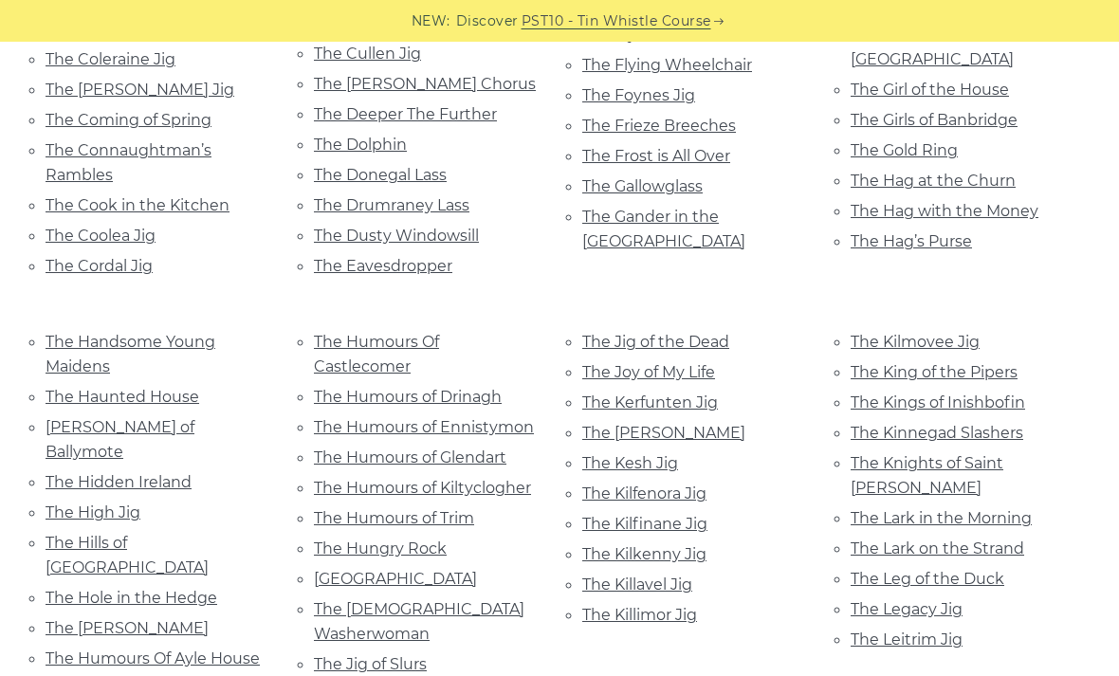
scroll to position [3076, 0]
click at [671, 544] on link "The Kilkenny Jig" at bounding box center [644, 553] width 124 height 18
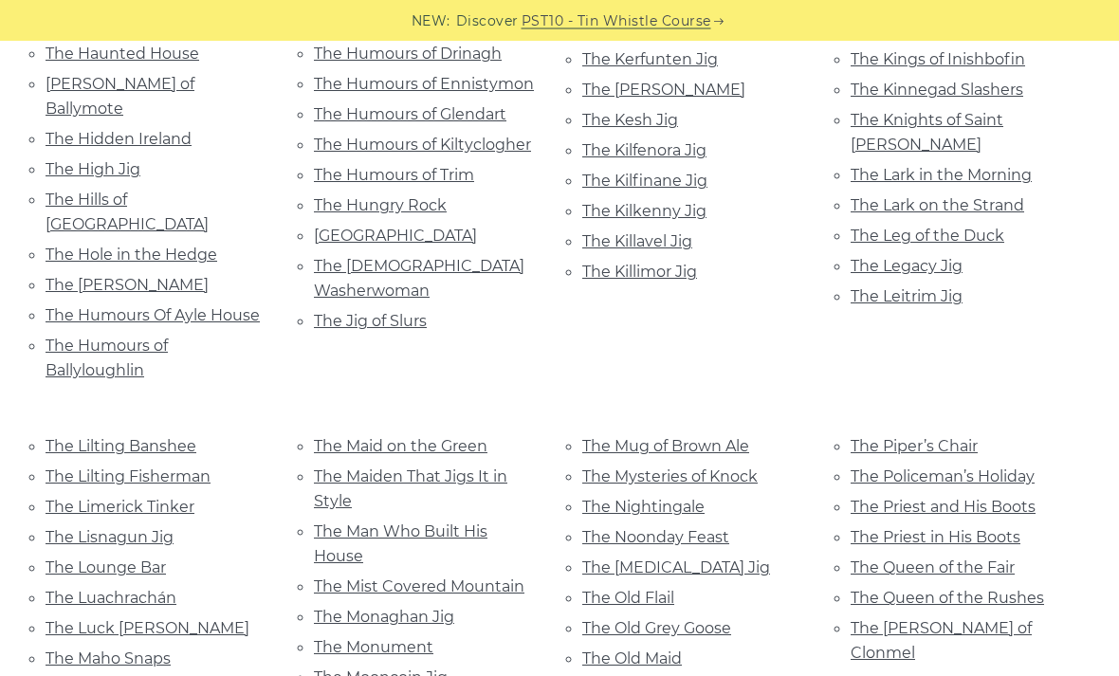
scroll to position [3424, 0]
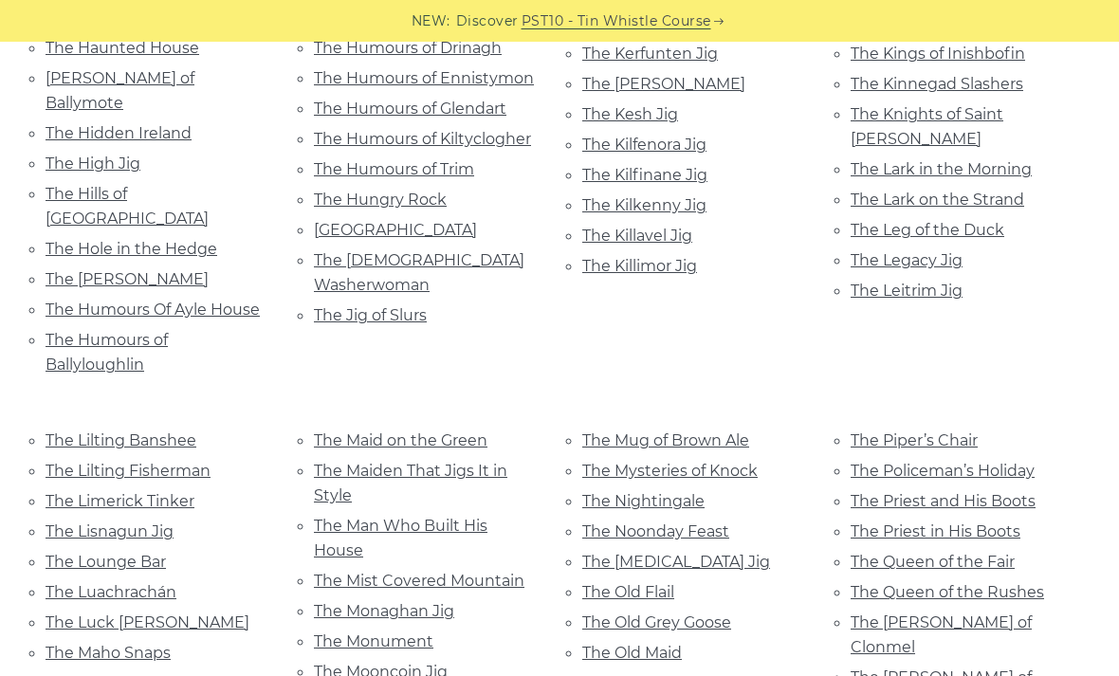
click at [703, 613] on link "The Old Grey Goose" at bounding box center [656, 622] width 149 height 18
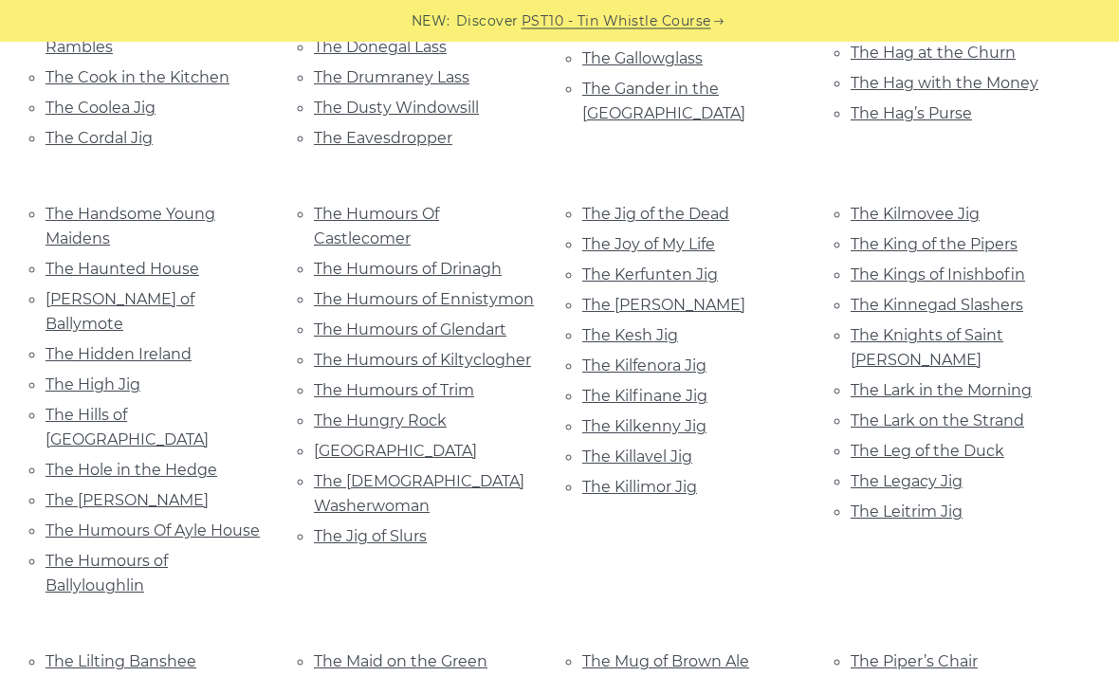
scroll to position [3203, 0]
click at [469, 472] on link "The Irish Washerwoman" at bounding box center [419, 493] width 210 height 43
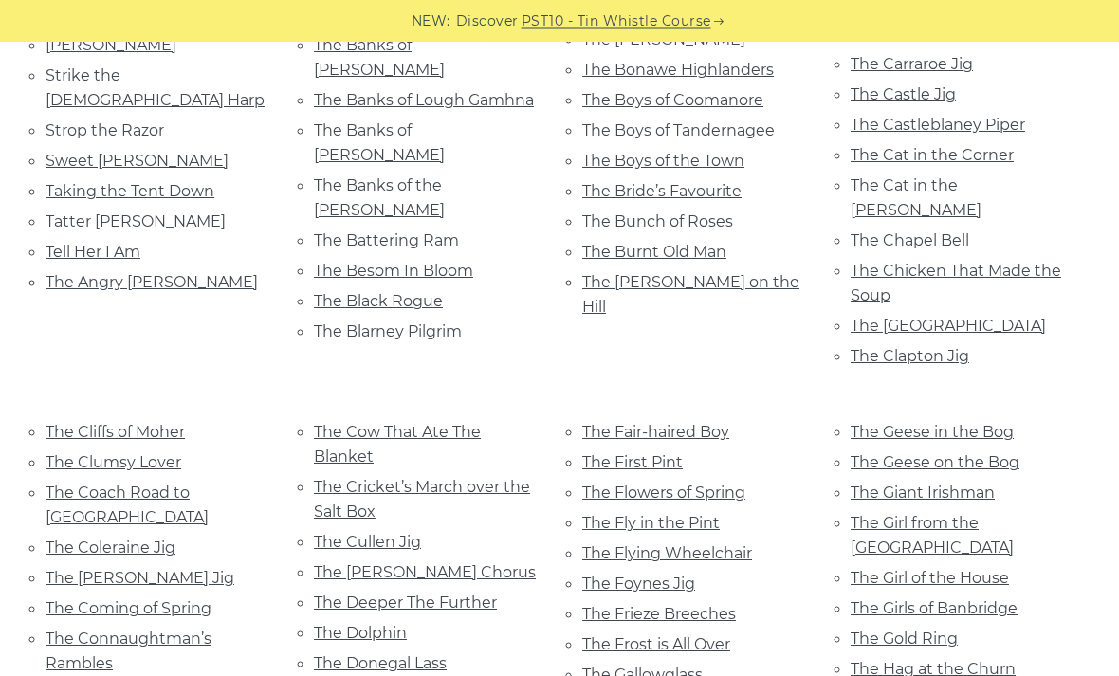
scroll to position [2568, 0]
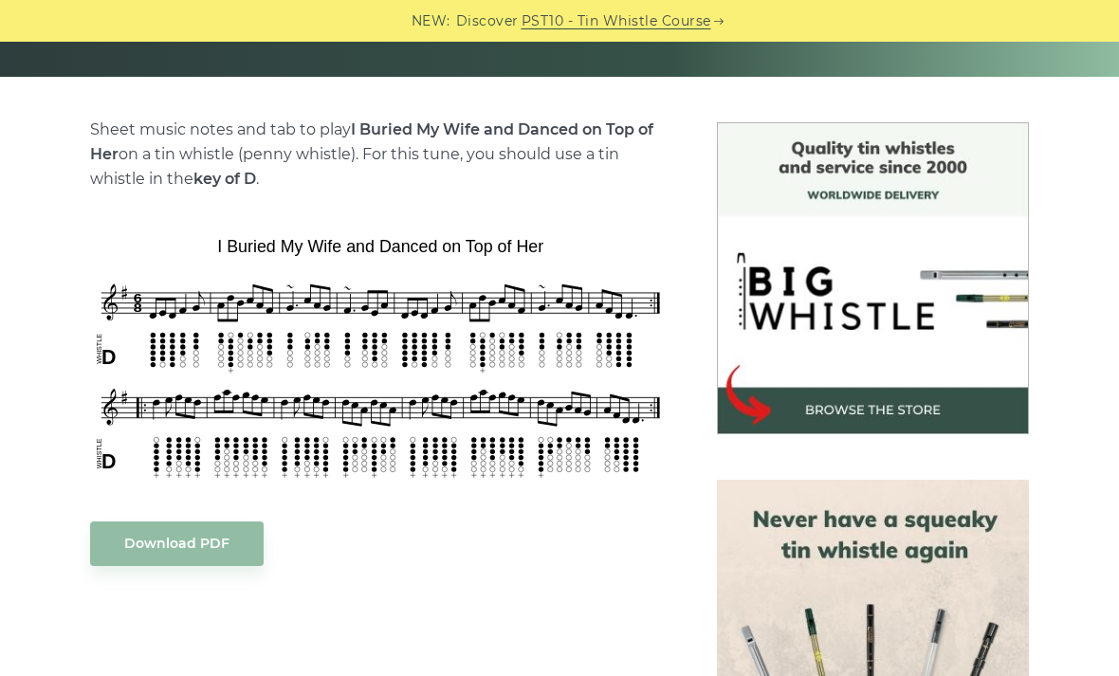
scroll to position [434, 0]
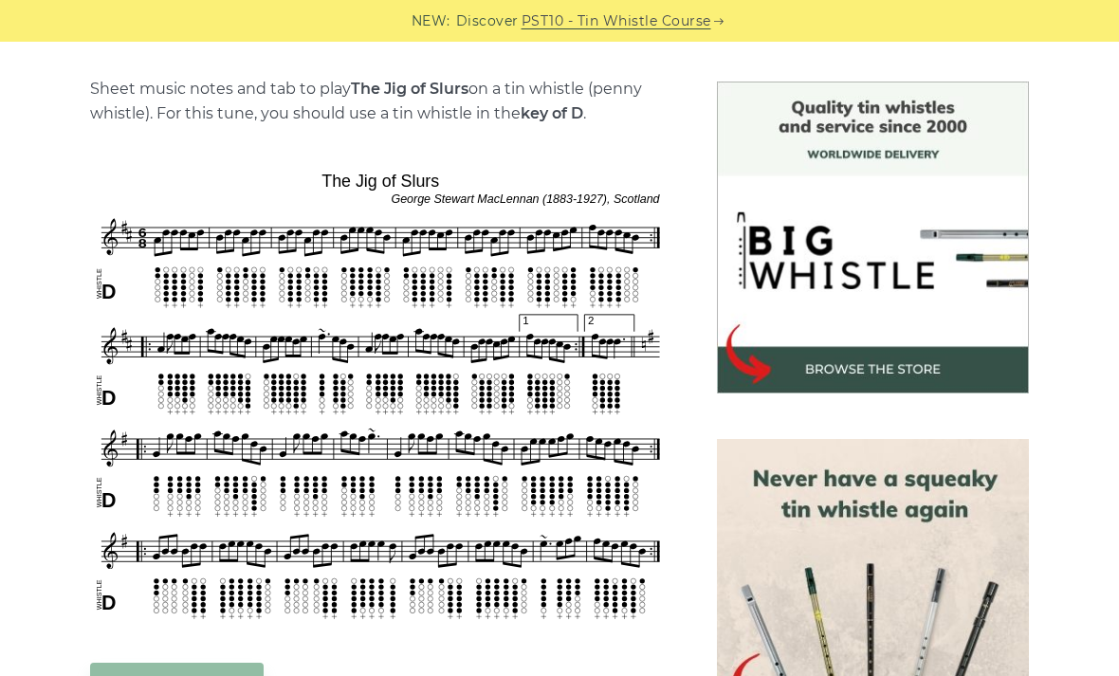
scroll to position [465, 0]
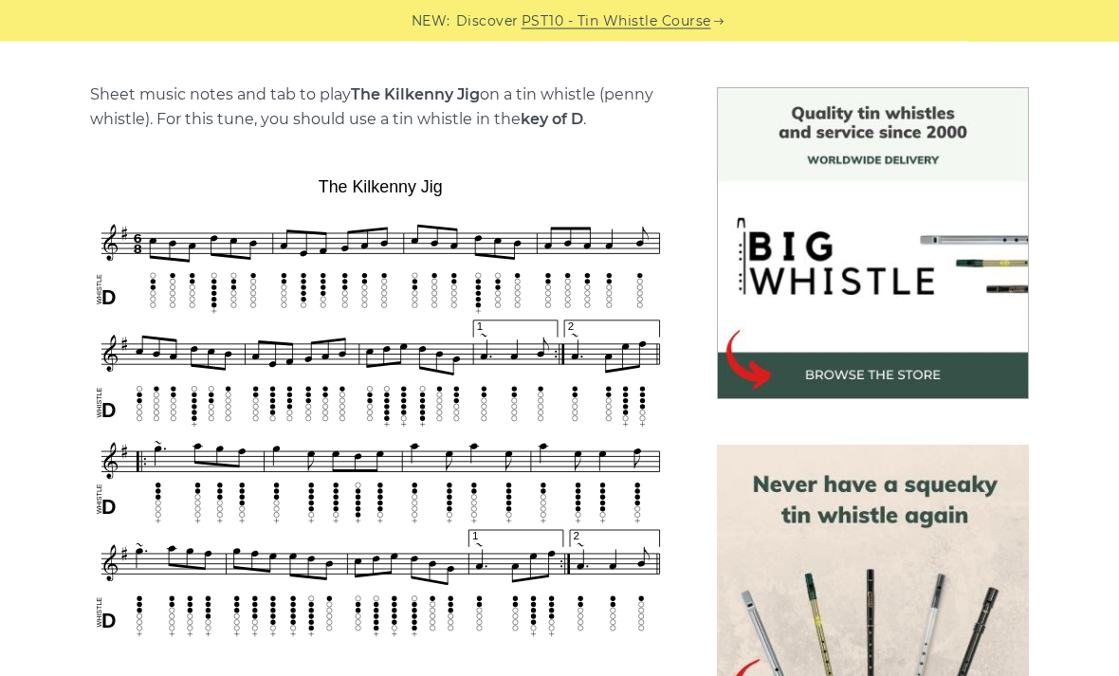
scroll to position [493, 0]
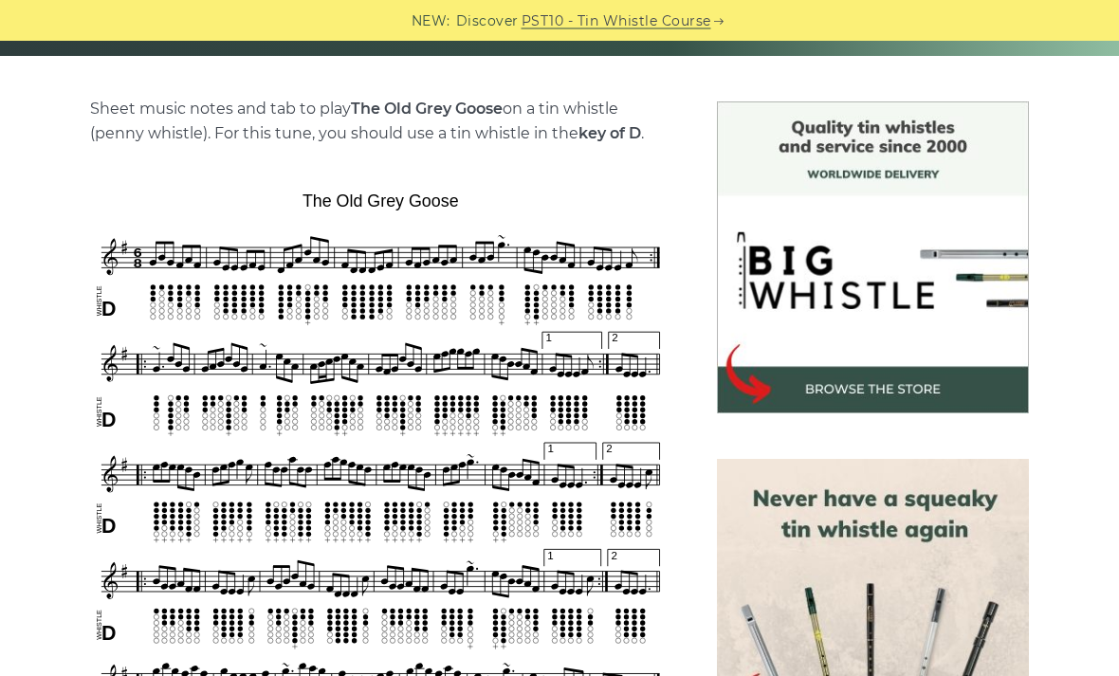
scroll to position [488, 0]
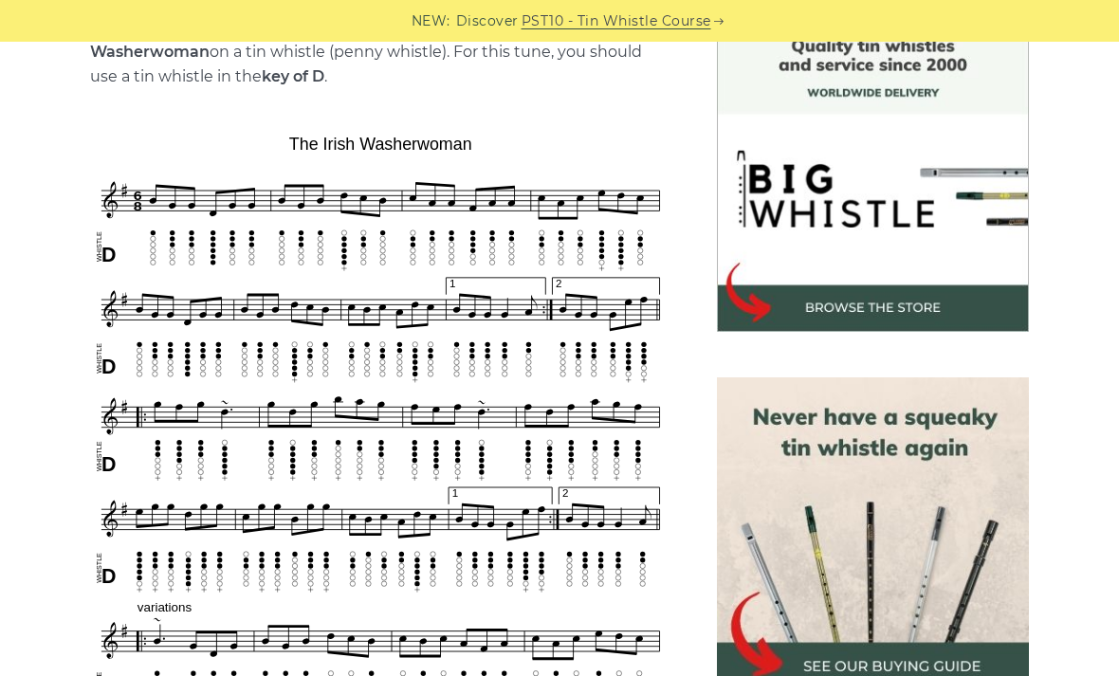
scroll to position [524, 0]
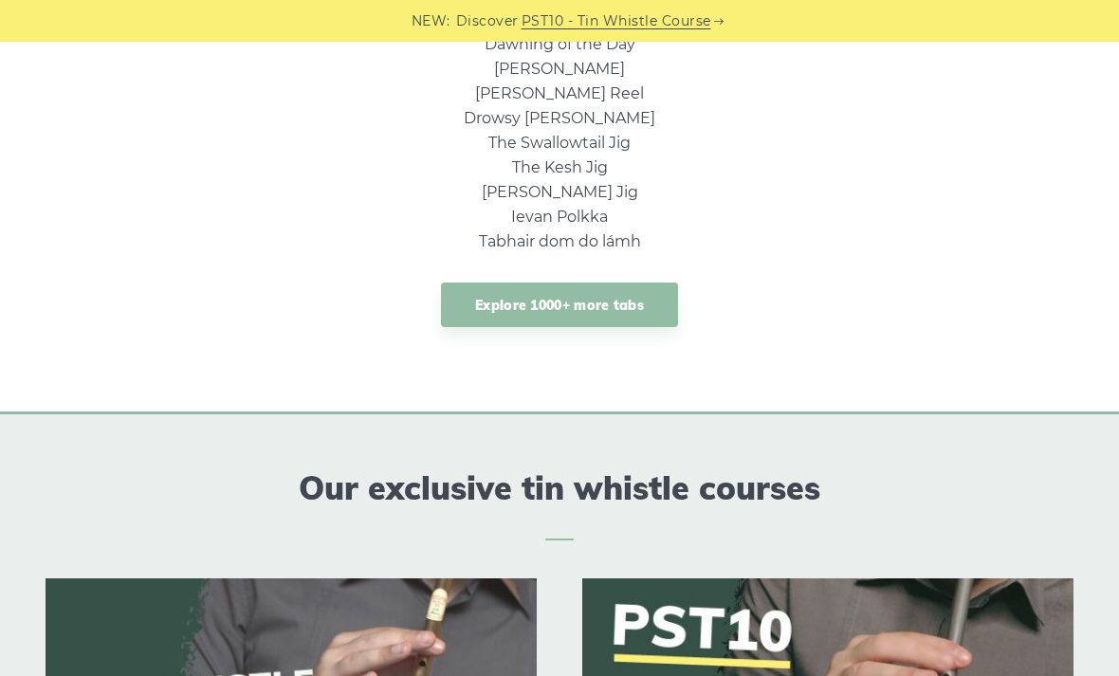
scroll to position [1613, 0]
